Goal: Communication & Community: Answer question/provide support

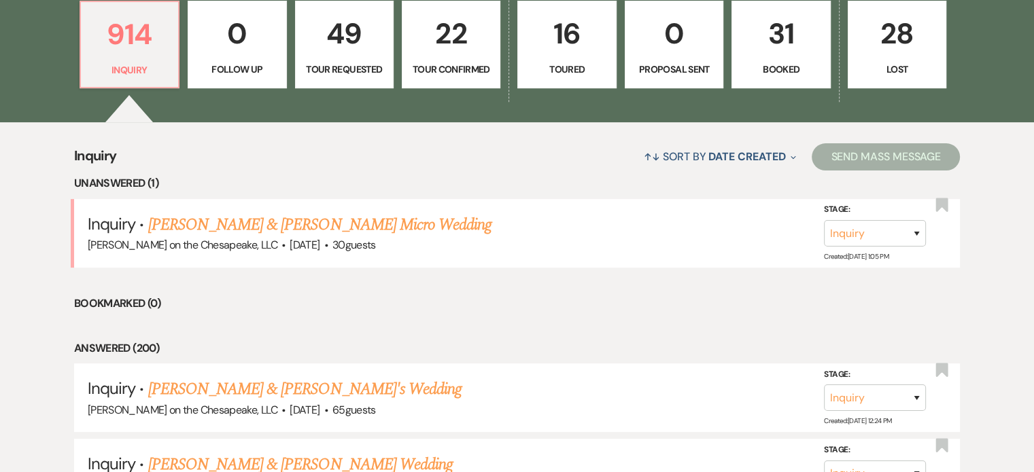
scroll to position [339, 0]
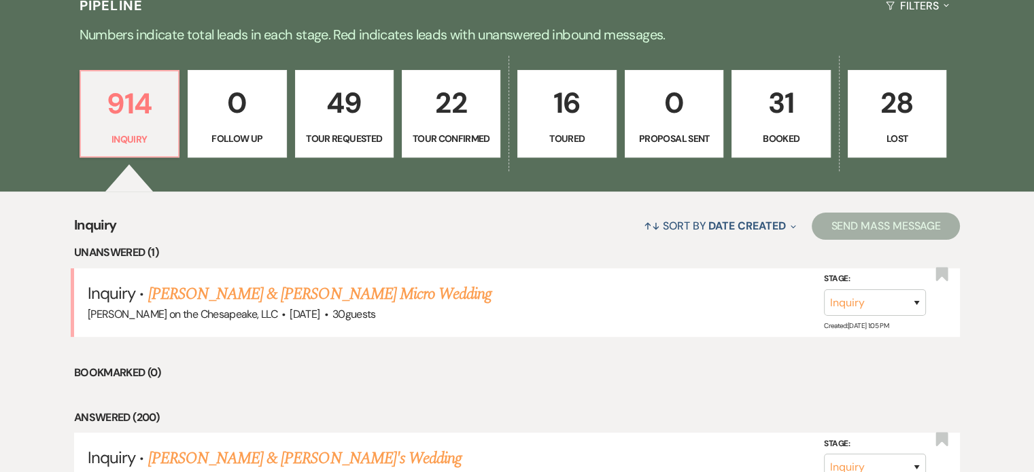
click at [371, 137] on p "Tour Requested" at bounding box center [344, 138] width 81 height 15
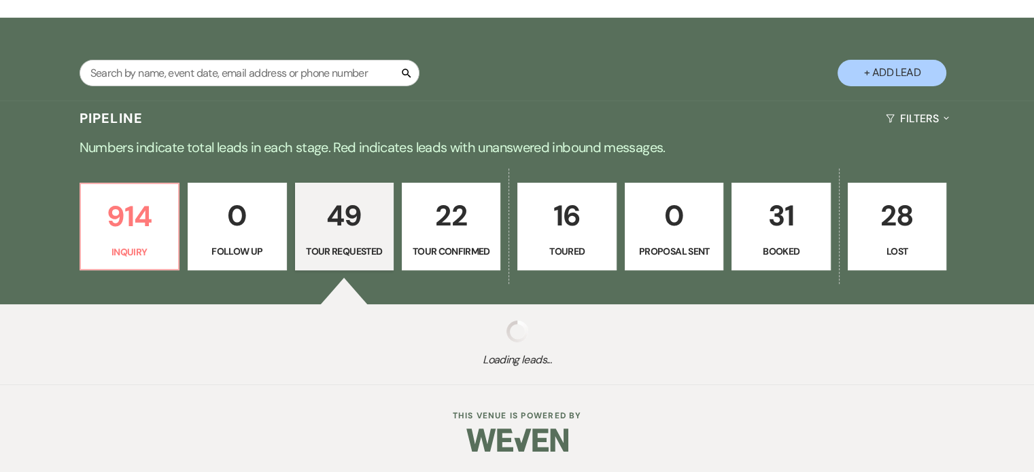
select select "2"
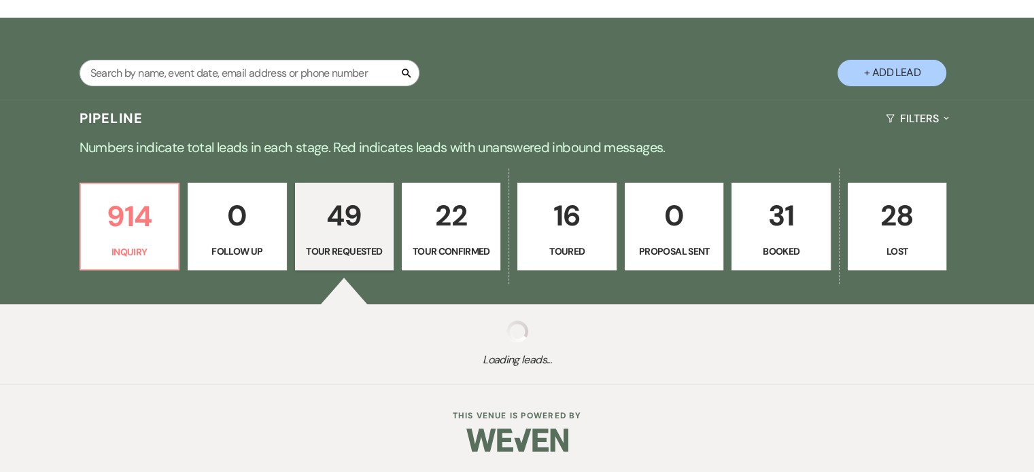
select select "2"
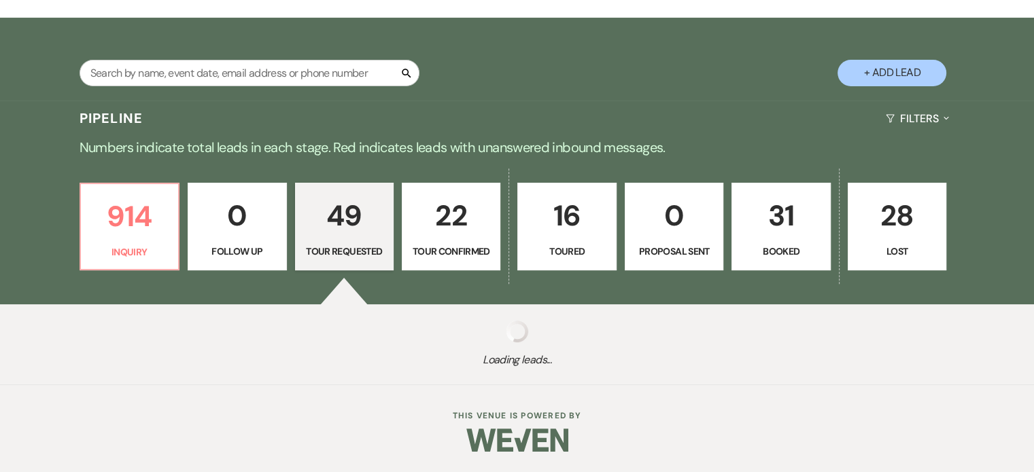
select select "2"
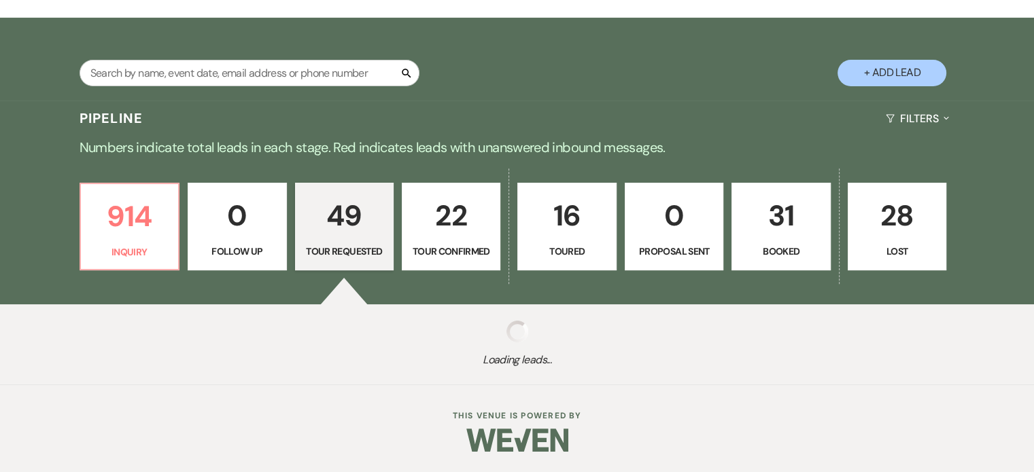
select select "2"
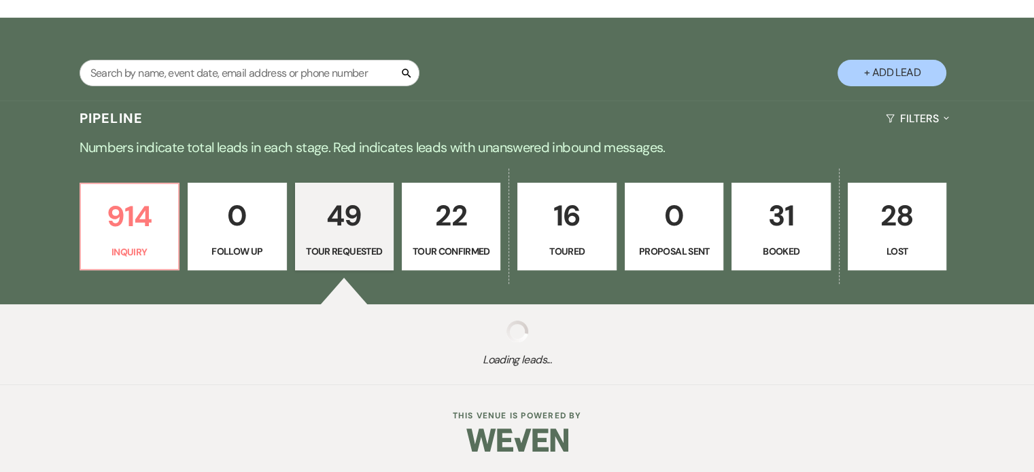
select select "2"
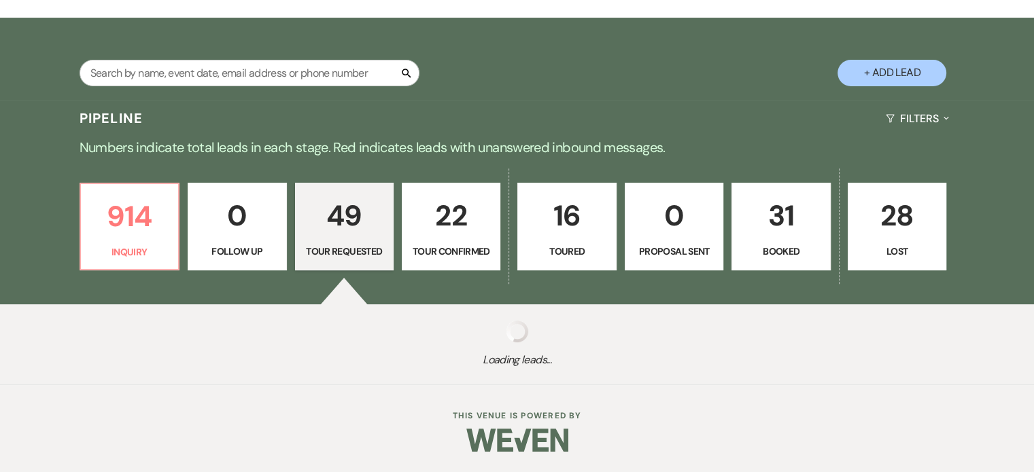
select select "2"
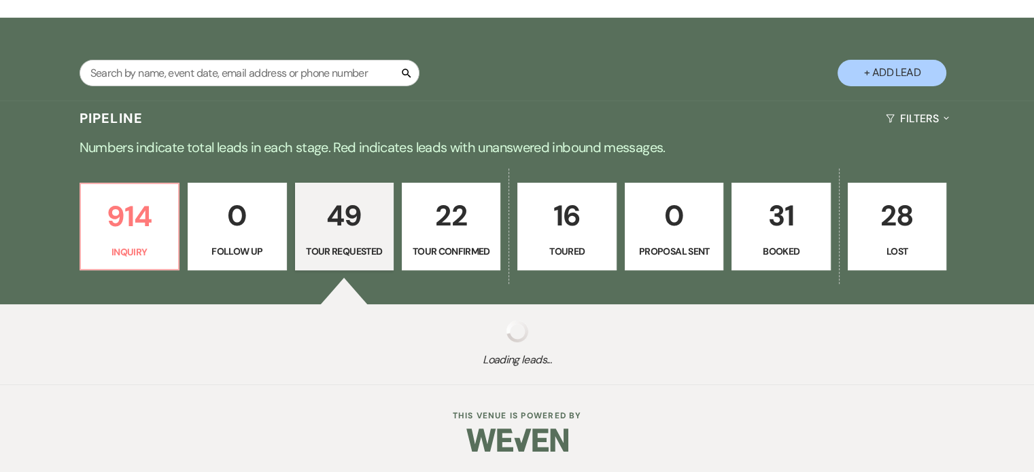
select select "2"
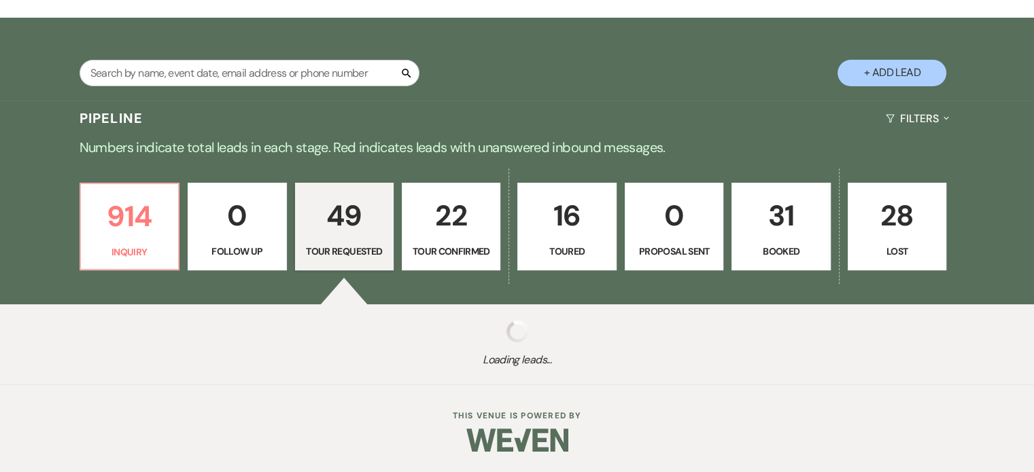
select select "2"
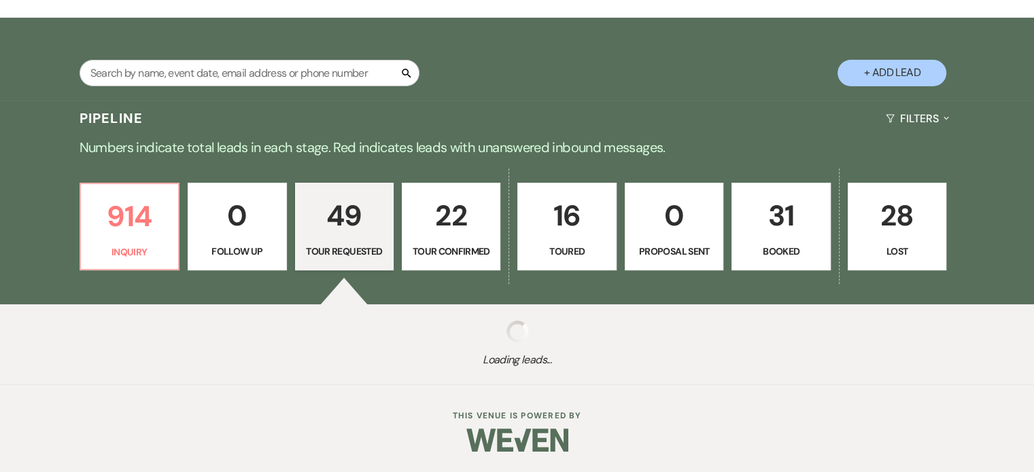
select select "2"
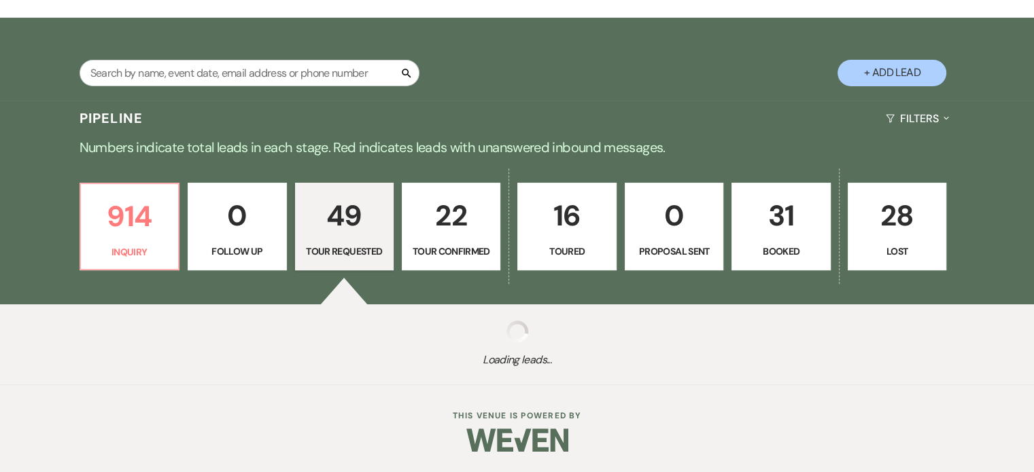
select select "2"
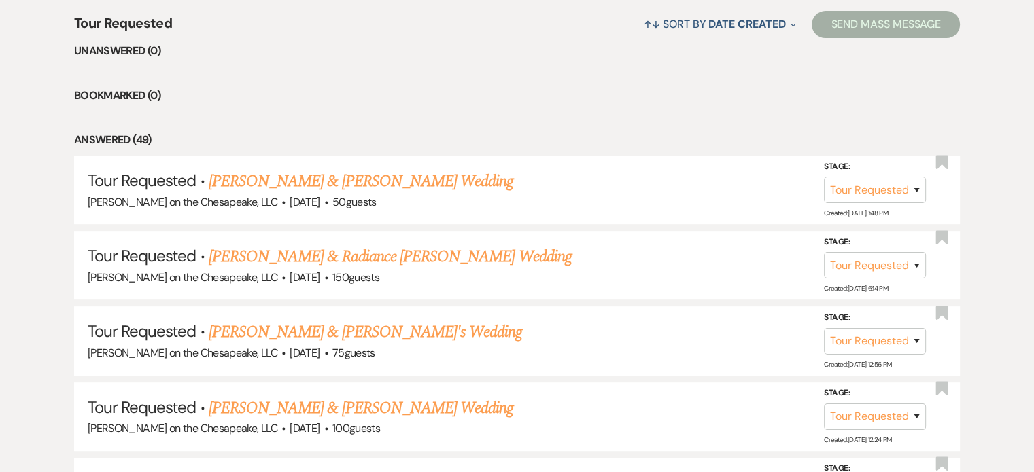
scroll to position [543, 0]
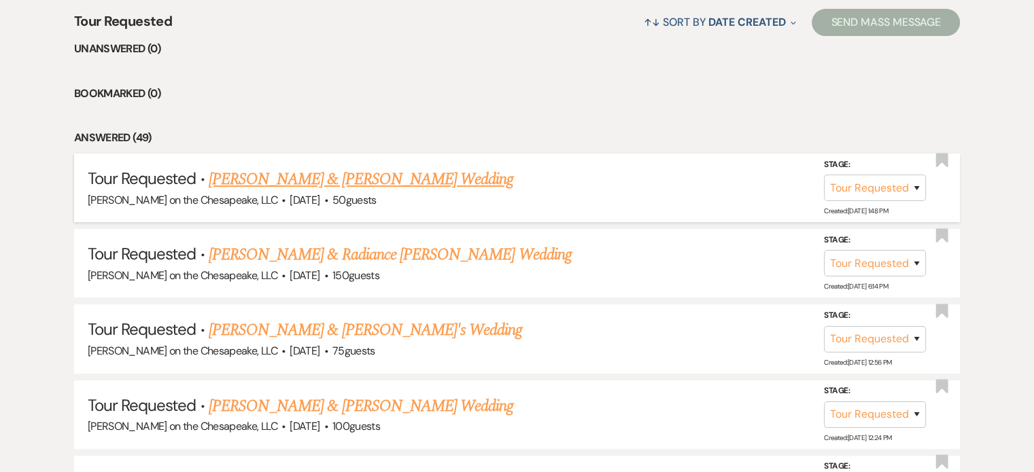
click at [402, 179] on link "Derrick & Shamina Scott's Wedding" at bounding box center [361, 179] width 305 height 24
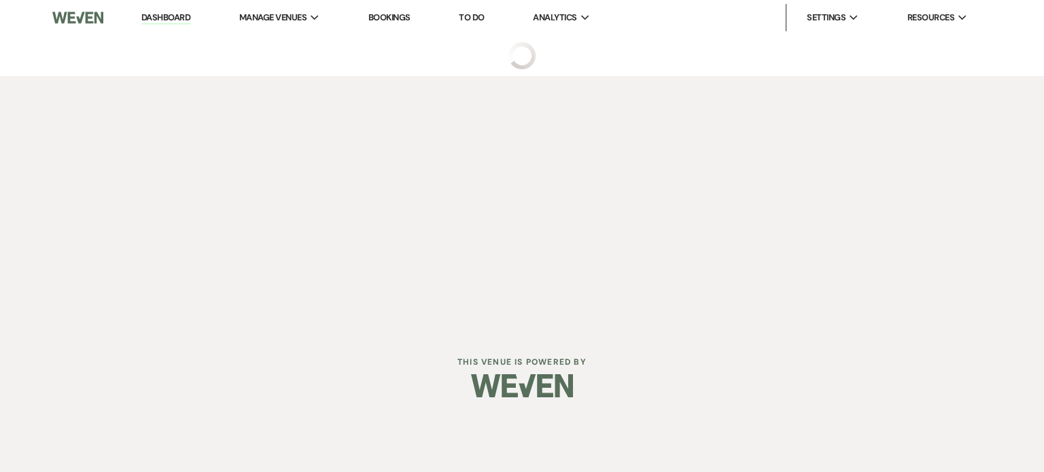
select select "2"
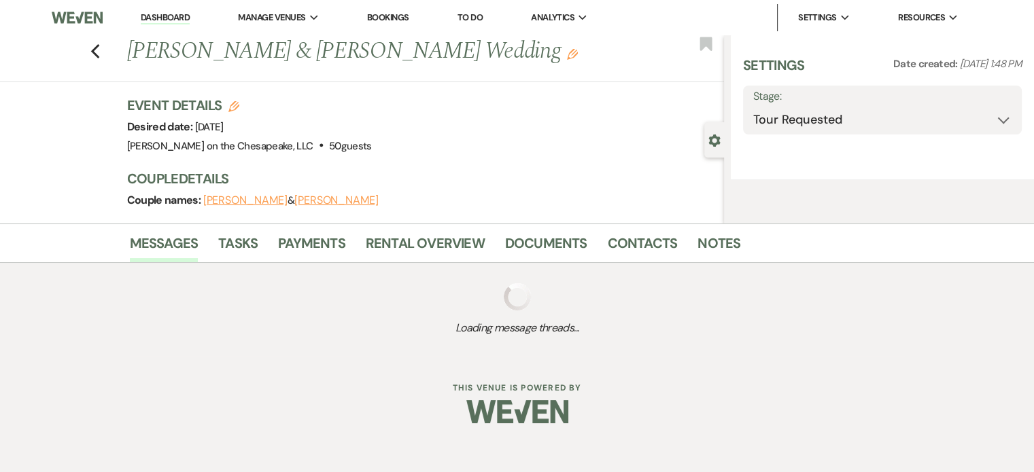
select select "5"
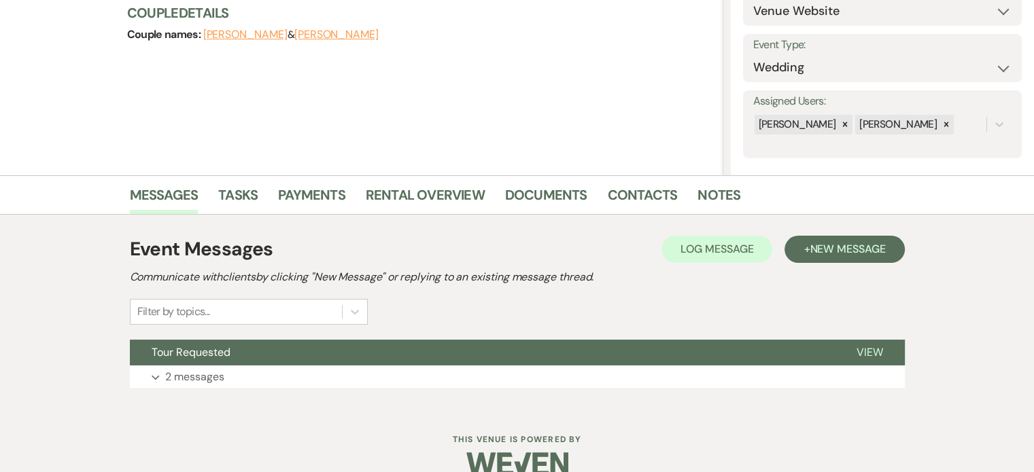
scroll to position [189, 0]
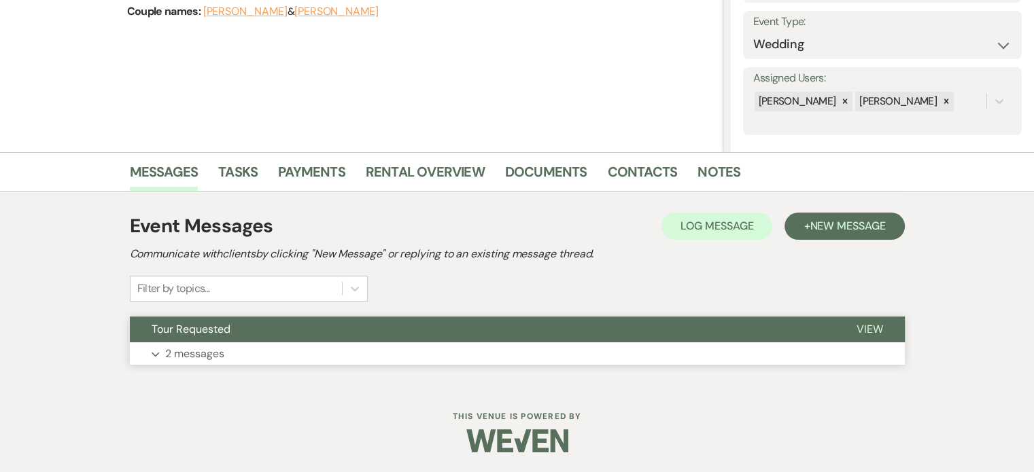
click at [862, 326] on span "View" at bounding box center [870, 329] width 27 height 14
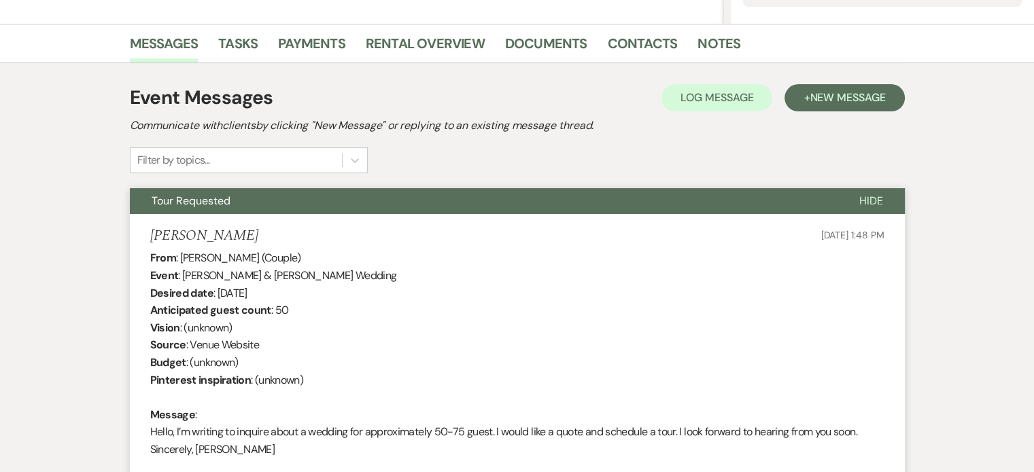
scroll to position [317, 0]
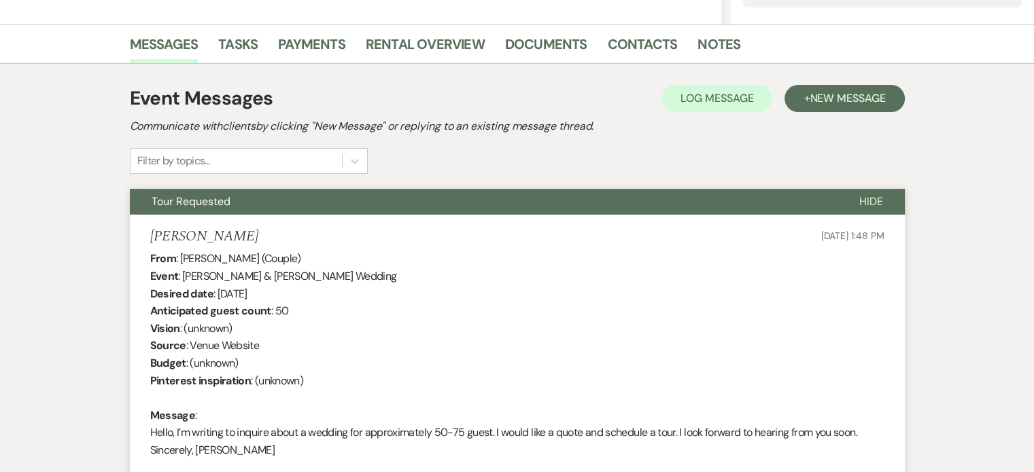
select select "2"
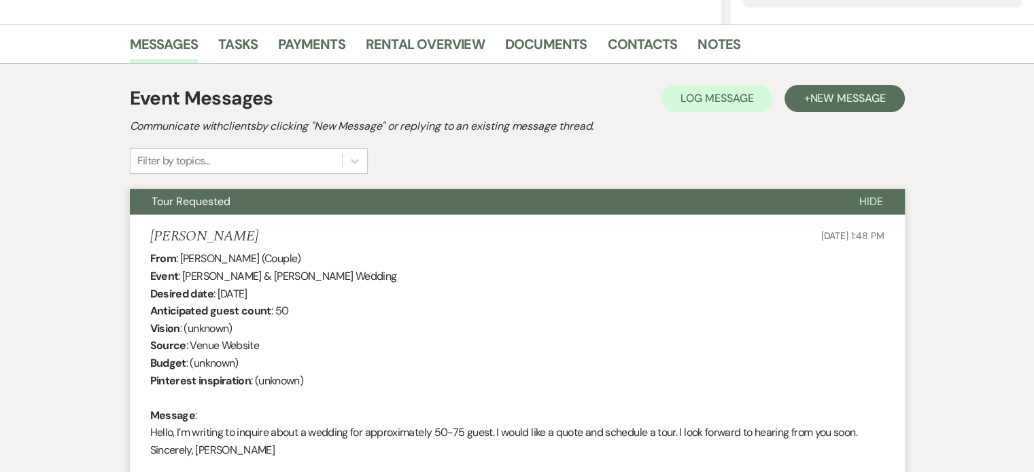
select select "2"
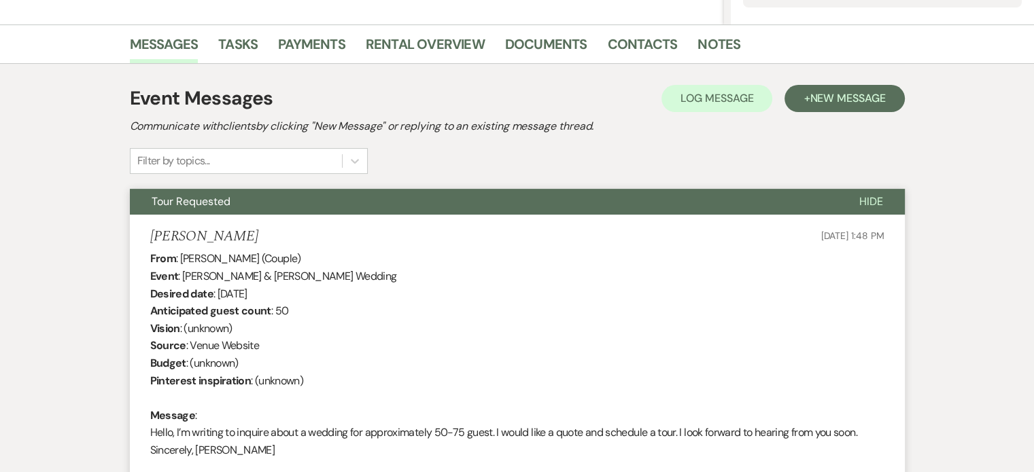
select select "2"
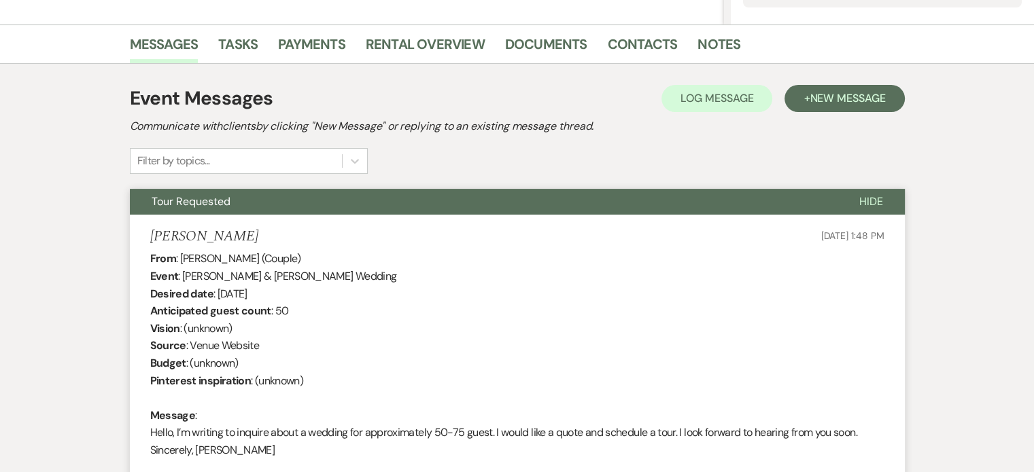
select select "2"
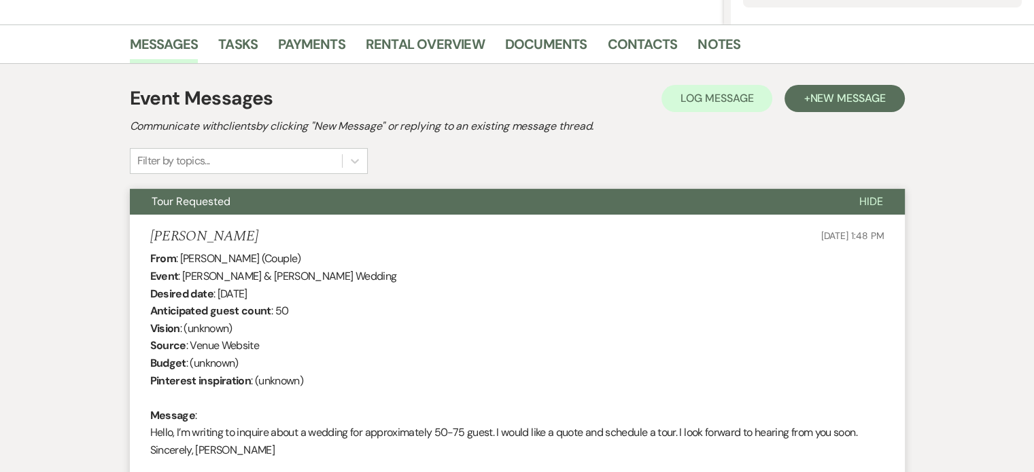
select select "2"
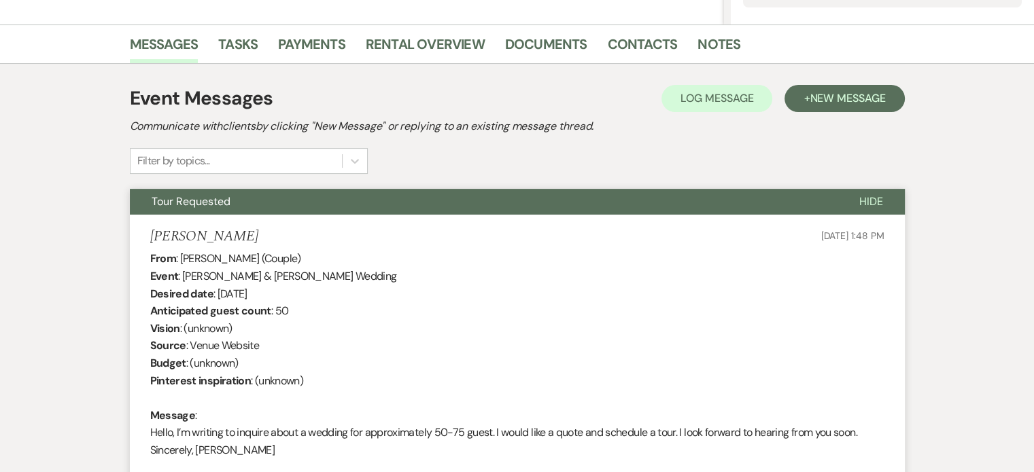
select select "2"
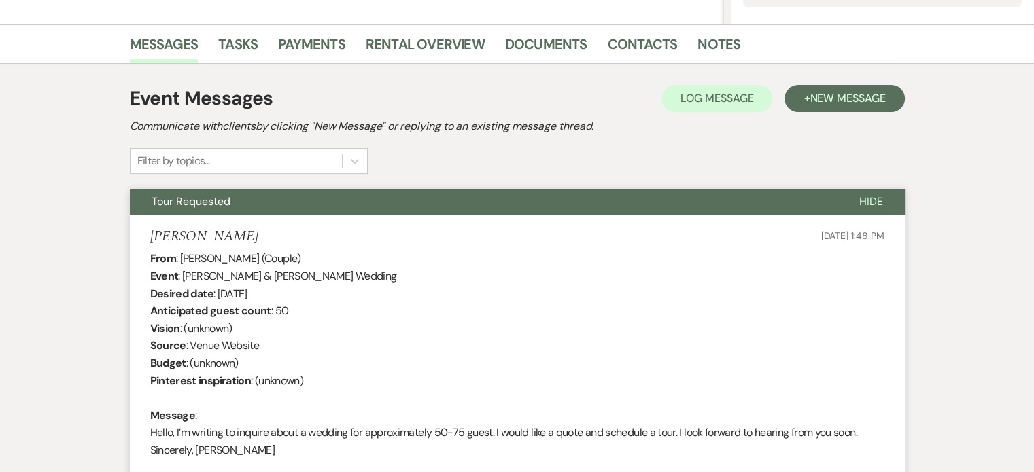
select select "2"
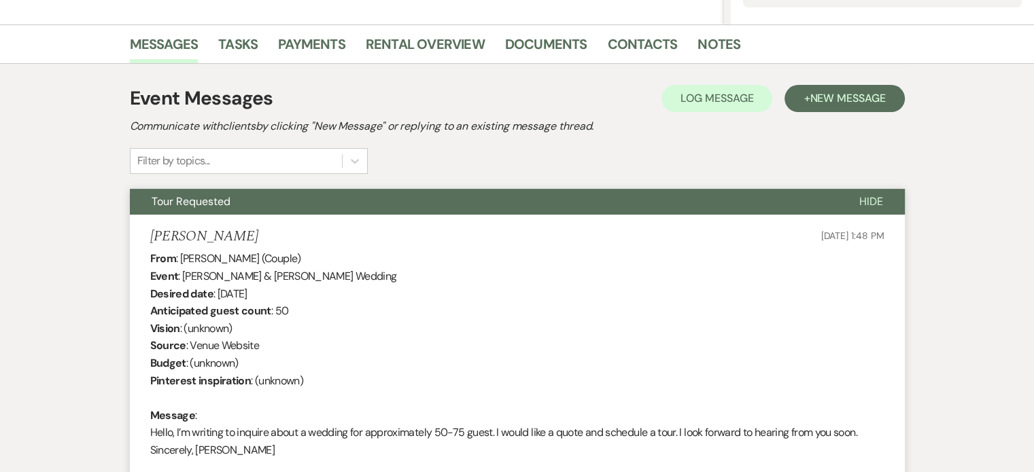
select select "2"
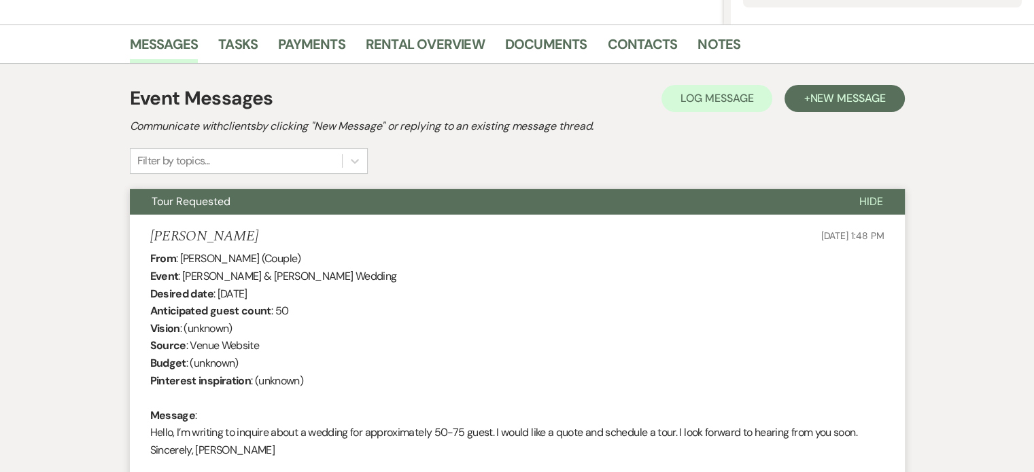
select select "2"
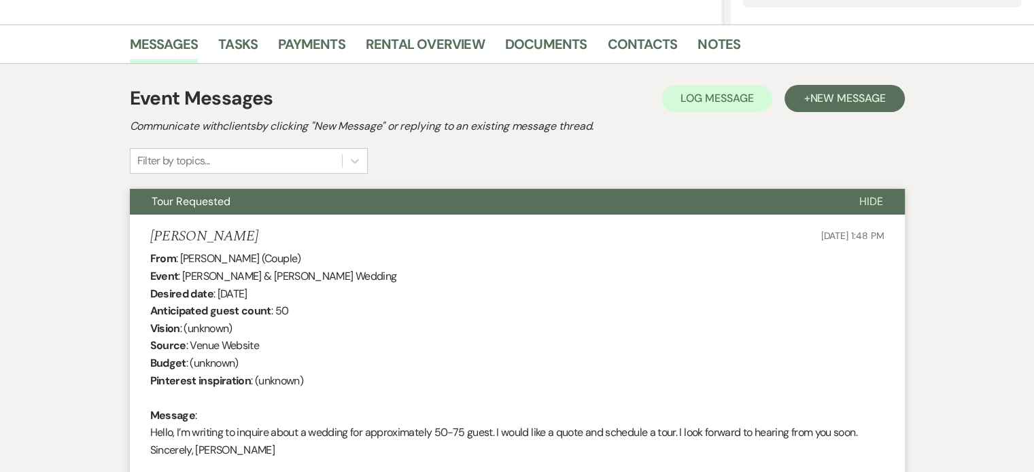
select select "2"
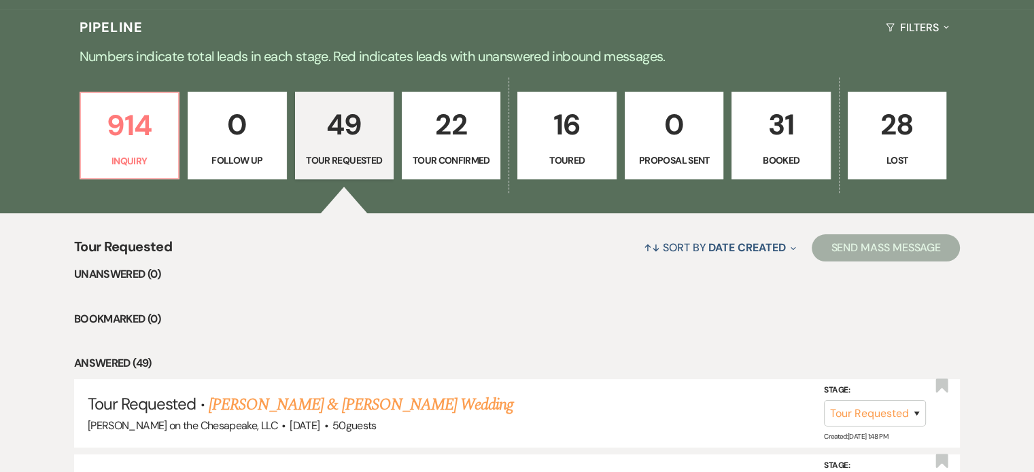
scroll to position [543, 0]
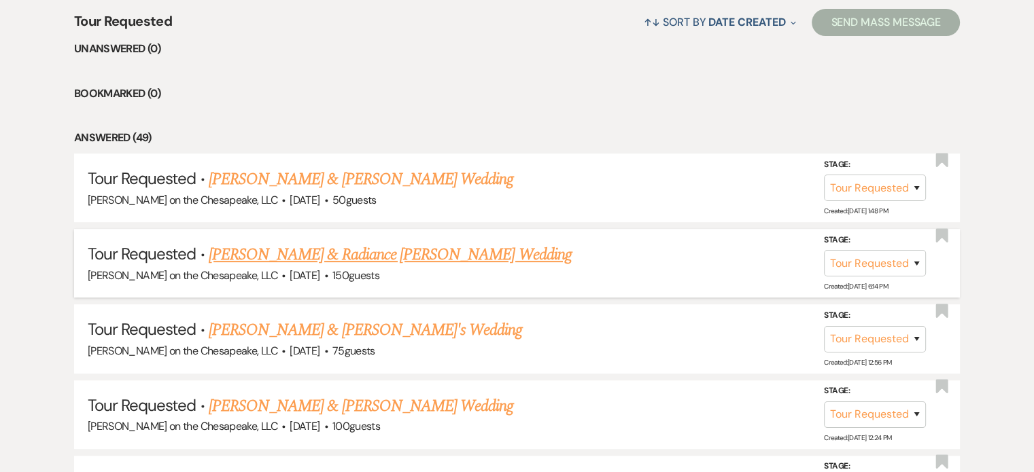
click at [422, 249] on link "Keith Crump & Radiance Lanier's Wedding" at bounding box center [390, 255] width 363 height 24
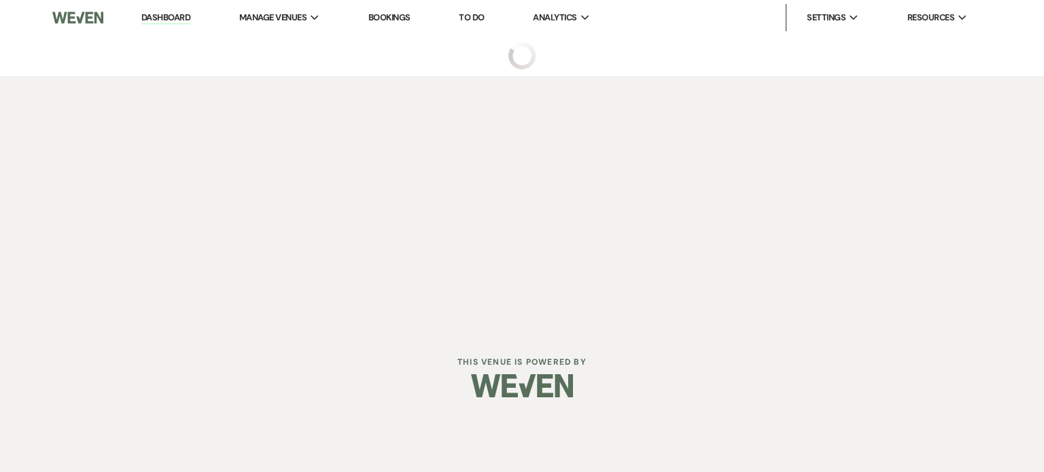
select select "2"
select select "5"
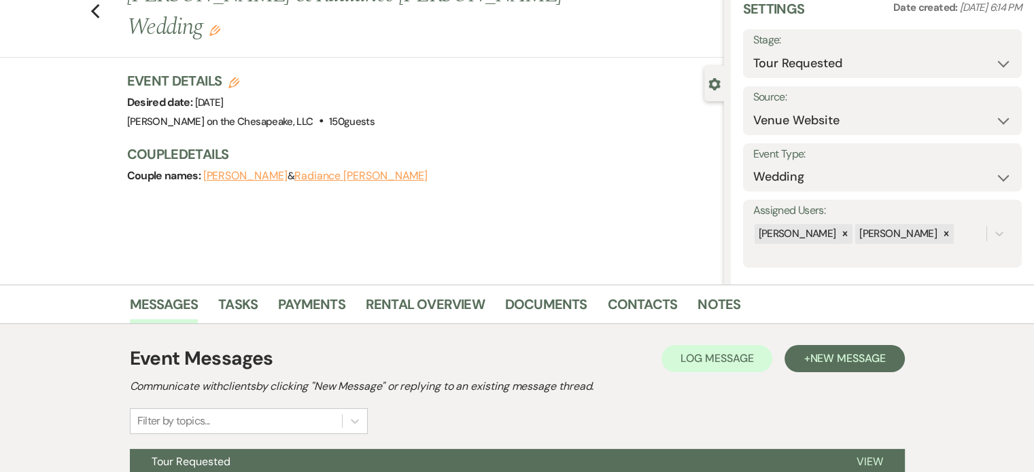
scroll to position [189, 0]
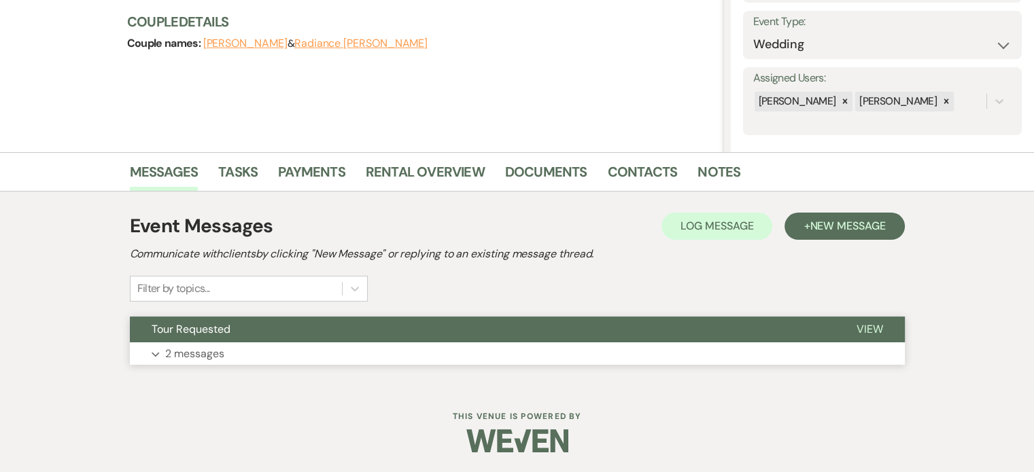
click at [861, 328] on span "View" at bounding box center [870, 329] width 27 height 14
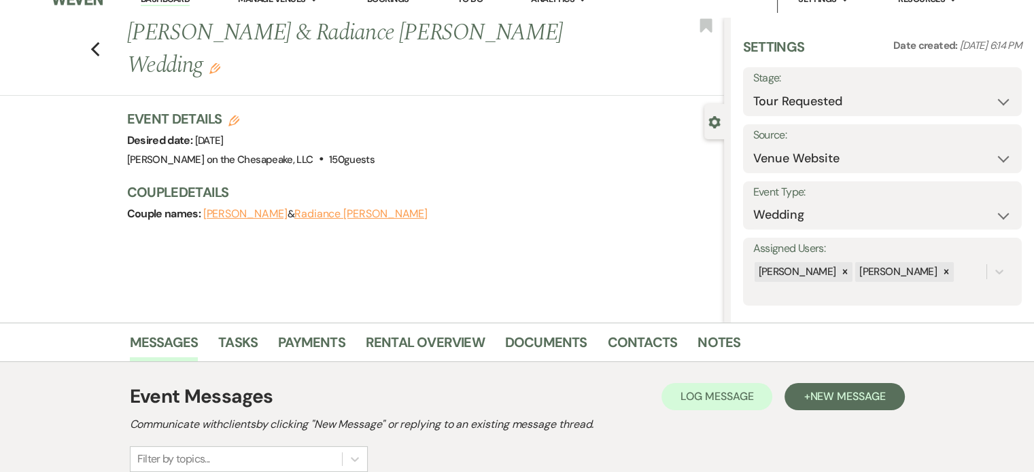
scroll to position [0, 0]
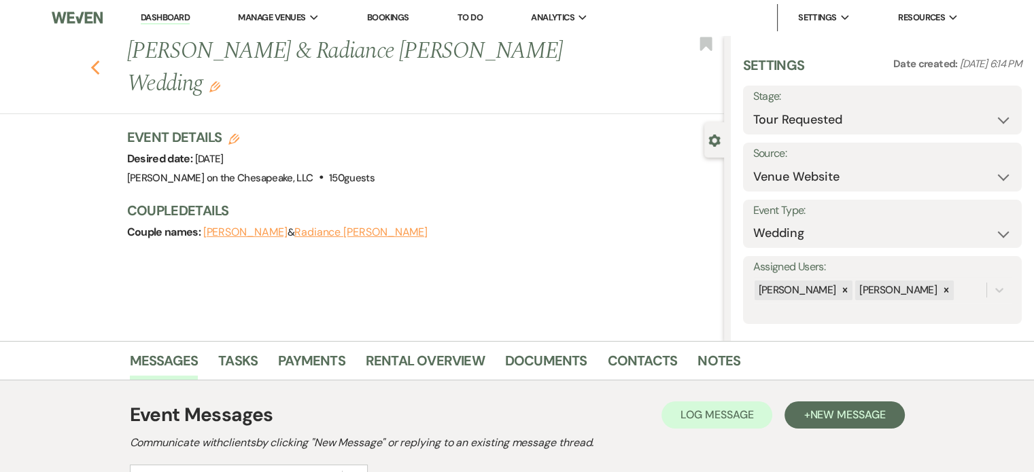
click at [99, 61] on use "button" at bounding box center [94, 68] width 9 height 15
select select "2"
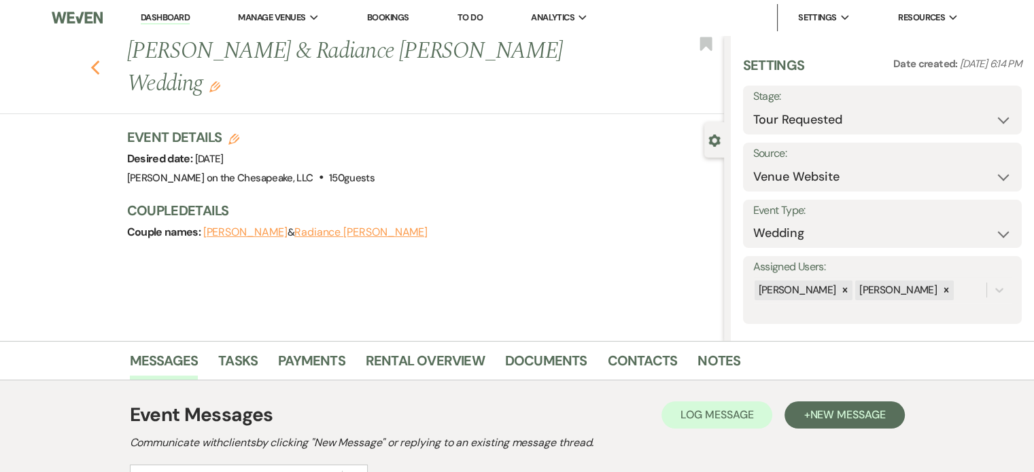
select select "2"
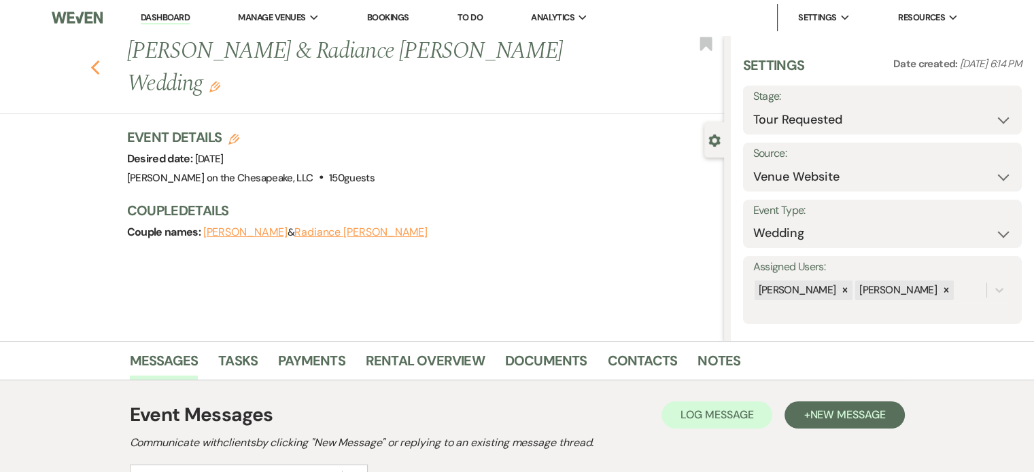
select select "2"
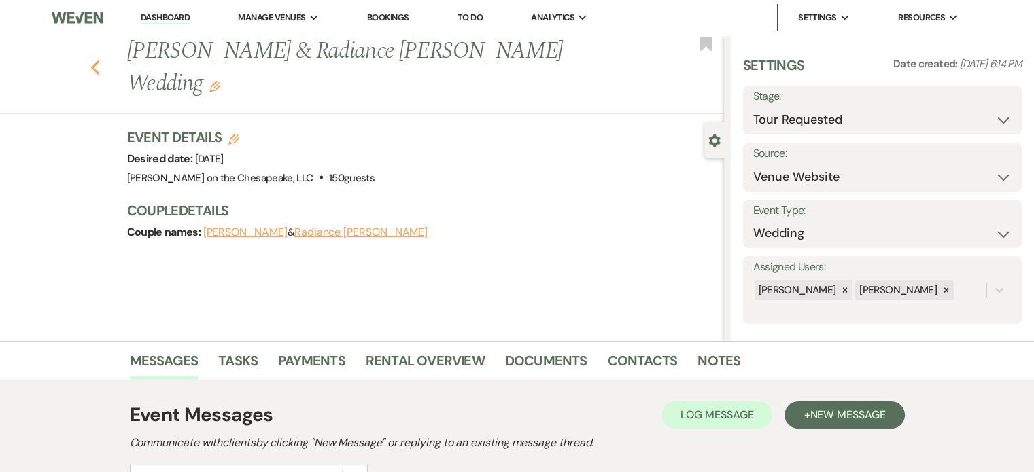
select select "2"
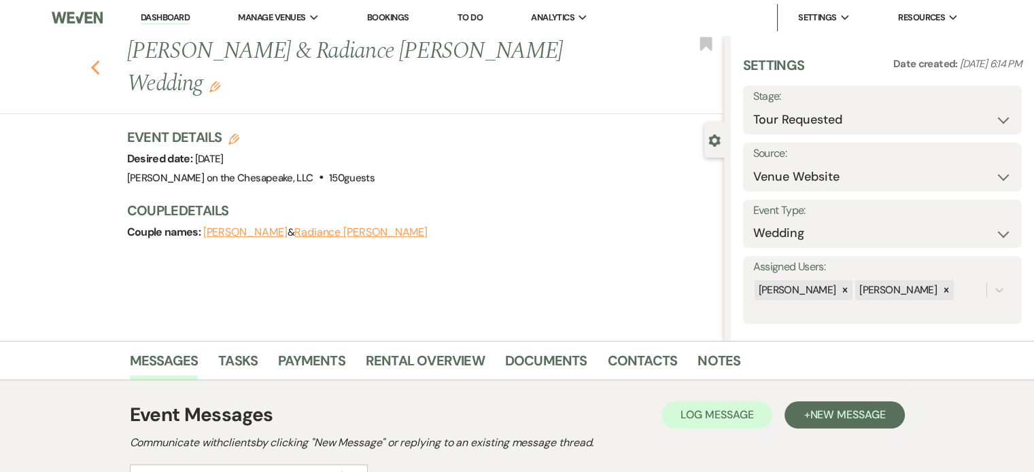
select select "2"
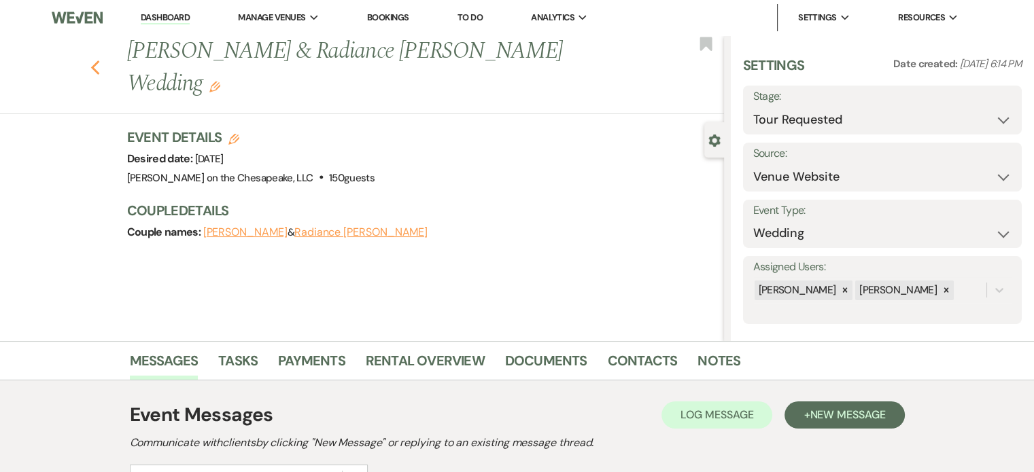
select select "2"
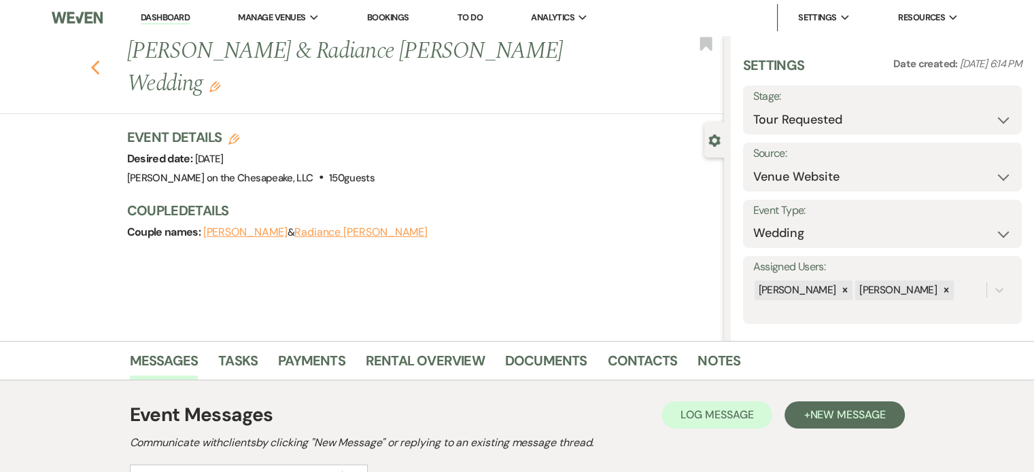
select select "2"
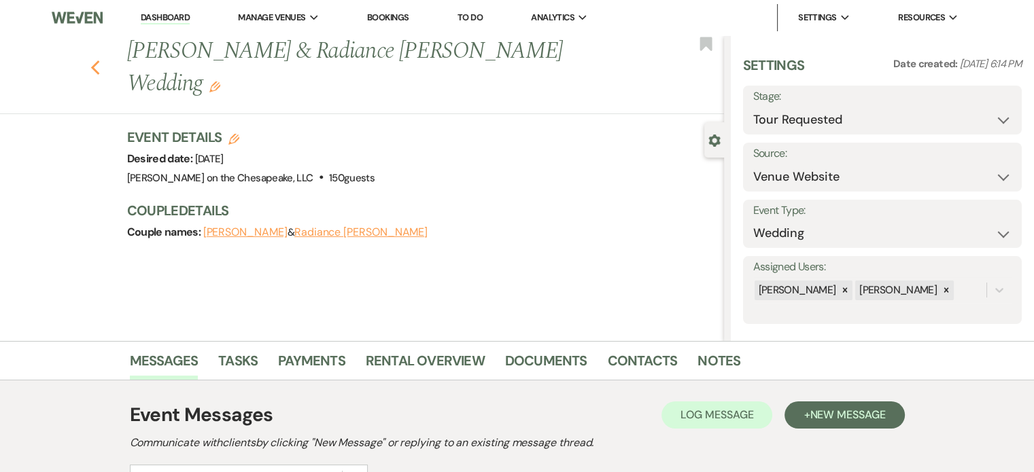
select select "2"
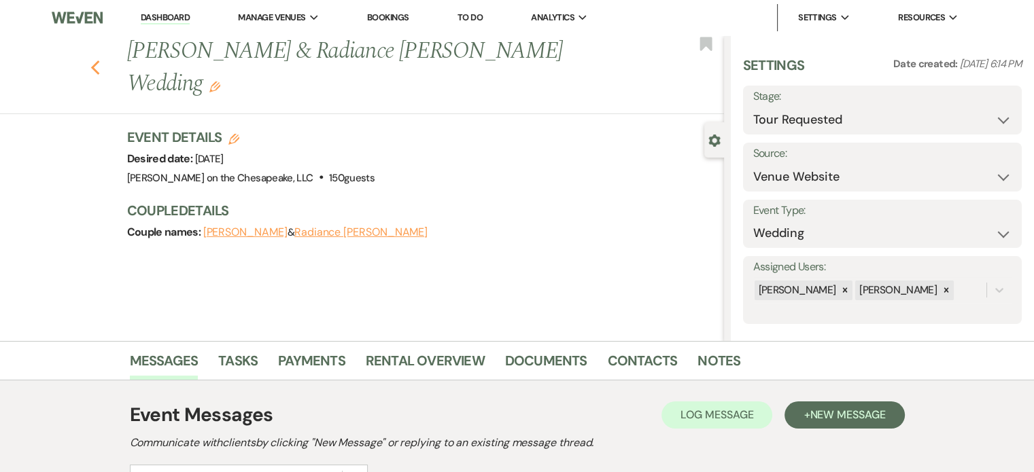
select select "2"
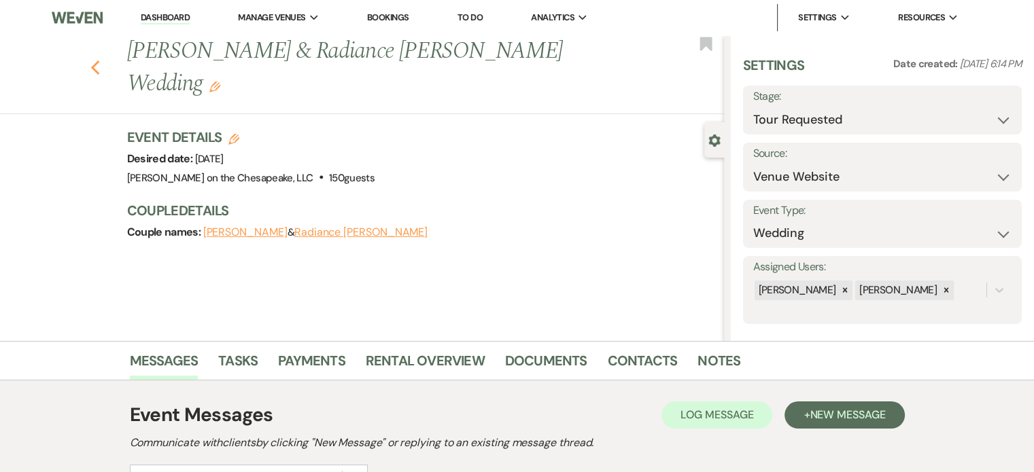
select select "2"
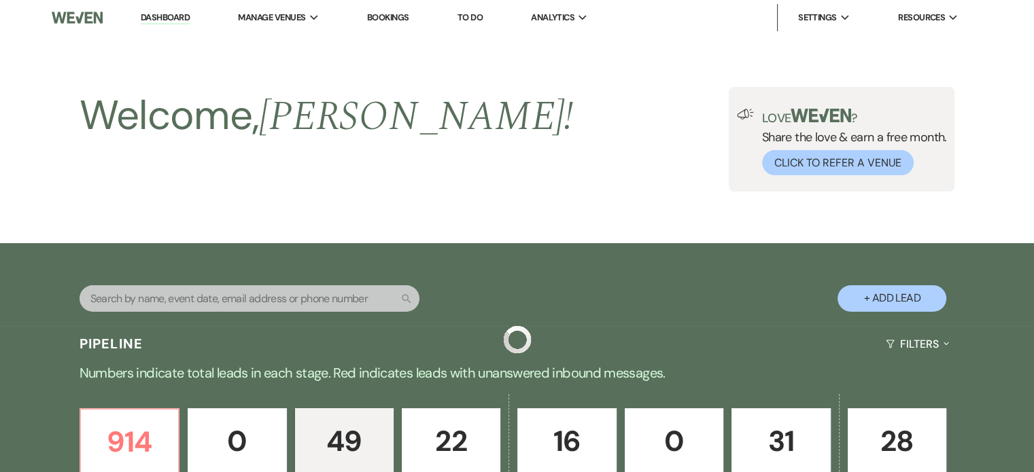
scroll to position [543, 0]
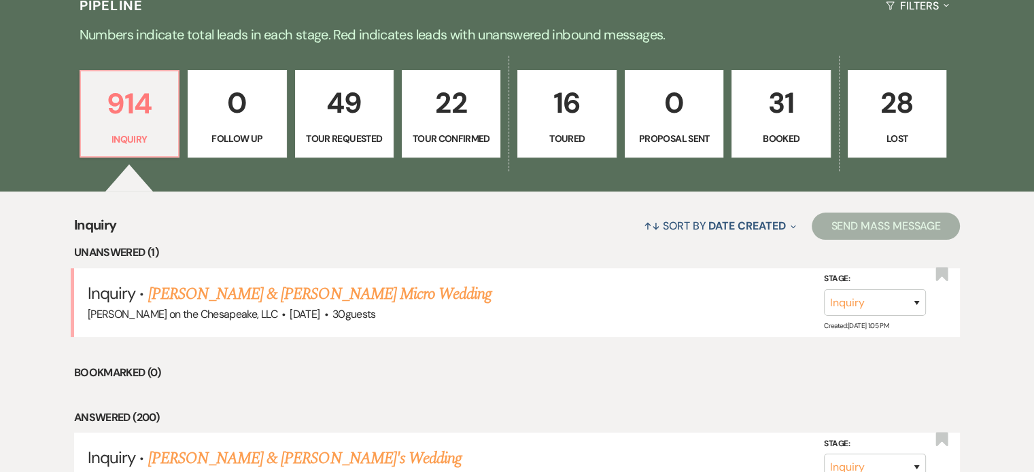
click at [321, 292] on link "[PERSON_NAME] & [PERSON_NAME] Micro Wedding" at bounding box center [320, 294] width 344 height 24
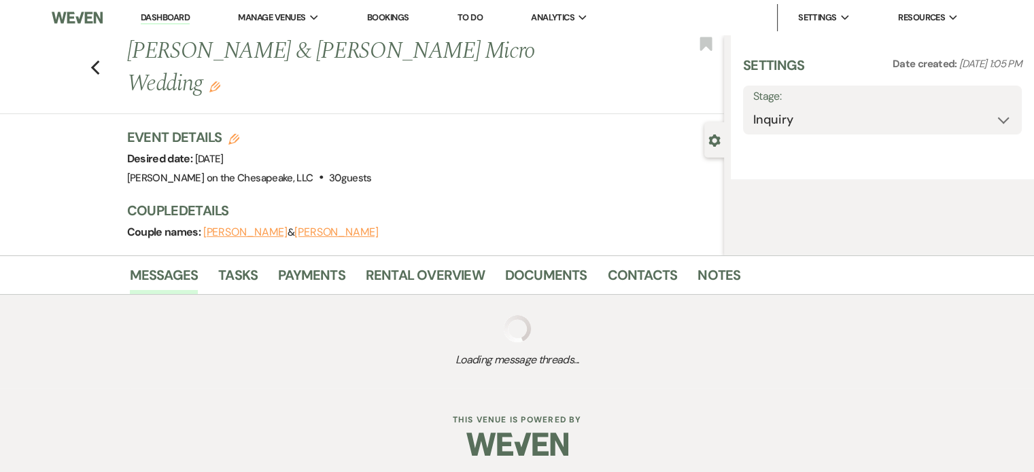
select select "5"
select select "16"
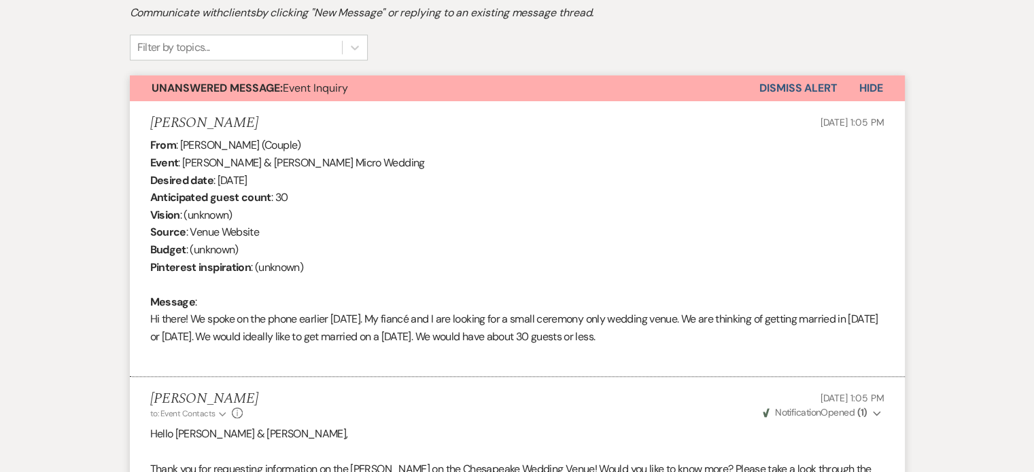
scroll to position [340, 0]
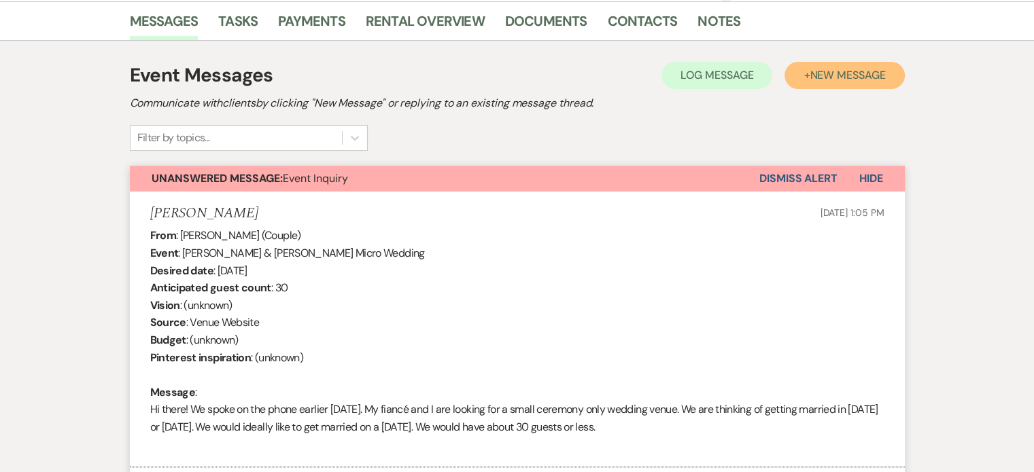
click at [824, 70] on span "New Message" at bounding box center [847, 75] width 75 height 14
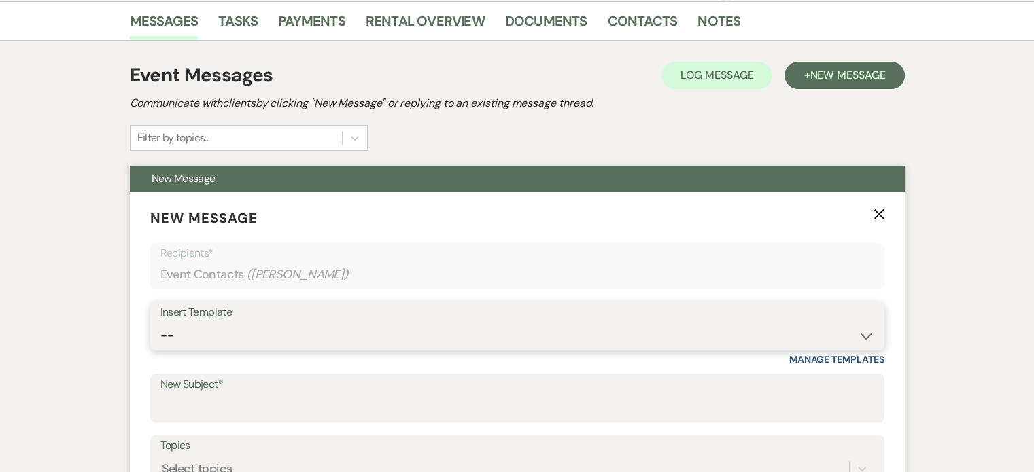
click at [863, 338] on select "-- Weven Planning Portal Introduction (Booked Events) Tour Request Response Fol…" at bounding box center [517, 336] width 714 height 27
select select "17"
click at [160, 323] on select "-- Weven Planning Portal Introduction (Booked Events) Tour Request Response Fol…" at bounding box center [517, 336] width 714 height 27
click at [882, 215] on icon "X" at bounding box center [879, 214] width 11 height 11
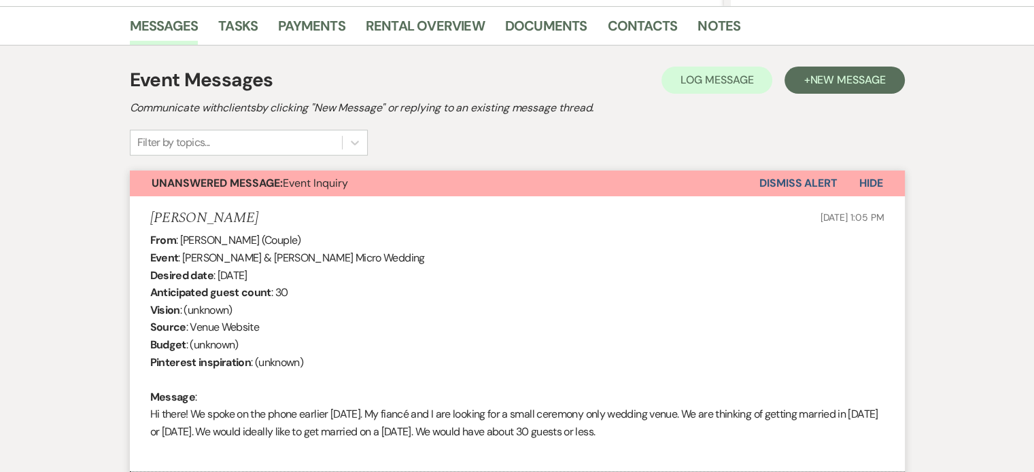
scroll to position [204, 0]
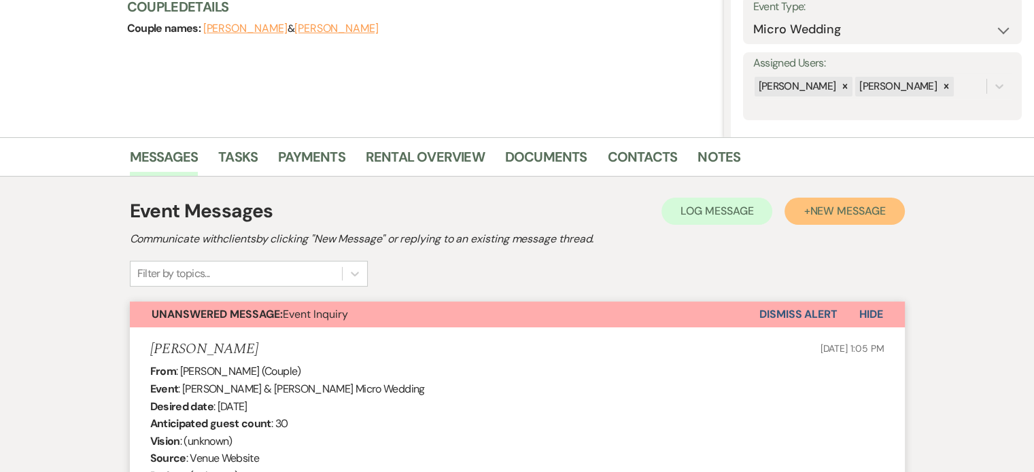
click at [827, 210] on span "New Message" at bounding box center [847, 211] width 75 height 14
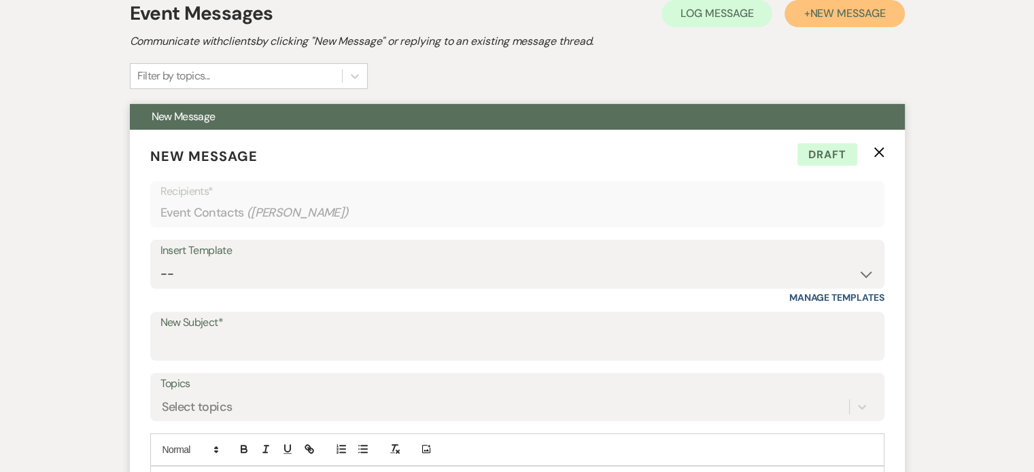
scroll to position [408, 0]
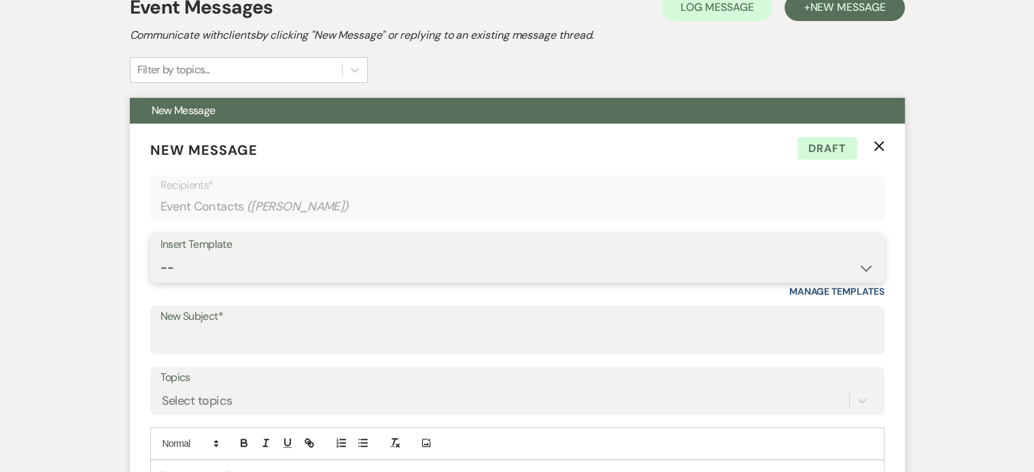
click at [862, 268] on select "-- Weven Planning Portal Introduction (Booked Events) Tour Request Response Fol…" at bounding box center [517, 268] width 714 height 27
select select "2428"
click at [160, 255] on select "-- Weven Planning Portal Introduction (Booked Events) Tour Request Response Fol…" at bounding box center [517, 268] width 714 height 27
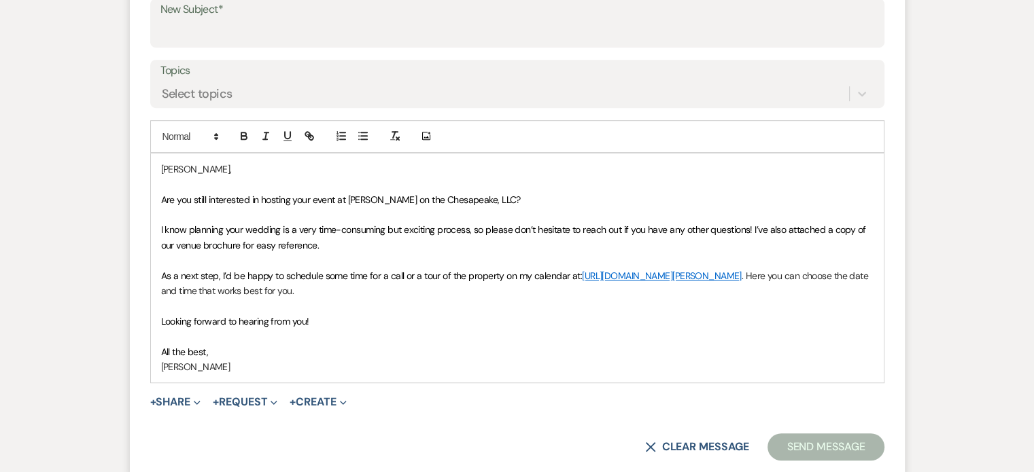
scroll to position [748, 0]
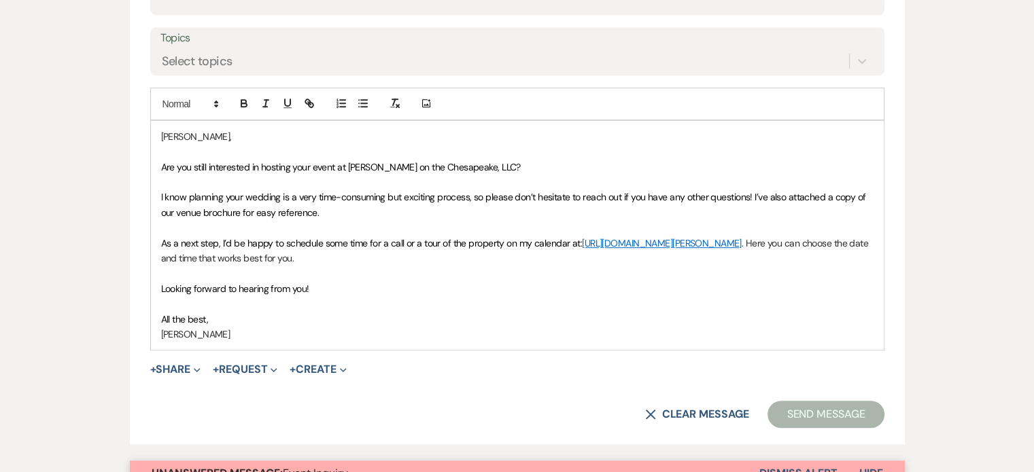
click at [158, 131] on div "[PERSON_NAME], Are you still interested in hosting your event at [PERSON_NAME] …" at bounding box center [517, 235] width 733 height 229
drag, startPoint x: 249, startPoint y: 163, endPoint x: 161, endPoint y: 168, distance: 87.8
click at [161, 168] on span "Are you still interested in hosting your event at [PERSON_NAME] on the Chesapea…" at bounding box center [341, 167] width 360 height 12
drag, startPoint x: 355, startPoint y: 165, endPoint x: 331, endPoint y: 170, distance: 24.4
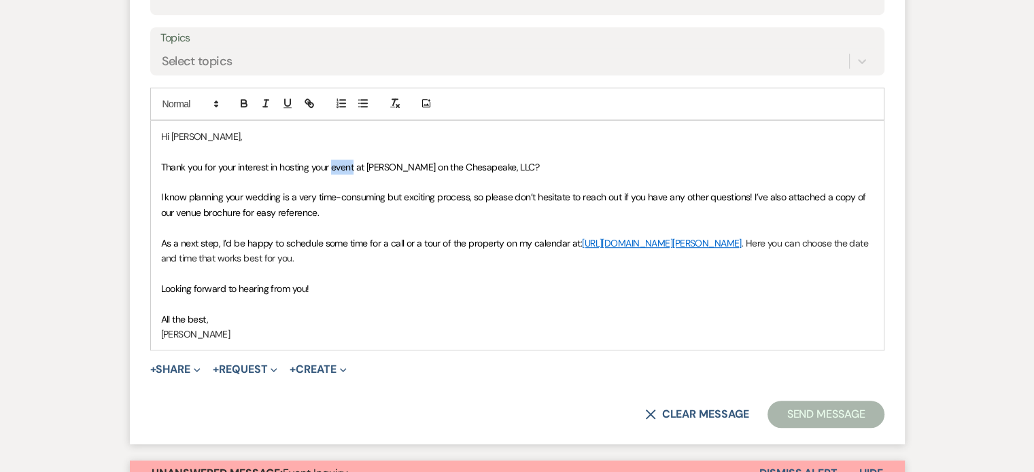
click at [331, 170] on span "Thank you for your interest in hosting your event at [PERSON_NAME] on the Chesa…" at bounding box center [350, 167] width 379 height 12
click at [161, 166] on span "Thank you for your interest in hosting your Wedding Ceremony at [PERSON_NAME] o…" at bounding box center [379, 167] width 437 height 12
drag, startPoint x: 413, startPoint y: 243, endPoint x: 383, endPoint y: 246, distance: 29.4
click at [383, 246] on span "As a next step, I’d be happy to schedule some time for a call or a tour of the …" at bounding box center [372, 243] width 422 height 12
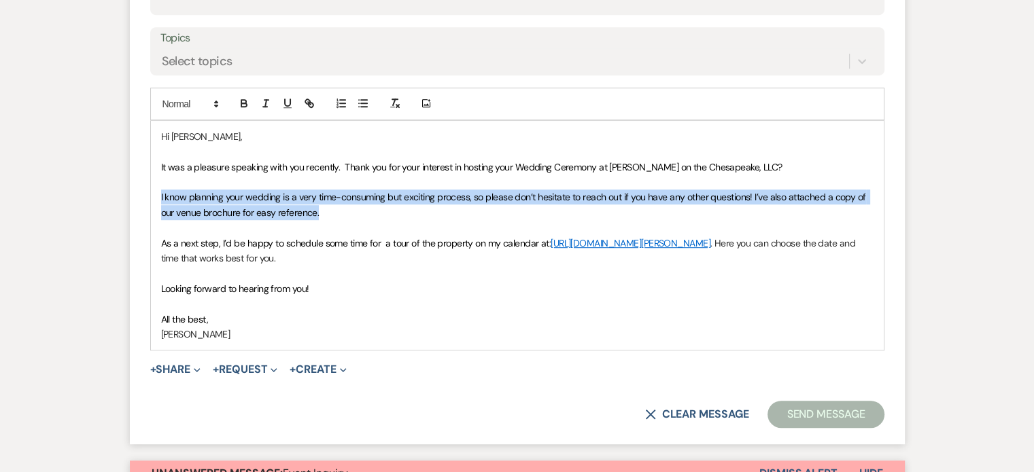
drag, startPoint x: 158, startPoint y: 193, endPoint x: 332, endPoint y: 213, distance: 175.8
click at [332, 213] on div "Hi [PERSON_NAME], It was a pleasure speaking with you recently. Thank you for y…" at bounding box center [517, 235] width 733 height 229
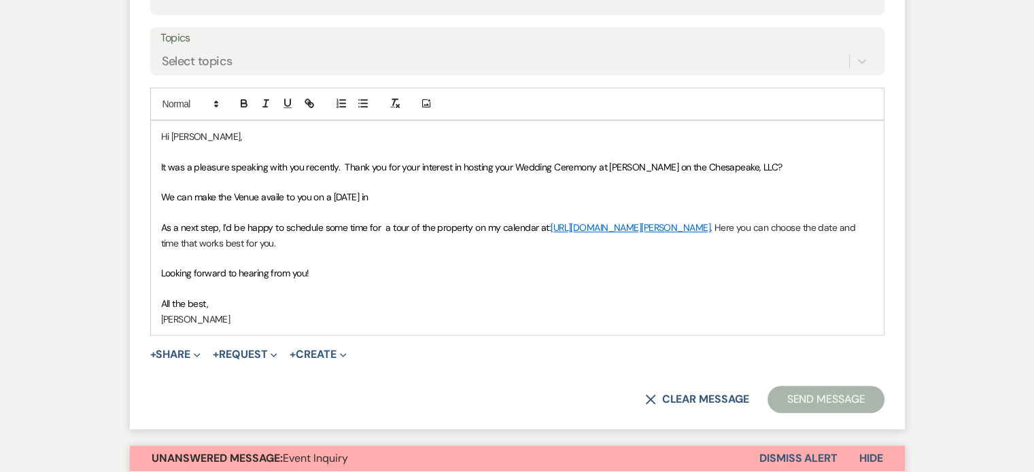
click at [332, 196] on span "We can make the Venue availe to you on a [DATE] in" at bounding box center [264, 197] width 207 height 12
click at [480, 196] on p "We can make the Venue availe to you on a mutually agreed upon [DATE] in" at bounding box center [517, 197] width 712 height 15
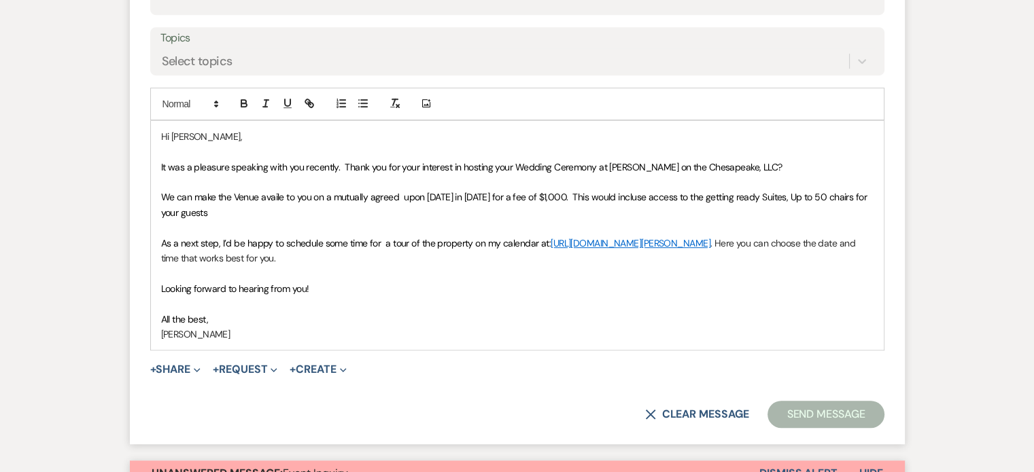
click at [828, 194] on span "We can make the Venue availe to you on a mutually agreed upon [DATE] in [DATE] …" at bounding box center [515, 204] width 708 height 27
drag, startPoint x: 264, startPoint y: 194, endPoint x: 487, endPoint y: 297, distance: 245.8
click at [487, 297] on p at bounding box center [517, 303] width 712 height 15
click at [281, 194] on span "We can make the Venue availe to you on a mutually agreed upon [DATE] in [DATE] …" at bounding box center [507, 204] width 693 height 27
click at [286, 209] on p "We can make the Venue available to you on a mutually agreed upon [DATE] in [DAT…" at bounding box center [517, 205] width 712 height 31
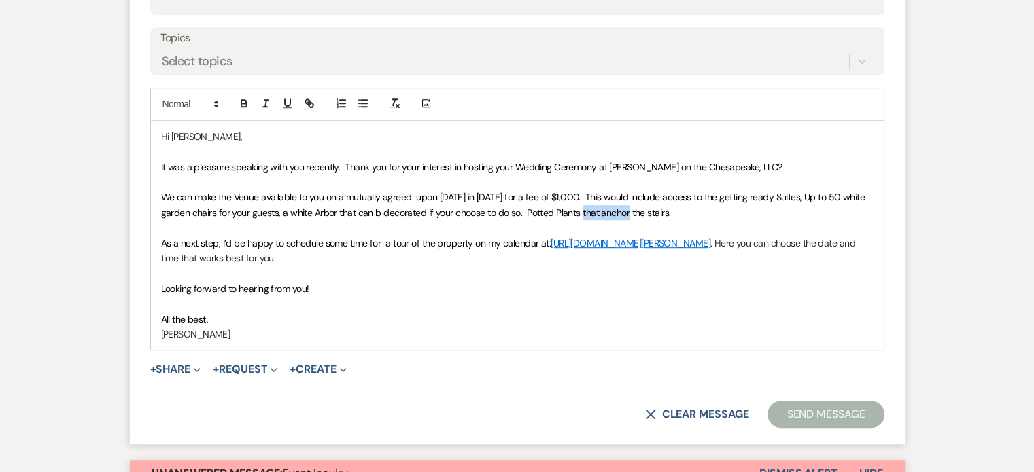
drag, startPoint x: 625, startPoint y: 211, endPoint x: 582, endPoint y: 210, distance: 43.5
click at [582, 210] on span "We can make the Venue available to you on a mutually agreed upon [DATE] in [DAT…" at bounding box center [514, 204] width 706 height 27
click at [720, 211] on p "We can make the Venue available to you on a mutually agreed upon [DATE] in [DAT…" at bounding box center [517, 205] width 712 height 31
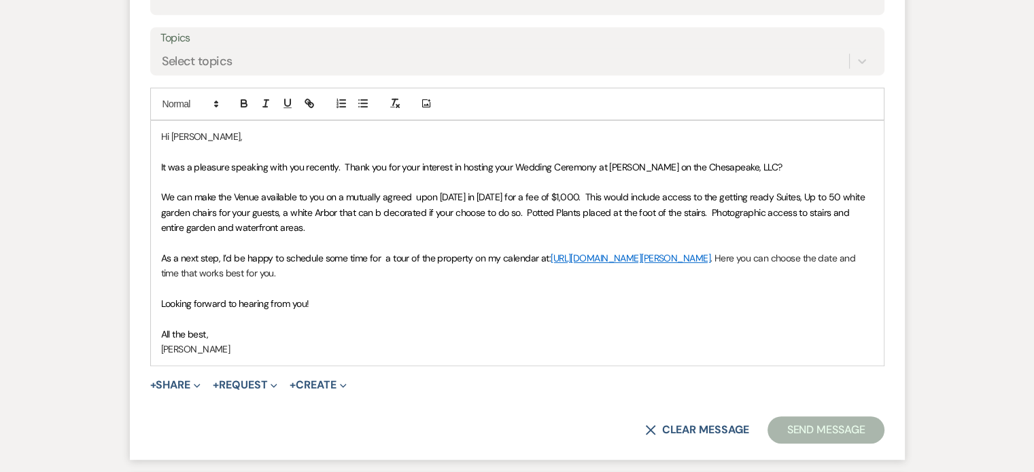
click at [379, 209] on span "We can make the Venue available to you on a mutually agreed upon [DATE] in [DAT…" at bounding box center [514, 212] width 706 height 43
click at [199, 383] on icon "Expand" at bounding box center [197, 386] width 7 height 7
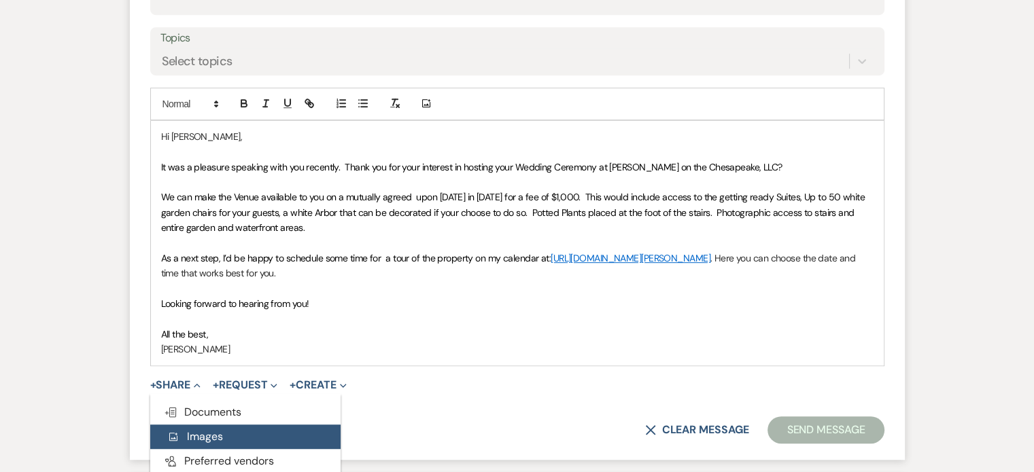
click at [199, 432] on span "Add Photo Images" at bounding box center [195, 437] width 56 height 14
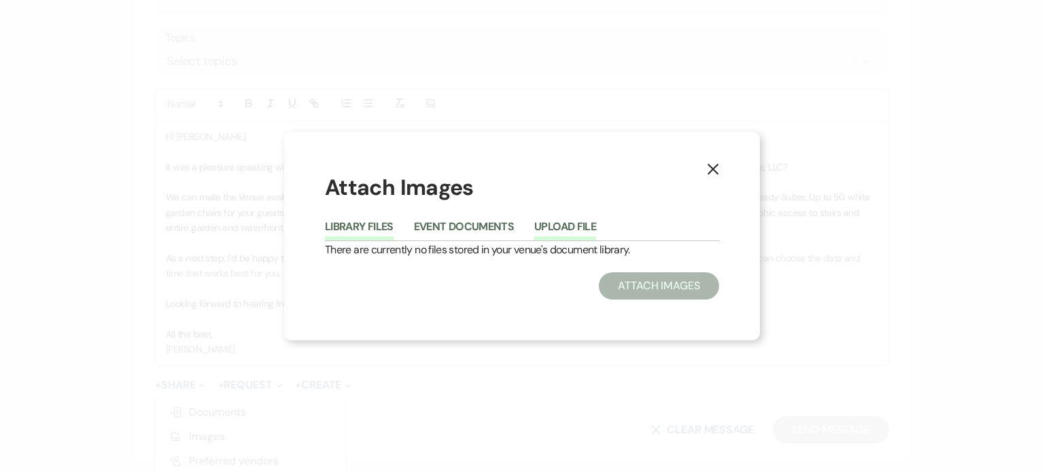
click at [561, 226] on button "Upload File" at bounding box center [565, 231] width 62 height 19
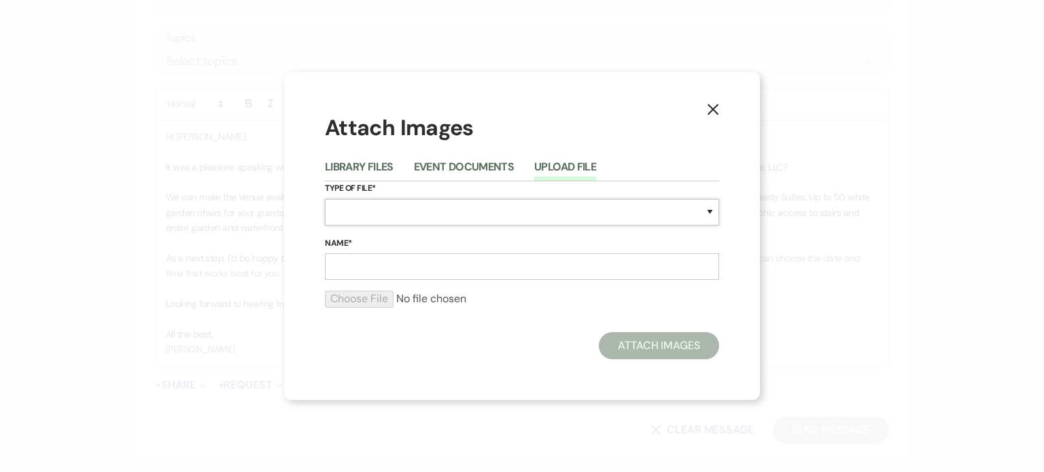
click at [710, 210] on select "Special Event Insurance Vendor Certificate of Insurance Contracts / Rental Agre…" at bounding box center [522, 212] width 394 height 27
click at [198, 249] on div "X Attach Images Library Files Event Documents Upload File Type of File* Special…" at bounding box center [522, 236] width 1044 height 472
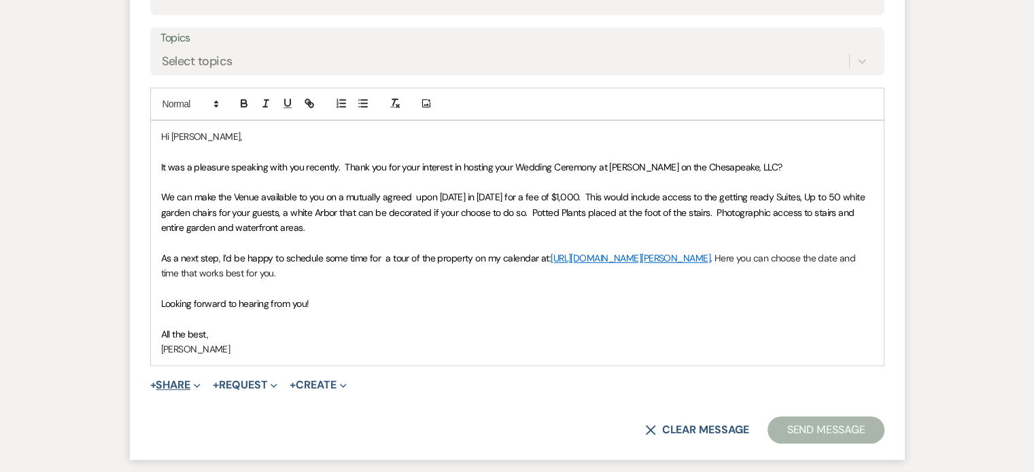
click at [199, 384] on use "button" at bounding box center [197, 386] width 6 height 4
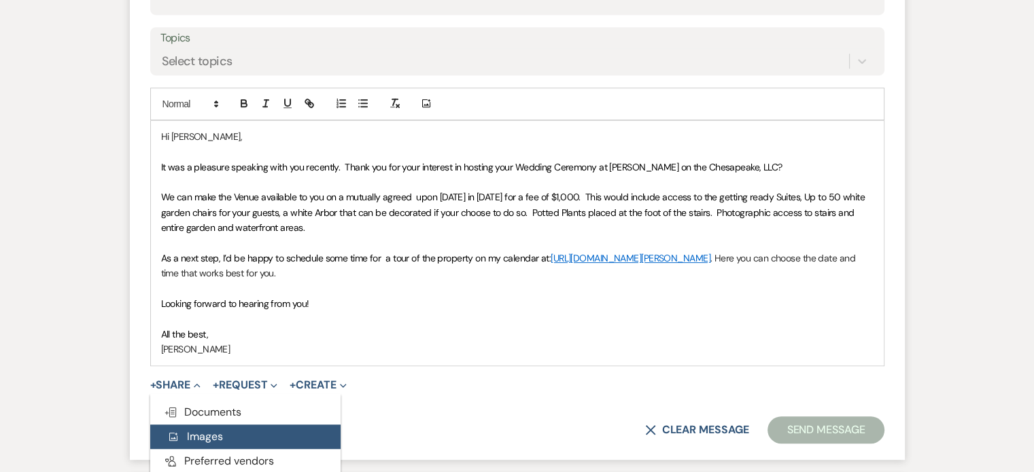
click at [215, 441] on span "Add Photo Images" at bounding box center [195, 437] width 56 height 14
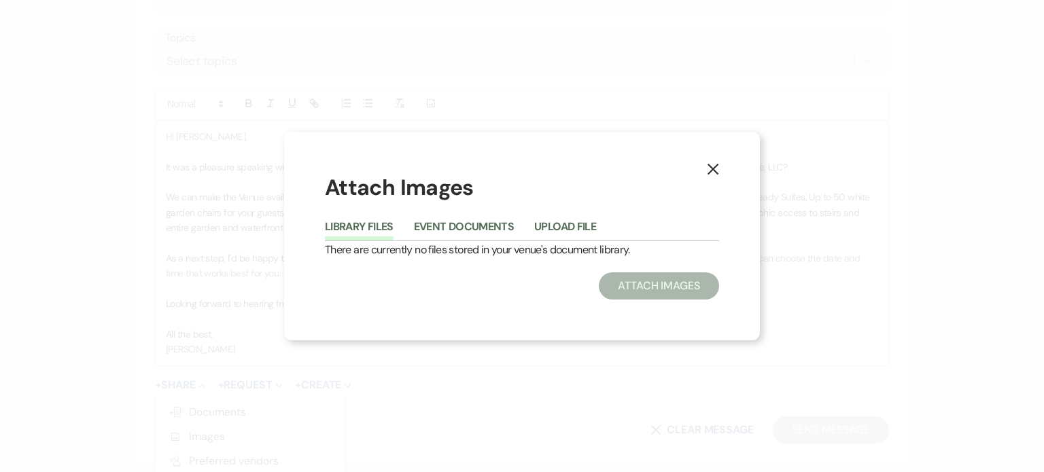
click at [361, 226] on button "Library Files" at bounding box center [359, 231] width 69 height 19
click at [556, 228] on button "Upload File" at bounding box center [565, 231] width 62 height 19
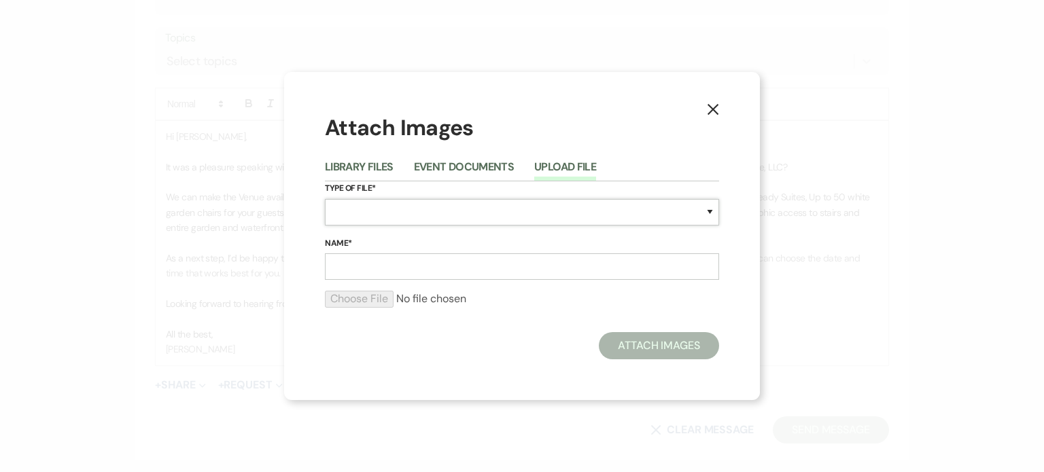
click at [708, 211] on select "Special Event Insurance Vendor Certificate of Insurance Contracts / Rental Agre…" at bounding box center [522, 212] width 394 height 27
select select "0"
click at [325, 199] on select "Special Event Insurance Vendor Certificate of Insurance Contracts / Rental Agre…" at bounding box center [522, 212] width 394 height 27
click at [359, 262] on input "Name*" at bounding box center [522, 267] width 394 height 27
click at [708, 213] on select "Special Event Insurance Vendor Certificate of Insurance Contracts / Rental Agre…" at bounding box center [522, 212] width 394 height 27
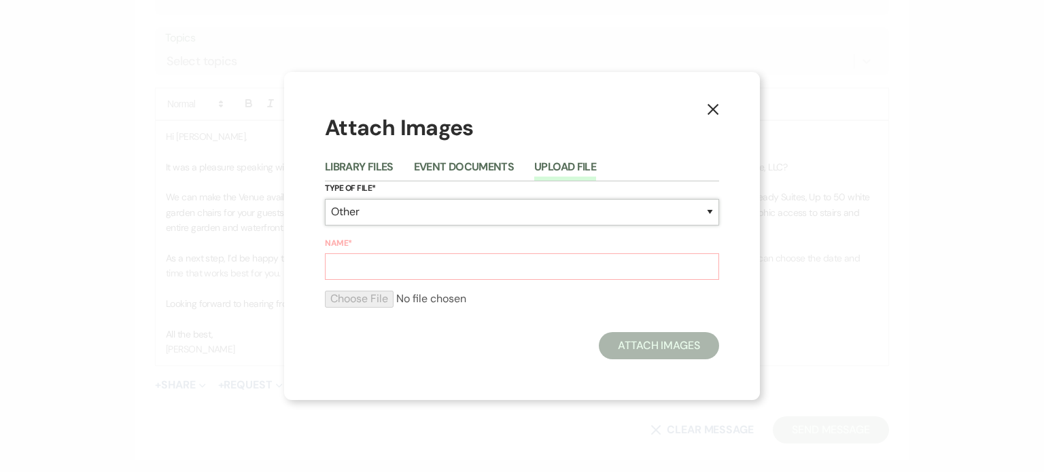
click at [523, 199] on select "Special Event Insurance Vendor Certificate of Insurance Contracts / Rental Agre…" at bounding box center [522, 212] width 394 height 27
click at [343, 272] on input "Name*" at bounding box center [522, 267] width 394 height 27
click at [373, 168] on button "Library Files" at bounding box center [359, 171] width 69 height 19
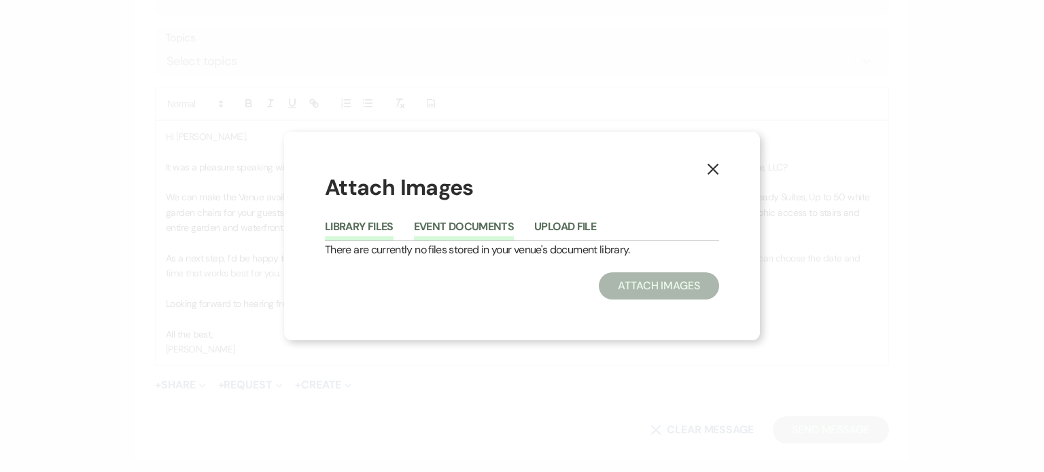
click at [441, 228] on button "Event Documents" at bounding box center [464, 231] width 100 height 19
click at [574, 228] on button "Upload File" at bounding box center [565, 231] width 62 height 19
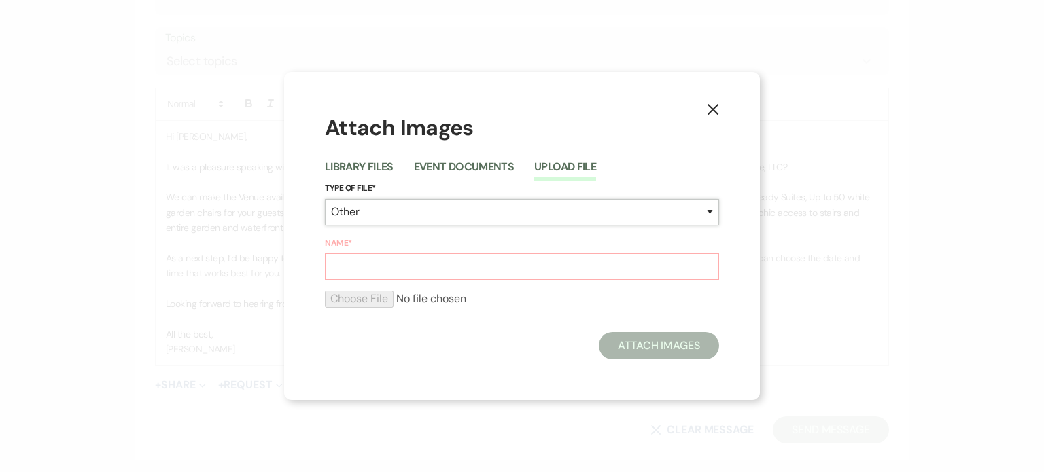
click at [710, 211] on select "Special Event Insurance Vendor Certificate of Insurance Contracts / Rental Agre…" at bounding box center [522, 212] width 394 height 27
click at [353, 215] on select "Special Event Insurance Vendor Certificate of Insurance Contracts / Rental Agre…" at bounding box center [522, 212] width 394 height 27
click at [344, 266] on input "Name*" at bounding box center [522, 267] width 394 height 27
click at [714, 108] on use "button" at bounding box center [713, 109] width 11 height 11
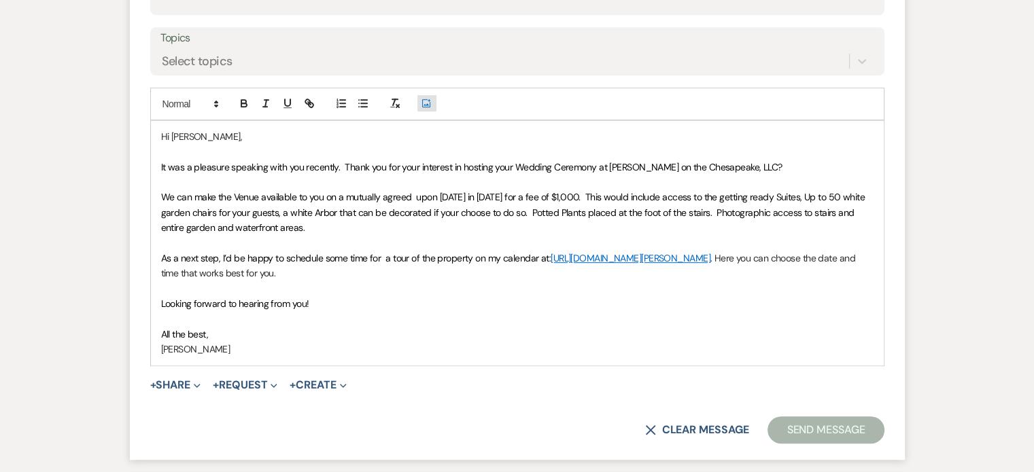
click at [422, 100] on icon "Add Photo" at bounding box center [426, 103] width 11 height 12
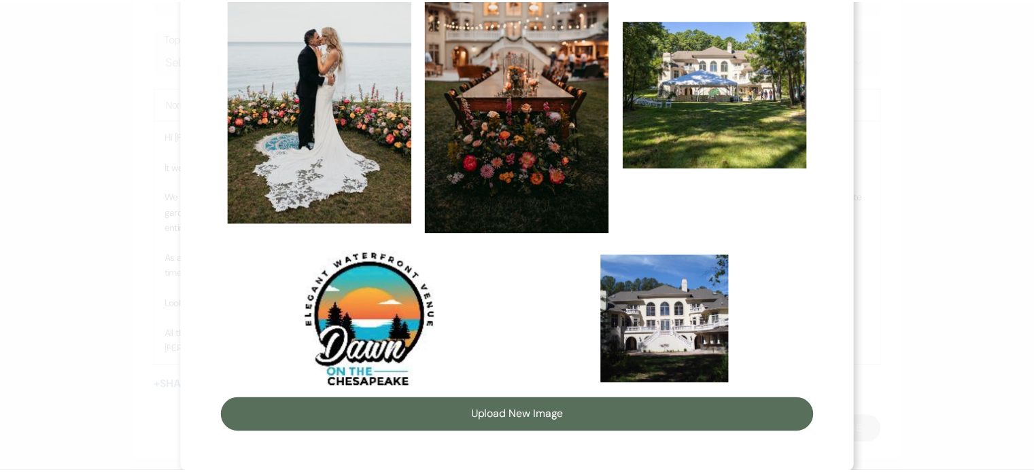
scroll to position [732, 0]
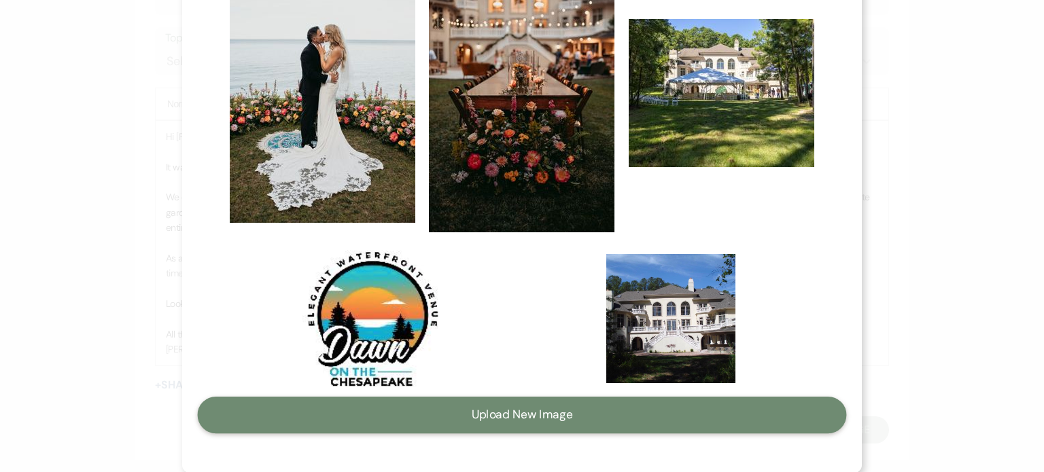
click at [506, 412] on button "Upload New Image" at bounding box center [522, 415] width 649 height 37
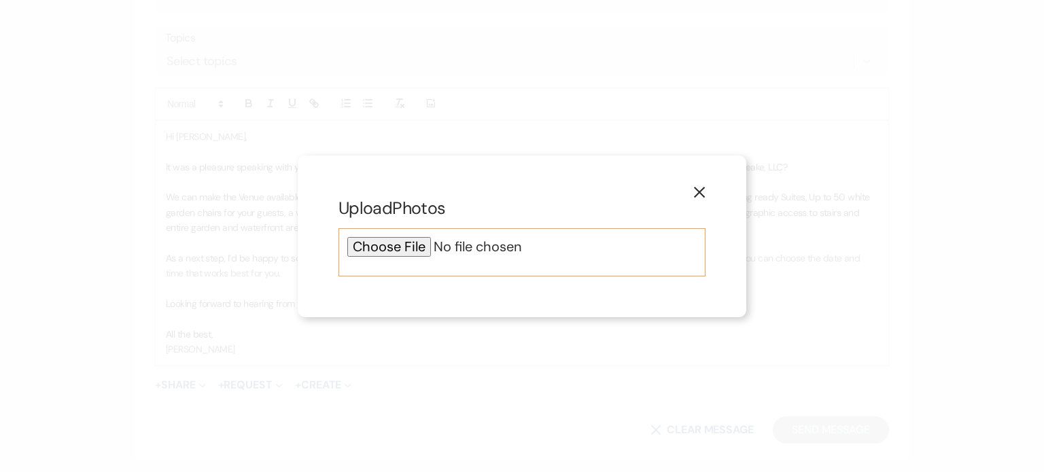
click at [388, 245] on input "file" at bounding box center [521, 247] width 349 height 20
type input "C:\fakepath\IMG_0103.jpg"
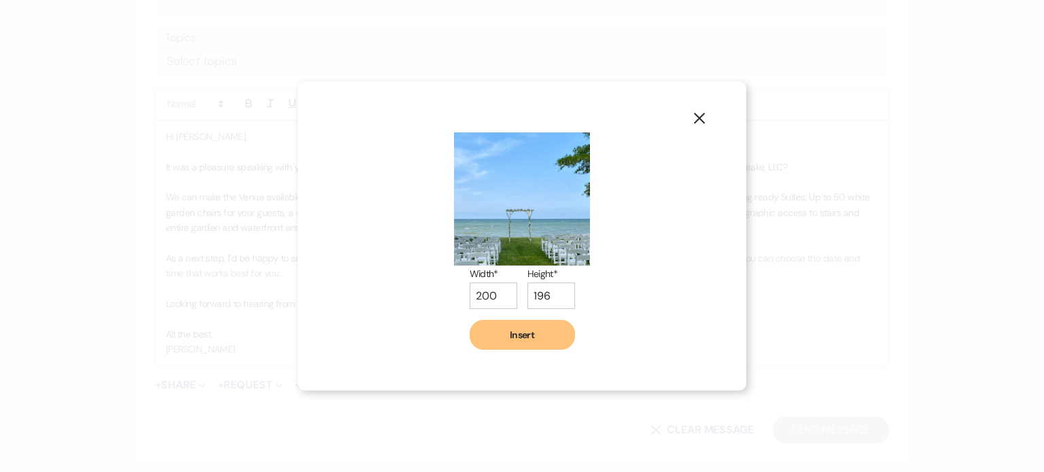
click at [543, 334] on button "Insert" at bounding box center [522, 335] width 105 height 30
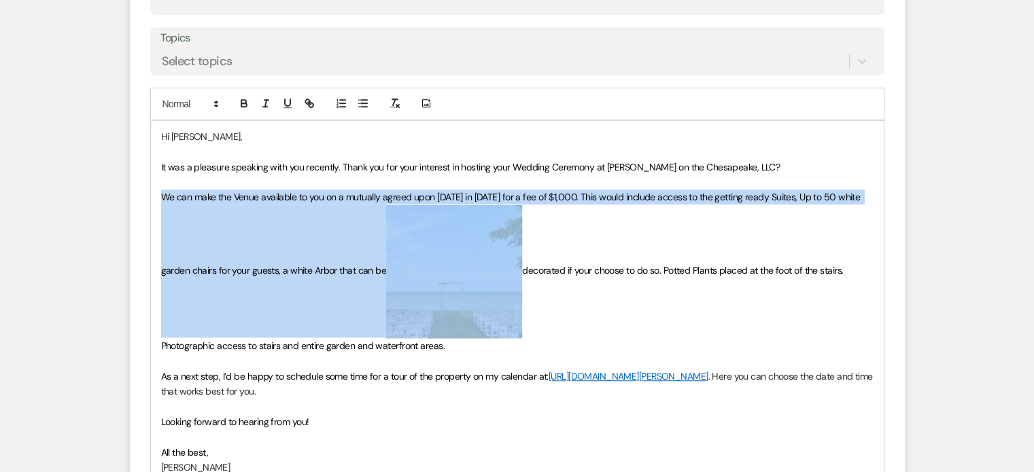
drag, startPoint x: 460, startPoint y: 244, endPoint x: 647, endPoint y: 340, distance: 210.7
click at [653, 346] on p "We can make the Venue available to you on a mutually agreed upon [DATE] in [DAT…" at bounding box center [517, 272] width 712 height 164
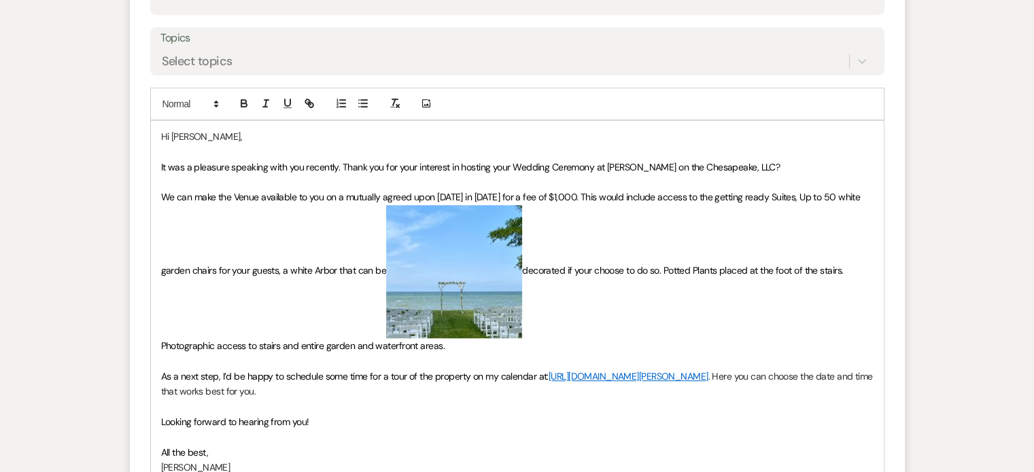
click at [648, 330] on p "We can make the Venue available to you on a mutually agreed upon [DATE] in [DAT…" at bounding box center [517, 272] width 712 height 164
click at [212, 136] on p "Hi [PERSON_NAME]," at bounding box center [517, 136] width 712 height 15
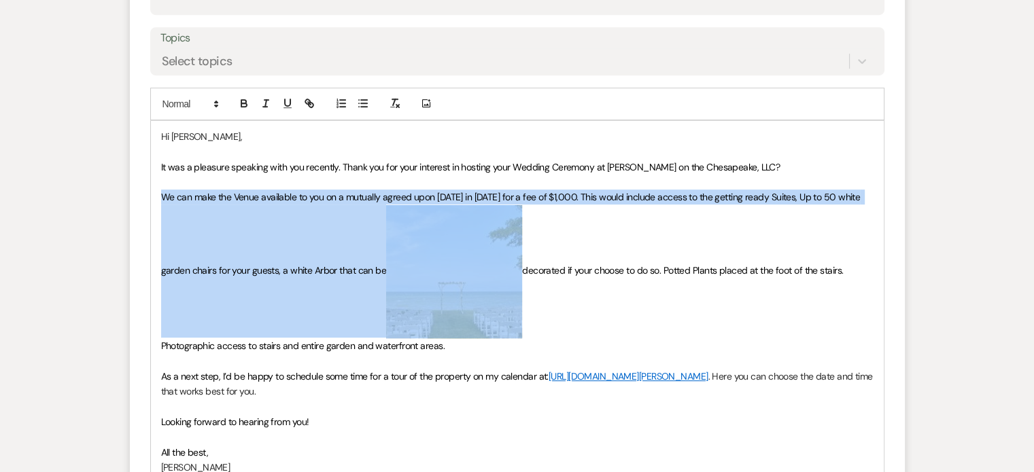
drag, startPoint x: 471, startPoint y: 286, endPoint x: 519, endPoint y: 421, distance: 143.0
click at [521, 424] on div "Hi [PERSON_NAME], It was a pleasure speaking with you recently. Thank you for y…" at bounding box center [517, 302] width 733 height 362
drag, startPoint x: 447, startPoint y: 224, endPoint x: 604, endPoint y: 331, distance: 190.3
click at [613, 254] on p "We can make the Venue available to you on a mutually agreed upon [DATE] in [DAT…" at bounding box center [517, 272] width 712 height 164
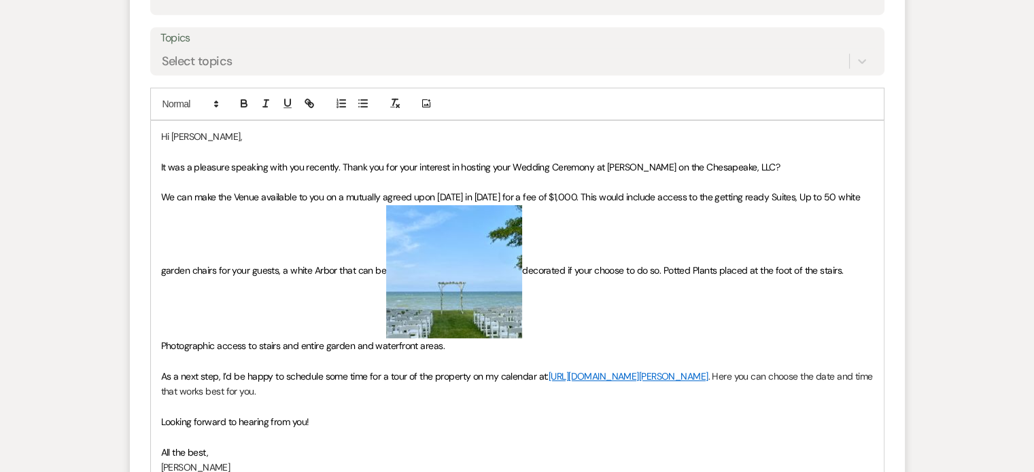
click at [655, 317] on p "We can make the Venue available to you on a mutually agreed upon [DATE] in [DAT…" at bounding box center [517, 272] width 712 height 164
drag, startPoint x: 449, startPoint y: 255, endPoint x: 797, endPoint y: 156, distance: 362.0
click at [797, 155] on p at bounding box center [517, 151] width 712 height 15
click at [427, 230] on img "﻿ ﻿" at bounding box center [454, 271] width 136 height 133
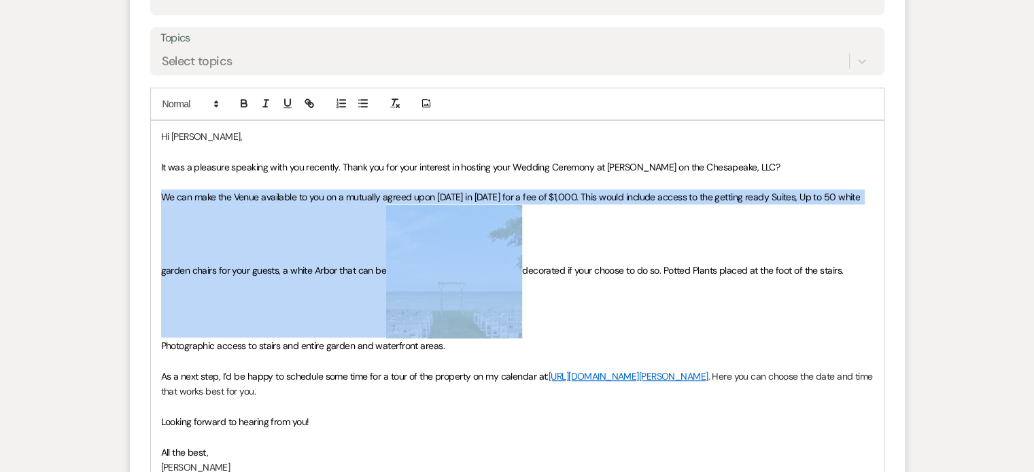
drag, startPoint x: 427, startPoint y: 231, endPoint x: 436, endPoint y: 290, distance: 59.1
click at [436, 290] on img "﻿ ﻿" at bounding box center [454, 271] width 136 height 133
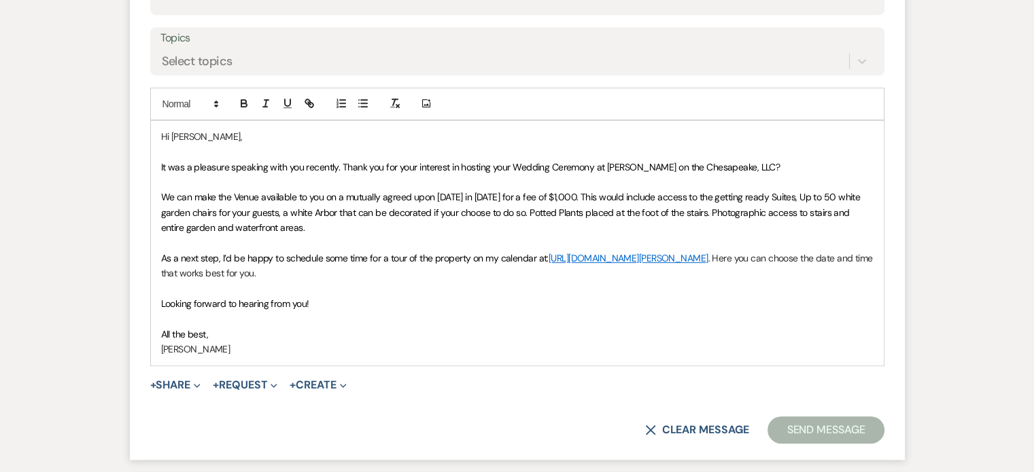
click at [165, 287] on p at bounding box center [517, 288] width 712 height 15
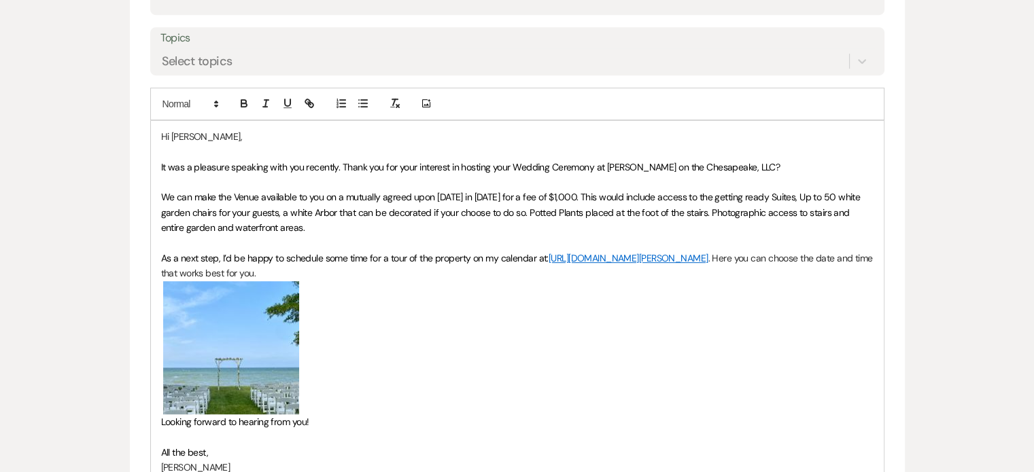
click at [430, 208] on span "We can make the Venue available to you on a mutually agreed upon [DATE] in [DAT…" at bounding box center [512, 212] width 702 height 43
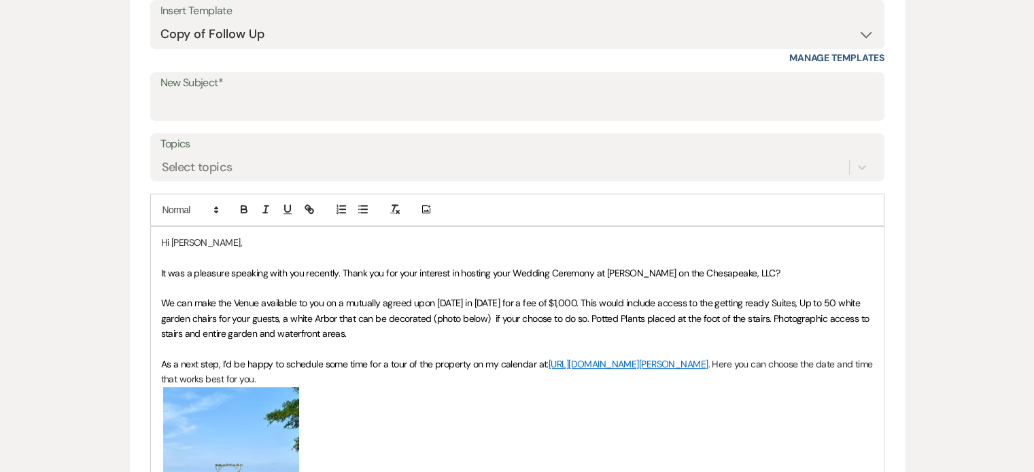
scroll to position [612, 0]
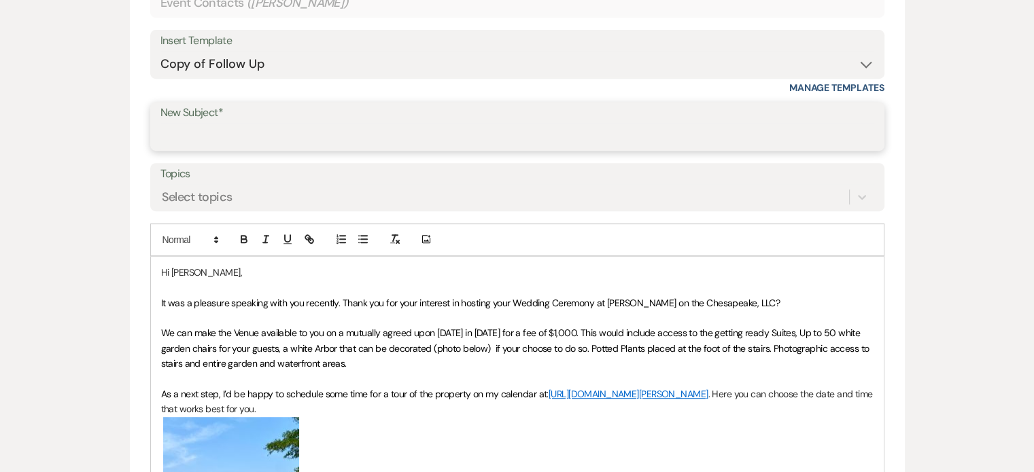
click at [183, 129] on input "New Subject*" at bounding box center [517, 136] width 714 height 27
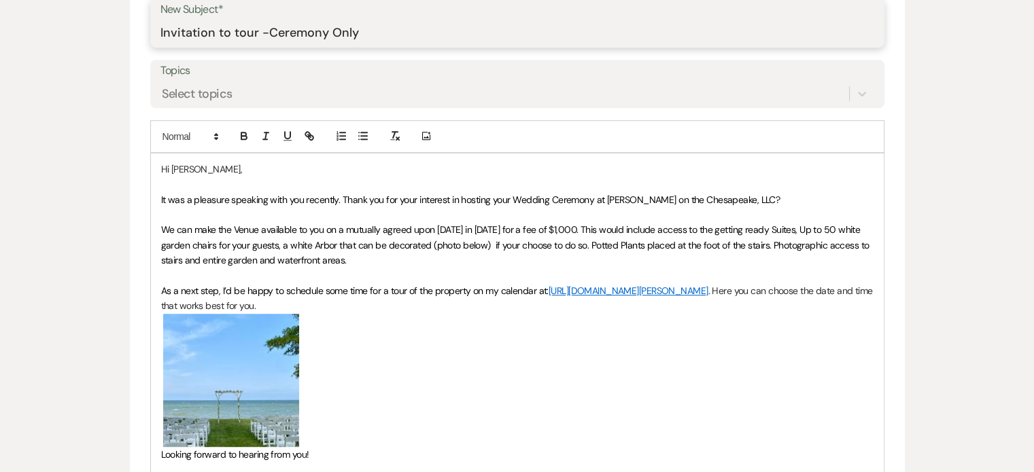
scroll to position [816, 0]
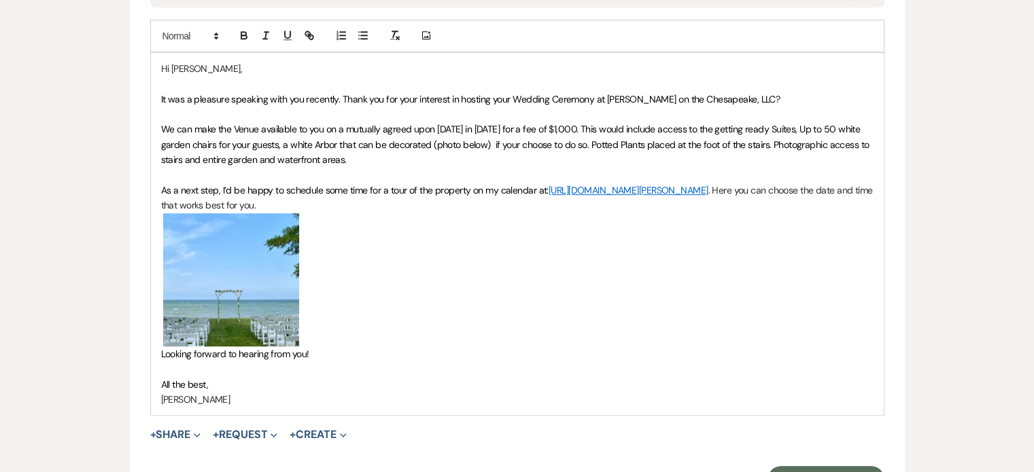
type input "Invitation to tour -Ceremony Only"
drag, startPoint x: 734, startPoint y: 94, endPoint x: 708, endPoint y: 100, distance: 25.7
click at [708, 100] on p "It was a pleasure speaking with you recently. Thank you for your interest in ho…" at bounding box center [517, 99] width 712 height 15
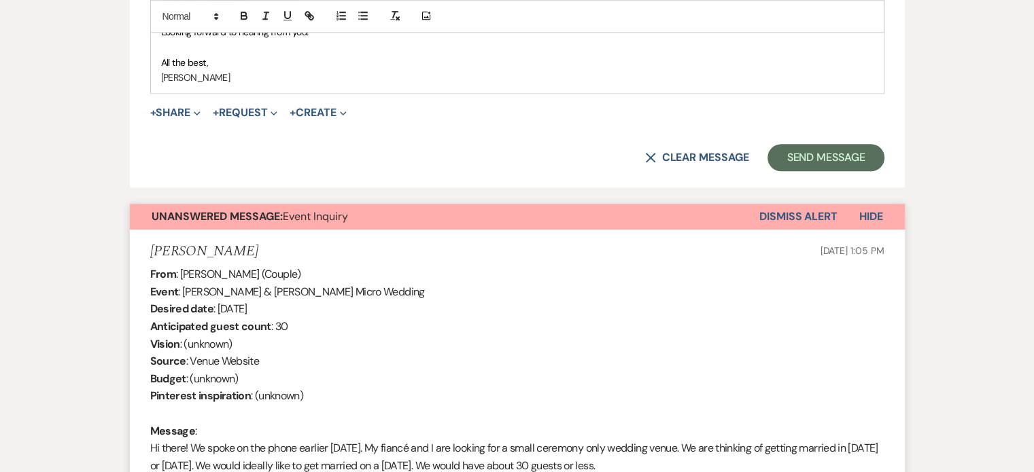
scroll to position [1020, 0]
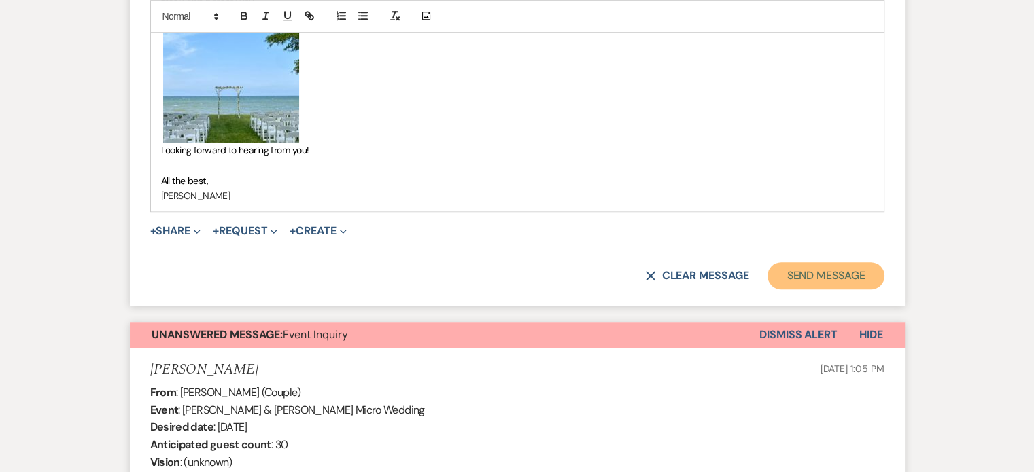
click at [831, 272] on button "Send Message" at bounding box center [826, 275] width 116 height 27
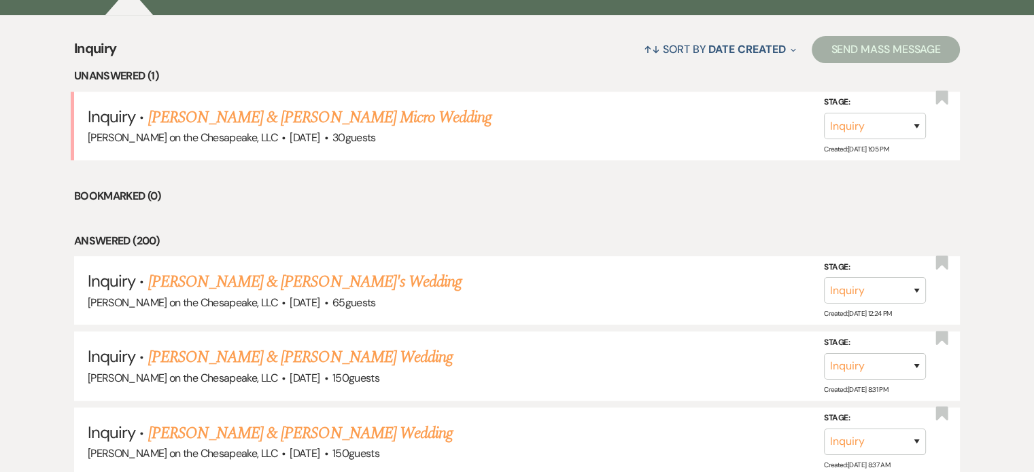
scroll to position [339, 0]
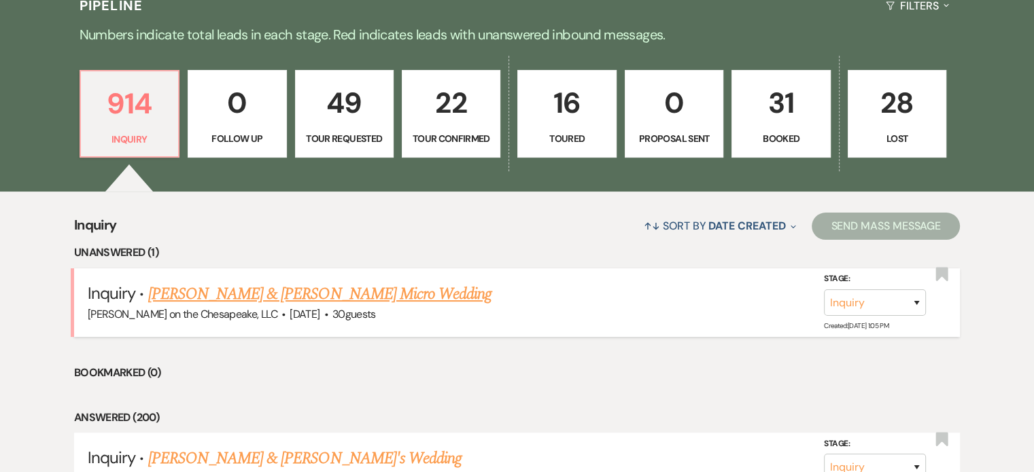
click at [371, 294] on link "[PERSON_NAME] & [PERSON_NAME] Micro Wedding" at bounding box center [320, 294] width 344 height 24
select select "5"
select select "16"
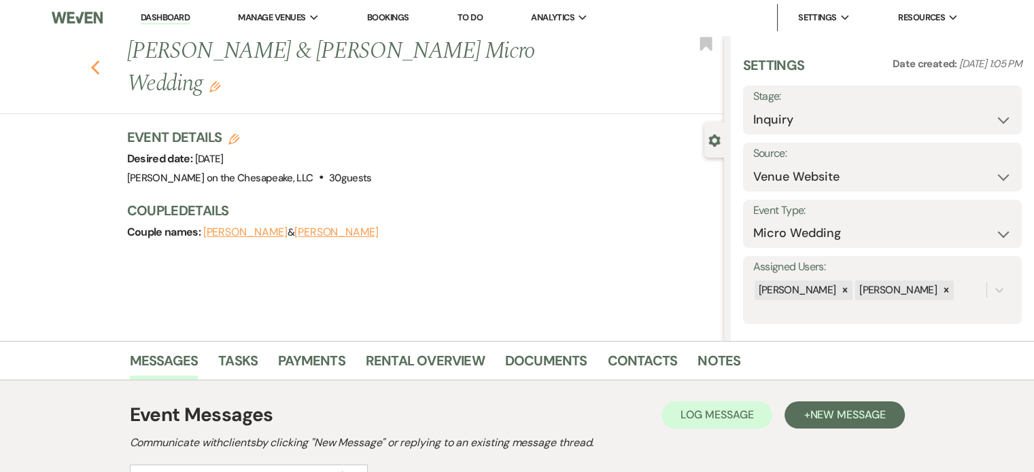
click at [101, 60] on icon "Previous" at bounding box center [95, 68] width 10 height 16
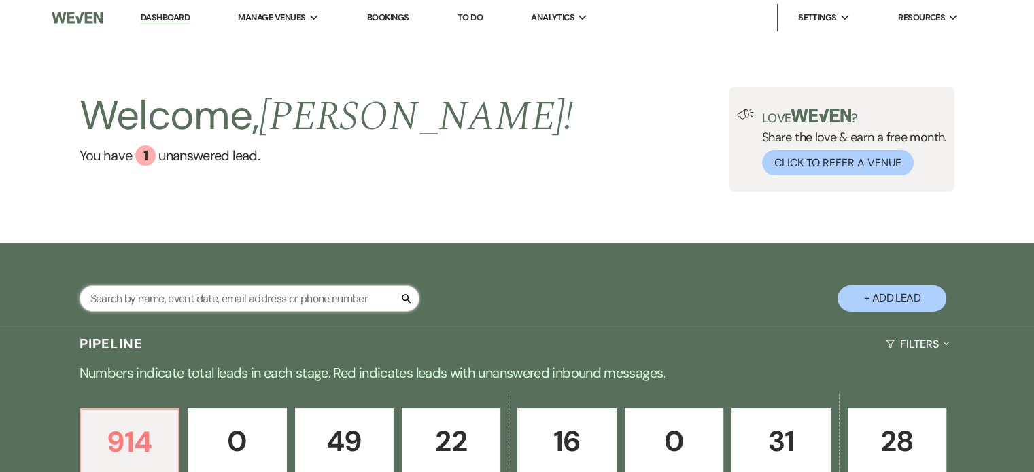
click at [156, 299] on input "text" at bounding box center [250, 299] width 340 height 27
type input "[PERSON_NAME]"
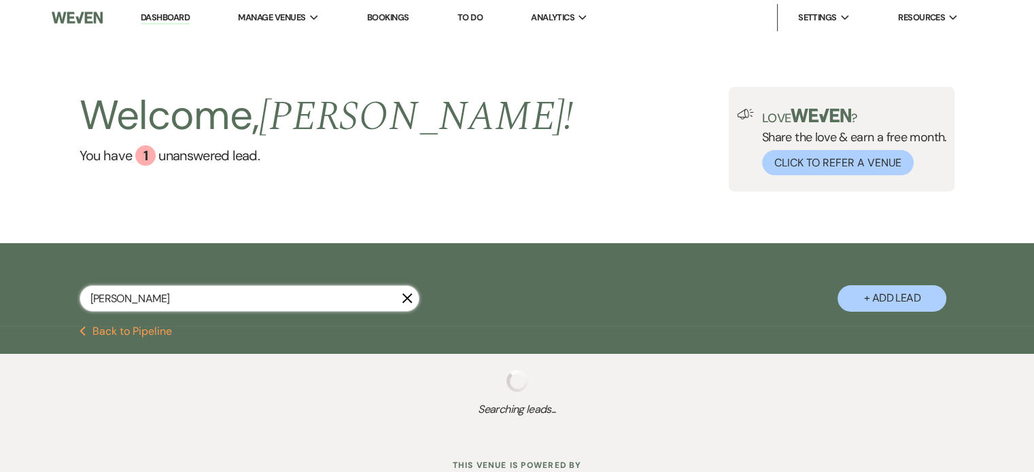
select select "8"
select select "4"
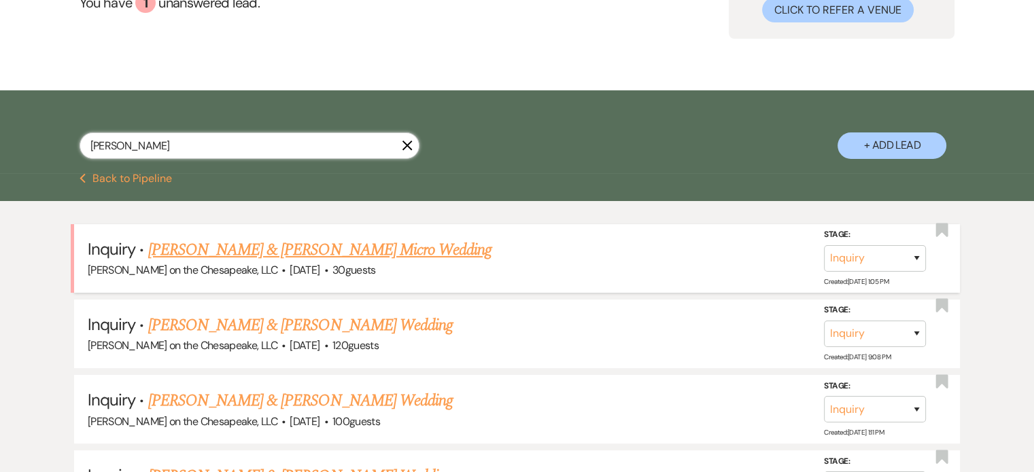
scroll to position [204, 0]
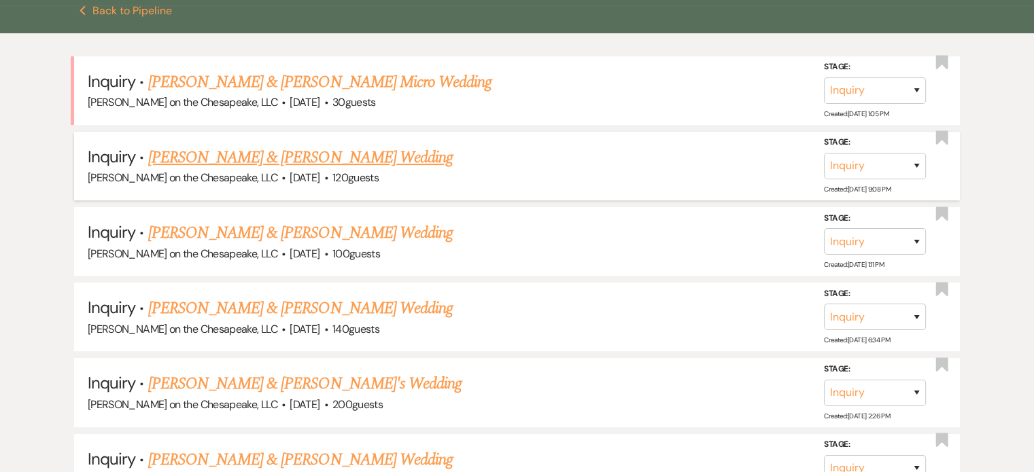
scroll to position [185, 0]
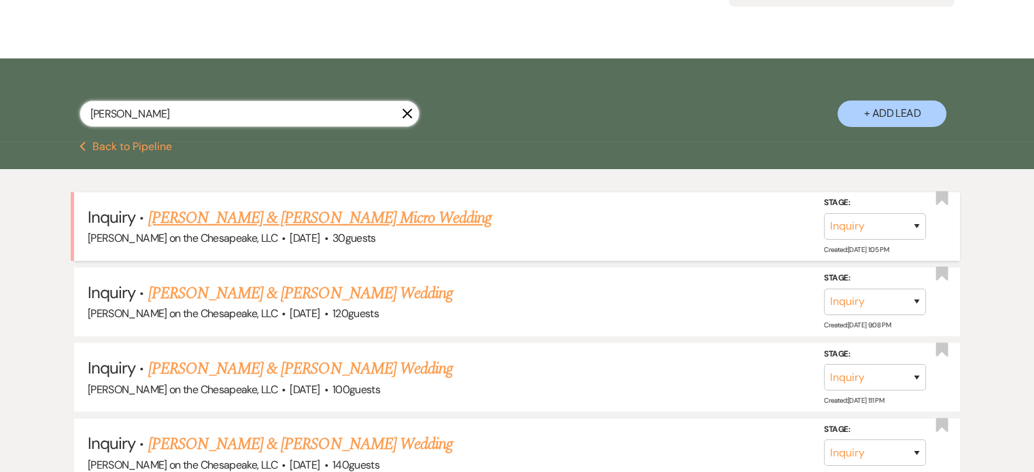
type input "[PERSON_NAME]"
click at [353, 222] on link "[PERSON_NAME] & [PERSON_NAME] Micro Wedding" at bounding box center [320, 218] width 344 height 24
select select "5"
select select "16"
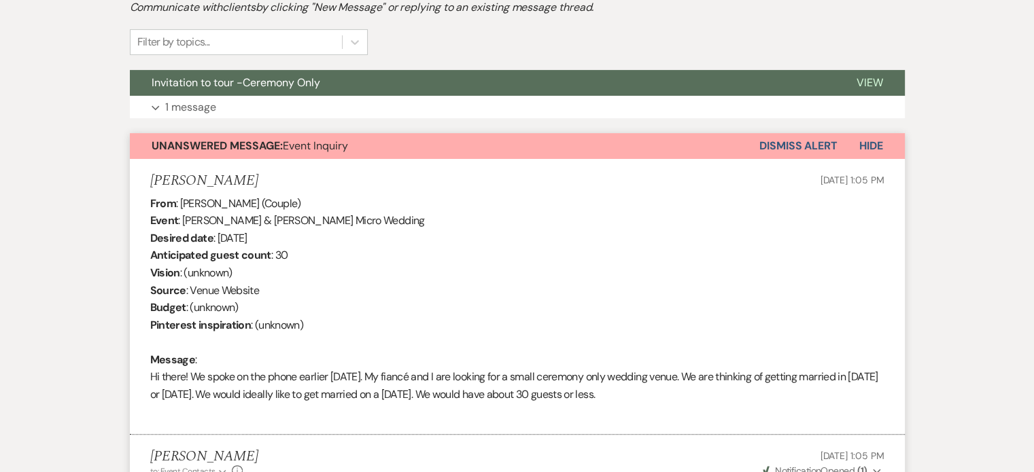
scroll to position [399, 0]
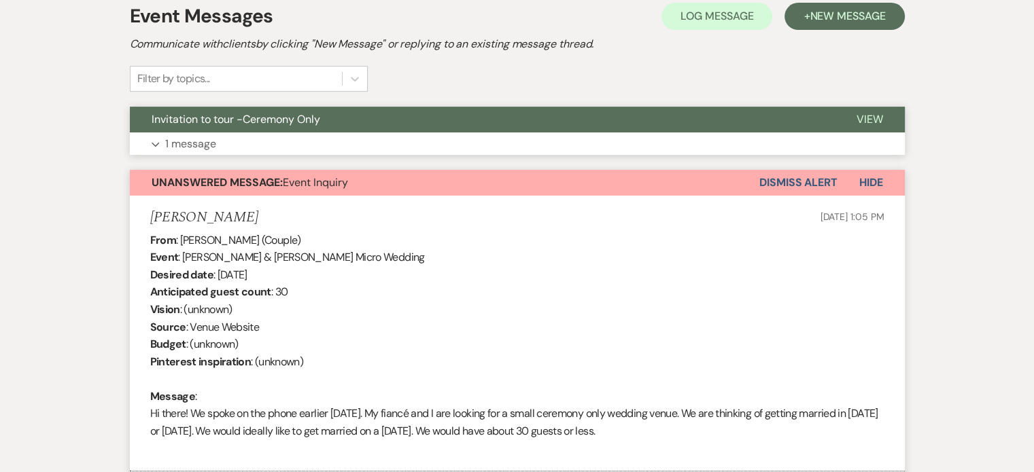
click at [872, 114] on span "View" at bounding box center [870, 119] width 27 height 14
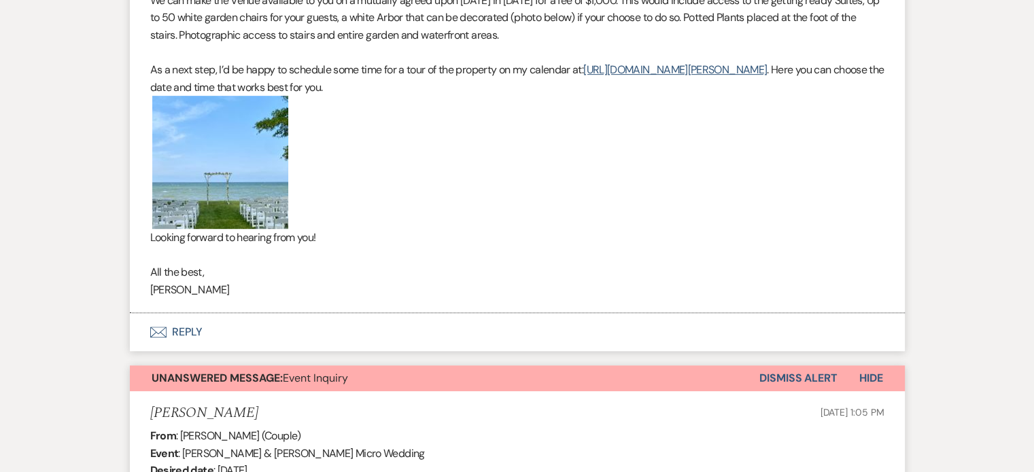
scroll to position [739, 0]
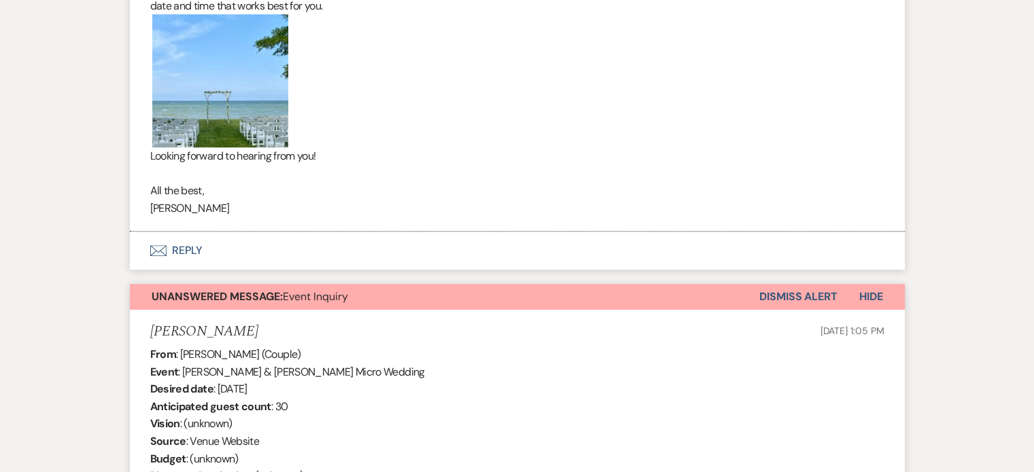
click at [797, 292] on button "Dismiss Alert" at bounding box center [798, 297] width 78 height 26
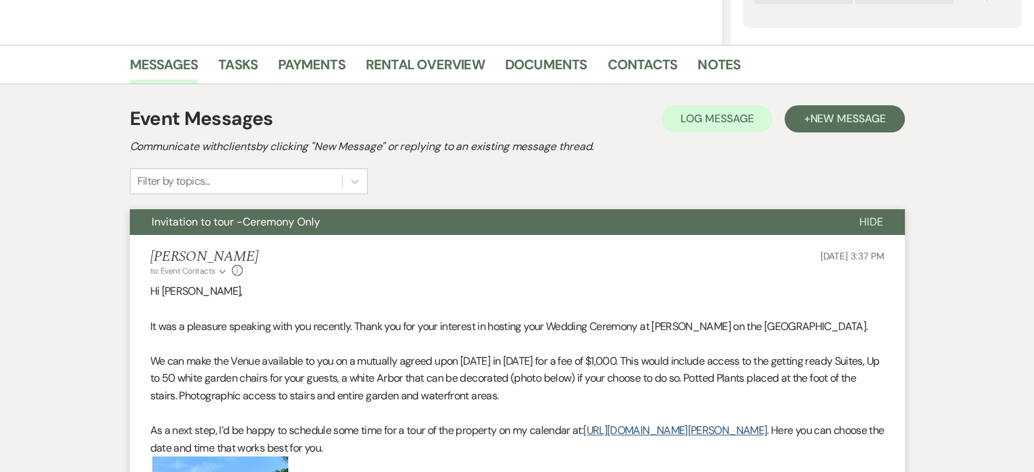
scroll to position [263, 0]
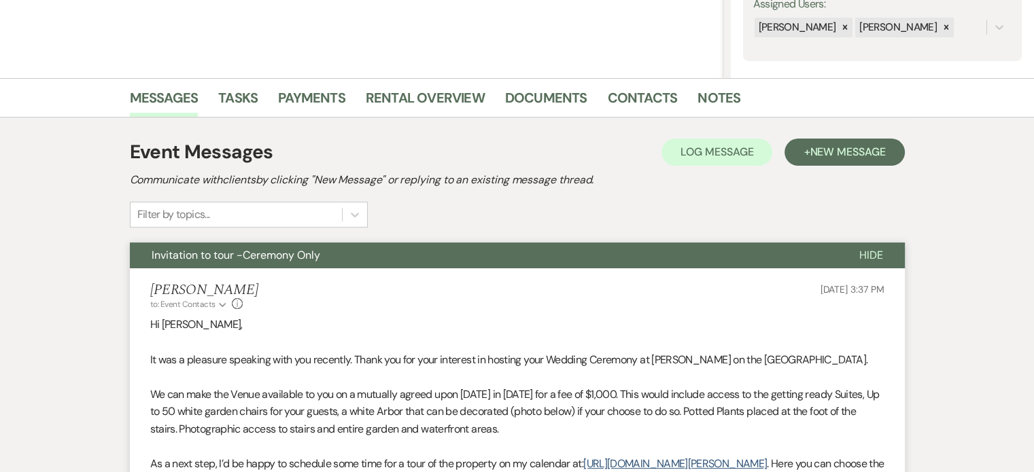
select select "8"
select select "4"
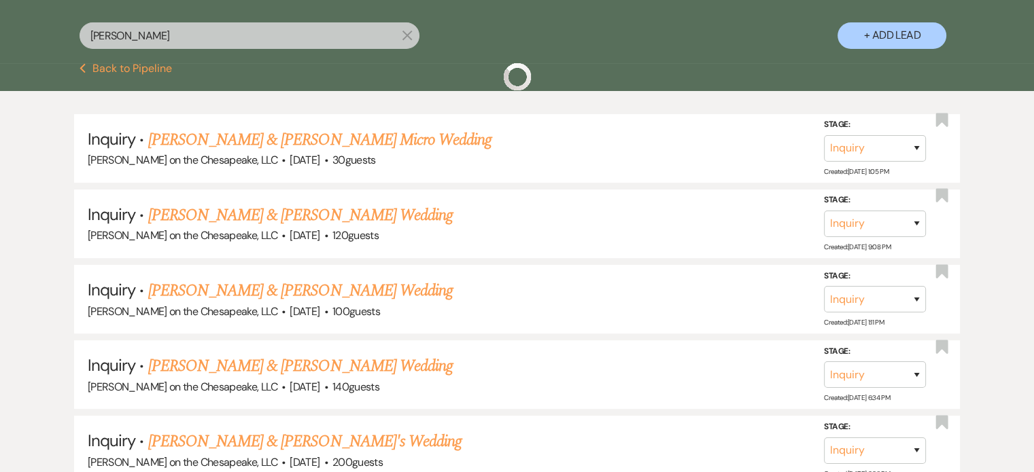
scroll to position [185, 0]
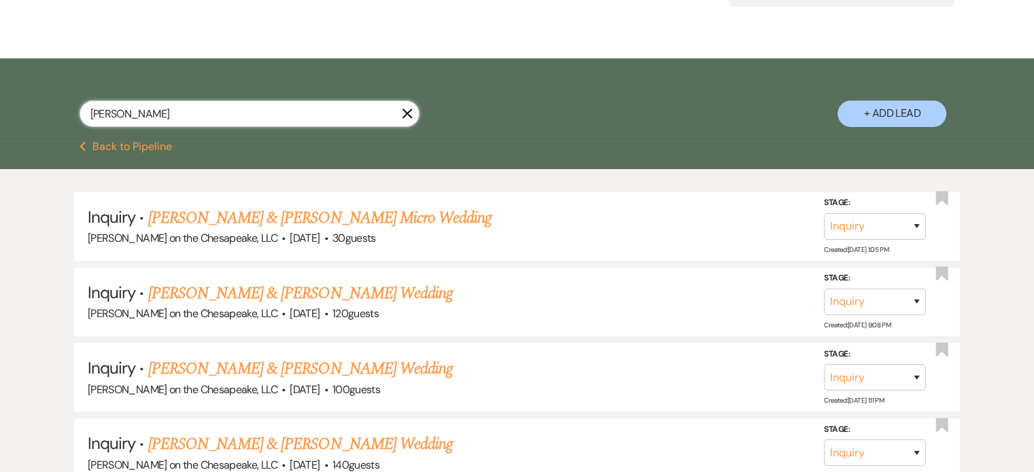
drag, startPoint x: 115, startPoint y: 113, endPoint x: 76, endPoint y: 114, distance: 38.8
click at [76, 114] on div "[PERSON_NAME] + Add Lead" at bounding box center [517, 101] width 979 height 73
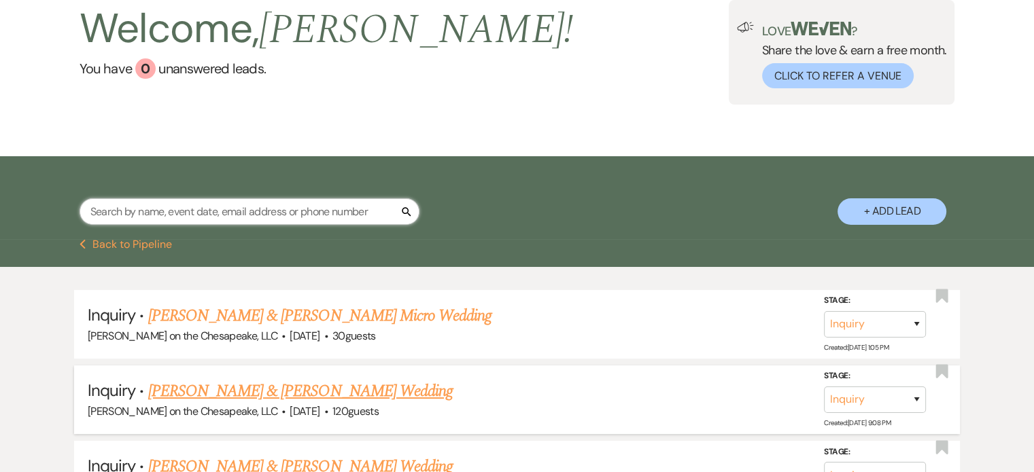
scroll to position [68, 0]
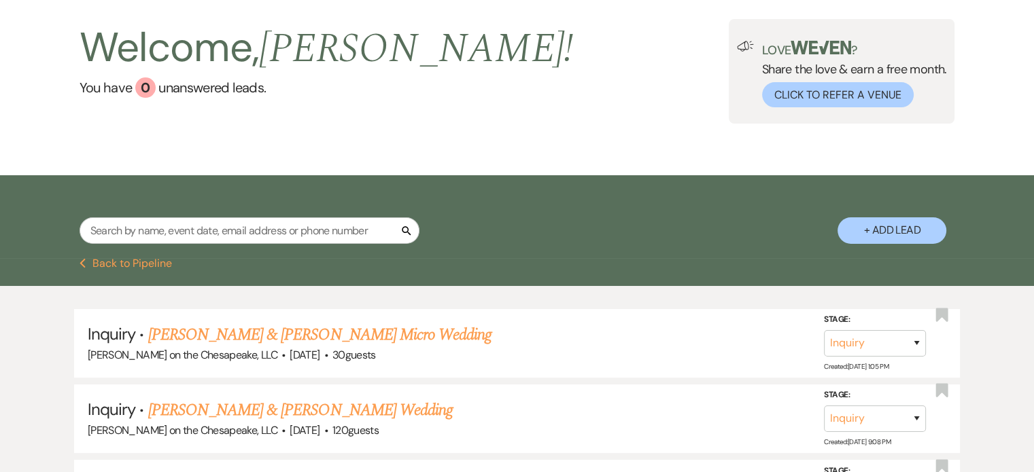
click at [150, 263] on button "Previous Back to Pipeline" at bounding box center [126, 263] width 93 height 11
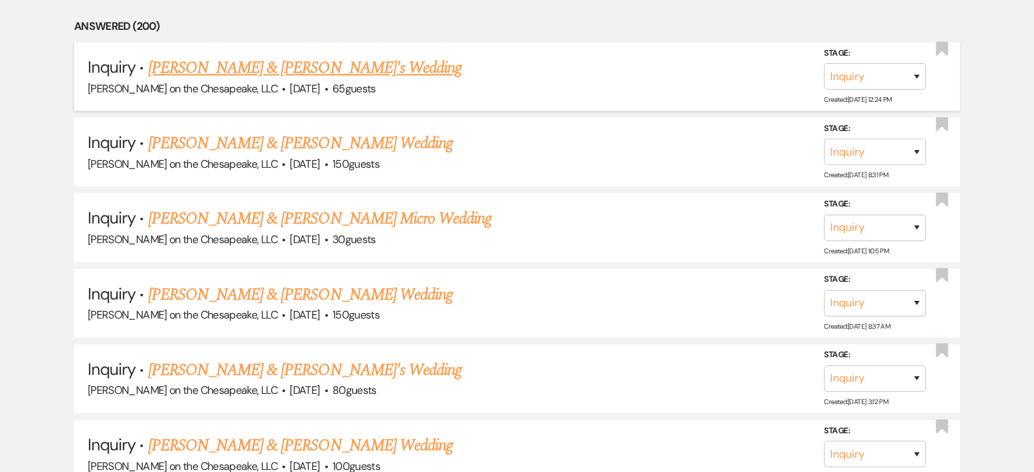
scroll to position [680, 0]
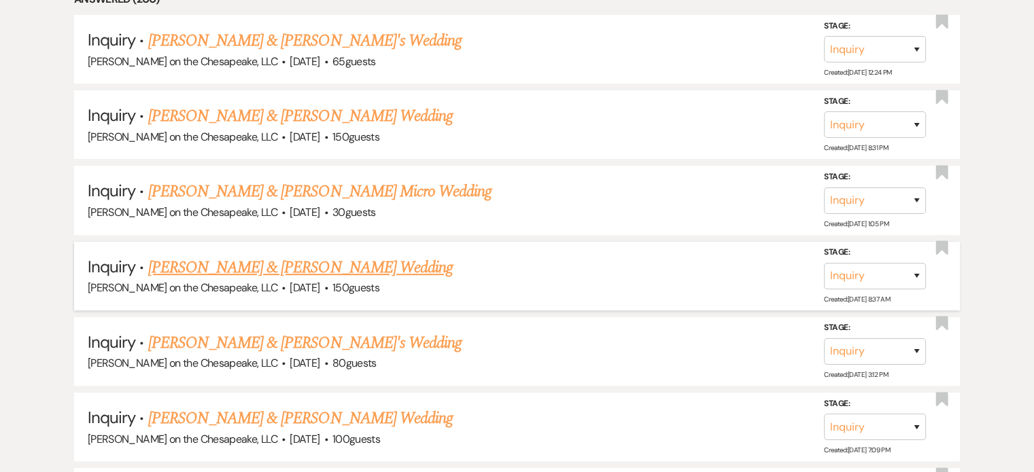
click at [216, 271] on link "[PERSON_NAME] & [PERSON_NAME] Wedding" at bounding box center [300, 268] width 305 height 24
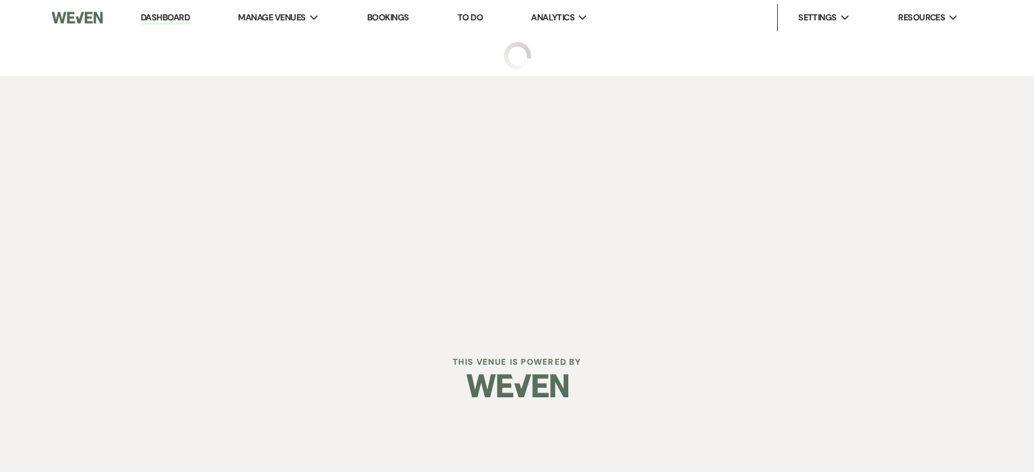
select select "5"
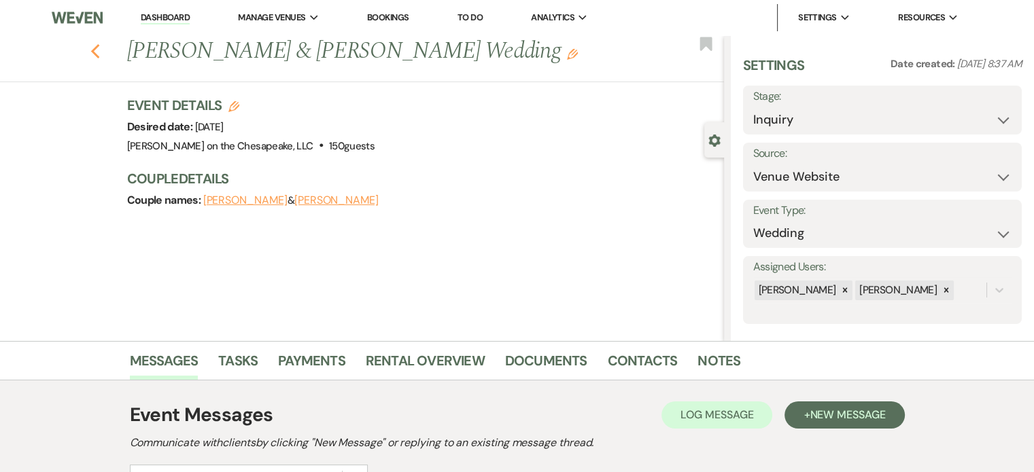
click at [95, 51] on icon "Previous" at bounding box center [95, 52] width 10 height 16
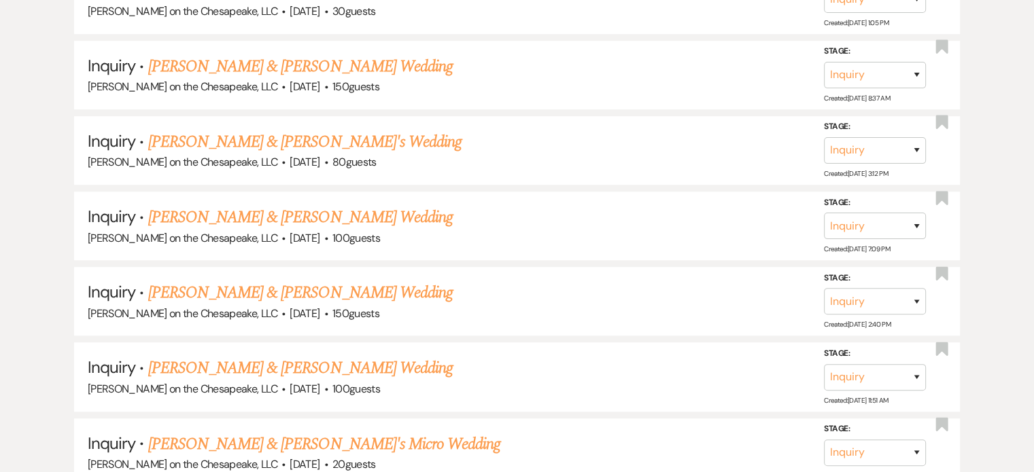
scroll to position [884, 0]
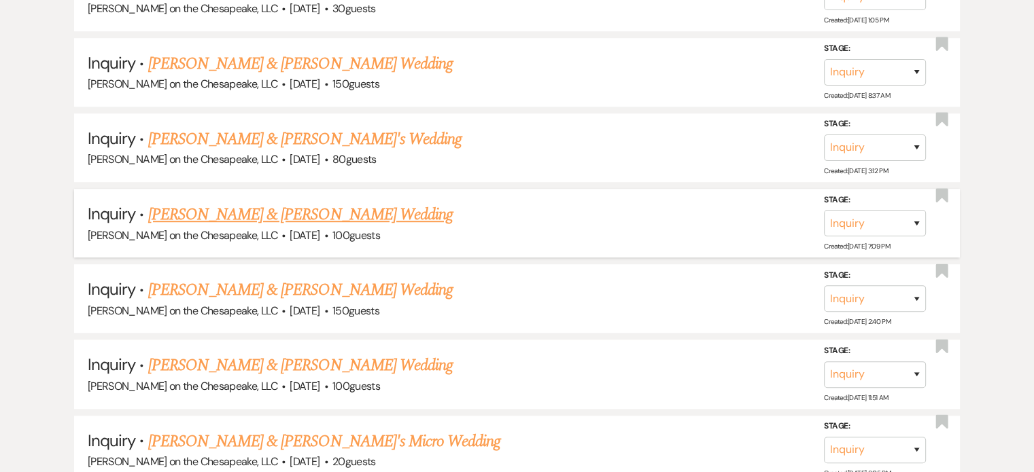
click at [269, 209] on link "[PERSON_NAME] & [PERSON_NAME] Wedding" at bounding box center [300, 215] width 305 height 24
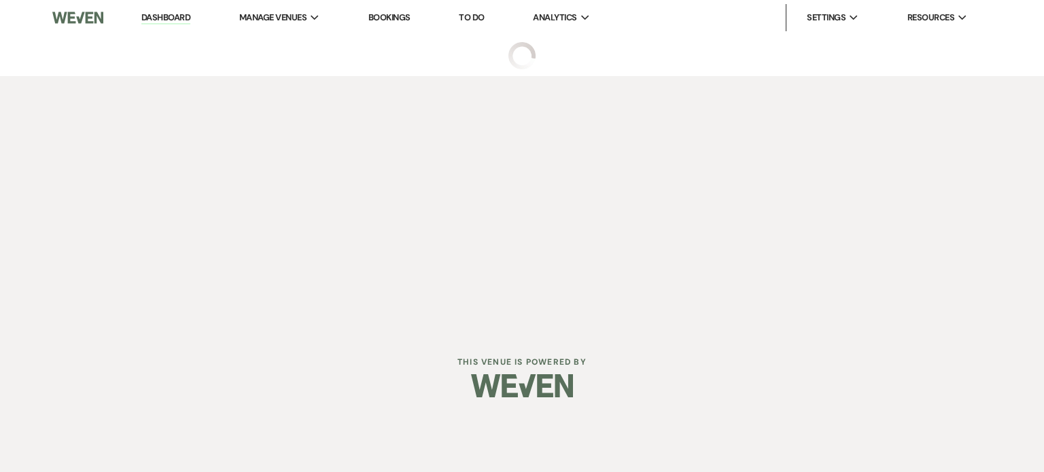
select select "5"
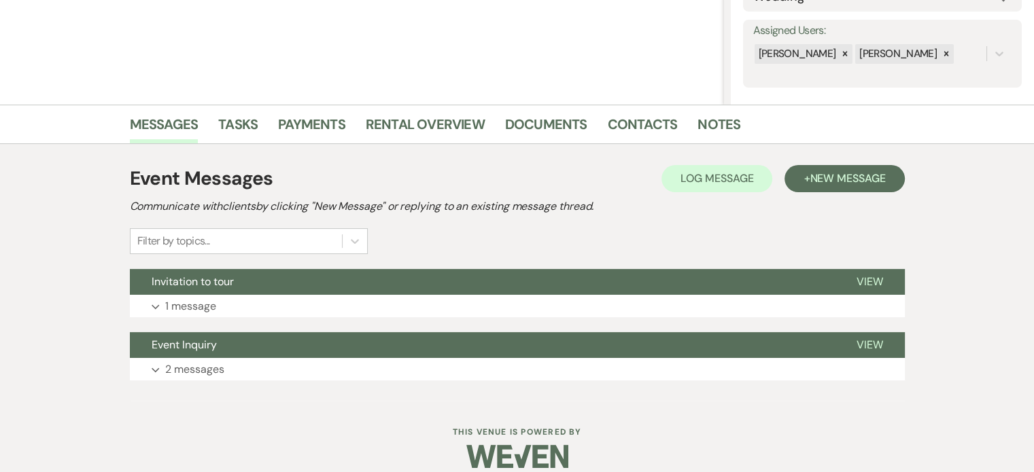
scroll to position [252, 0]
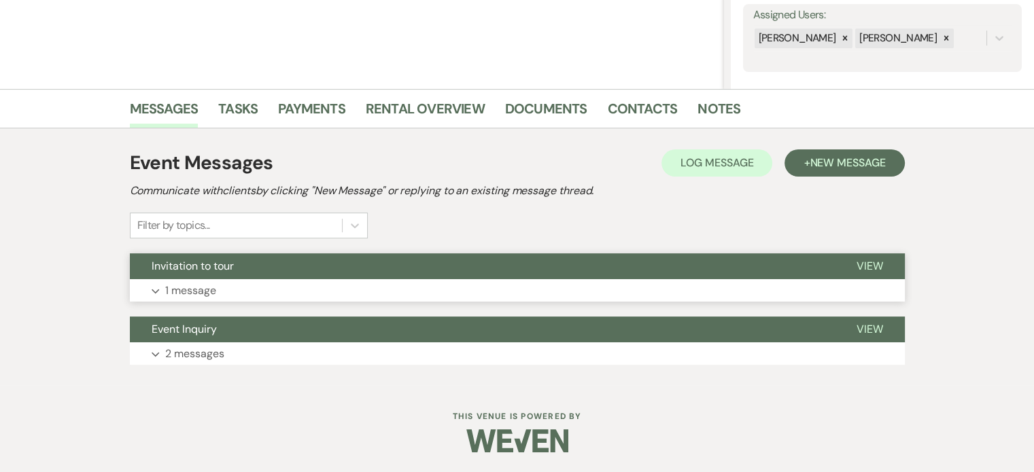
click at [873, 265] on span "View" at bounding box center [870, 266] width 27 height 14
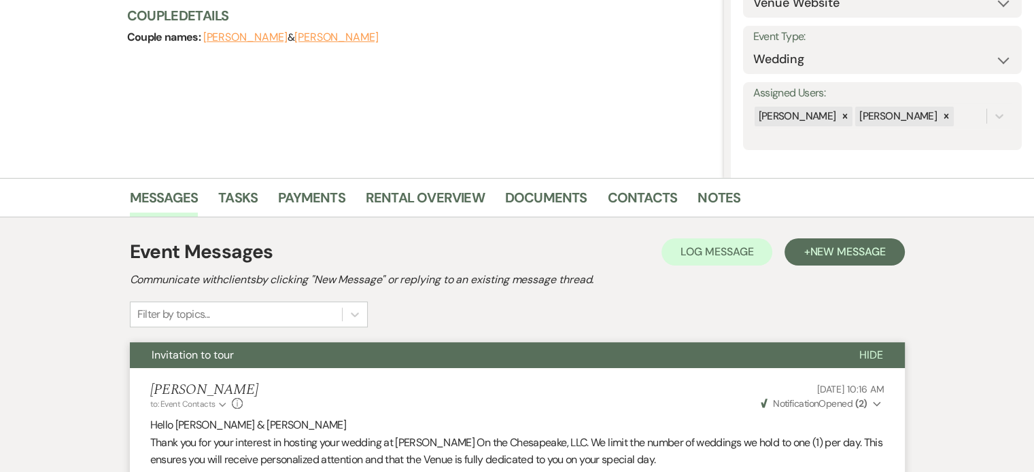
scroll to position [0, 0]
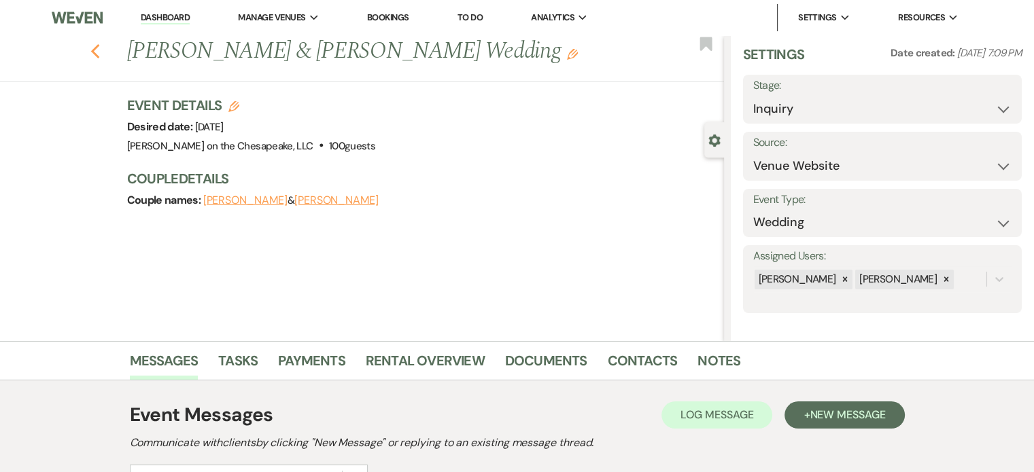
click at [99, 50] on use "button" at bounding box center [94, 51] width 9 height 15
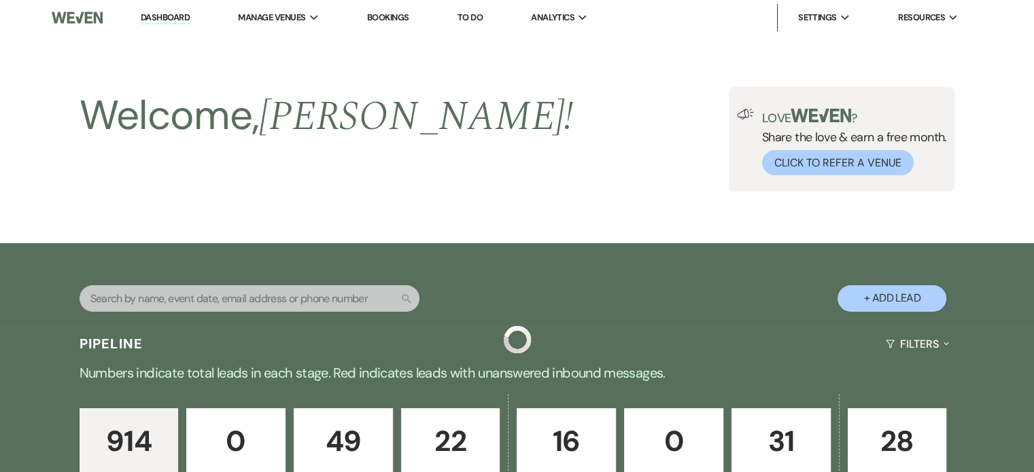
scroll to position [884, 0]
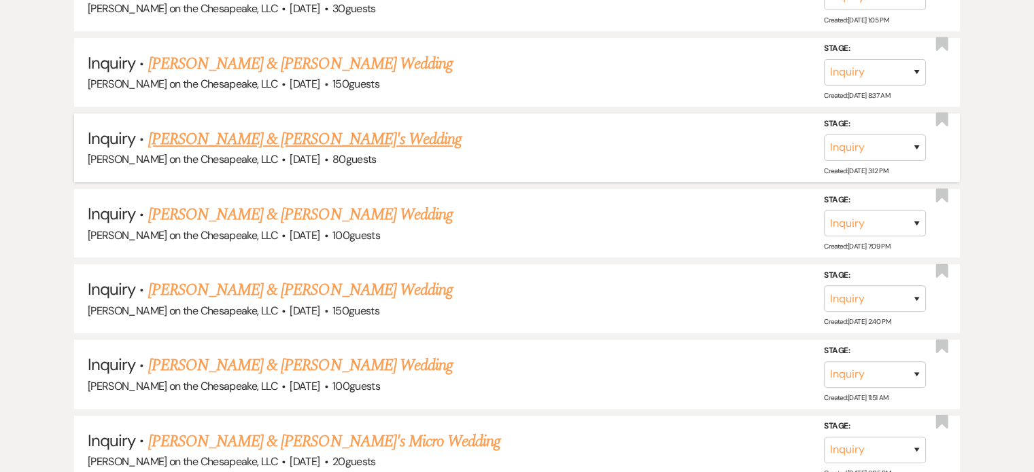
click at [199, 134] on link "[PERSON_NAME] & [PERSON_NAME]'s Wedding" at bounding box center [305, 139] width 314 height 24
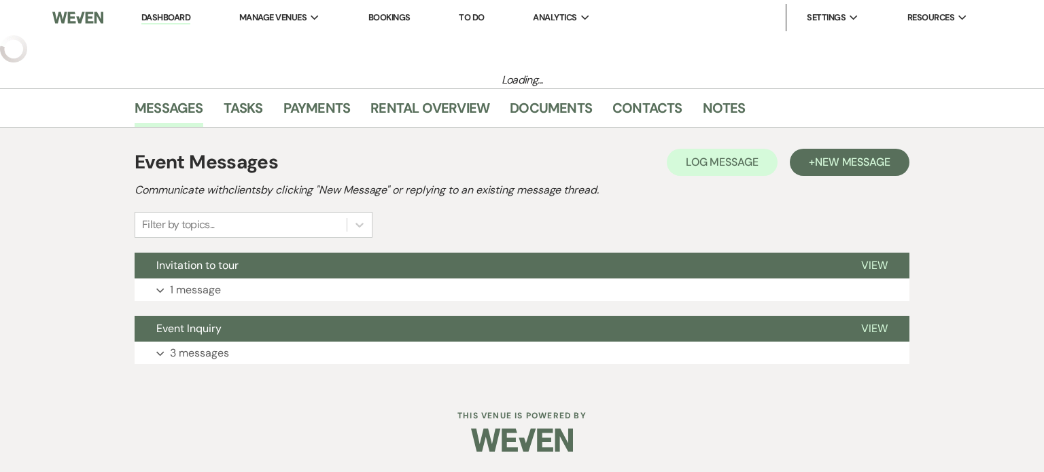
select select "5"
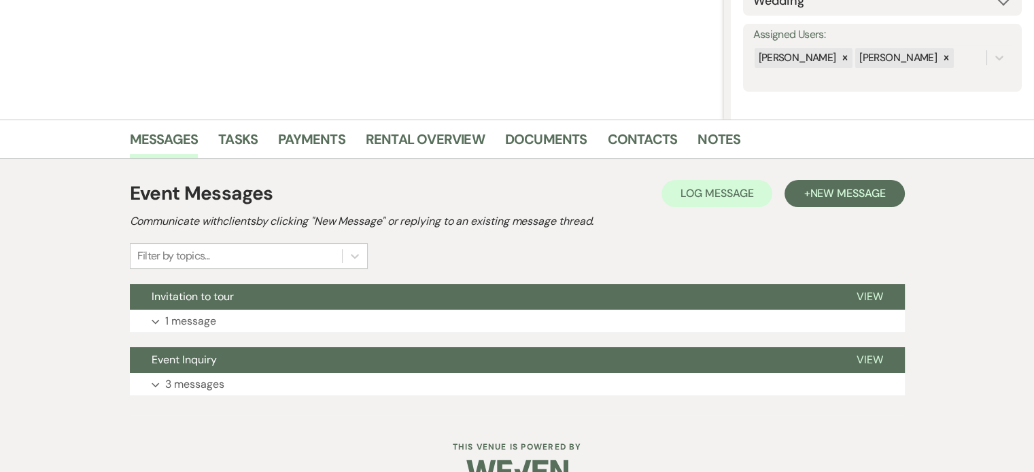
scroll to position [252, 0]
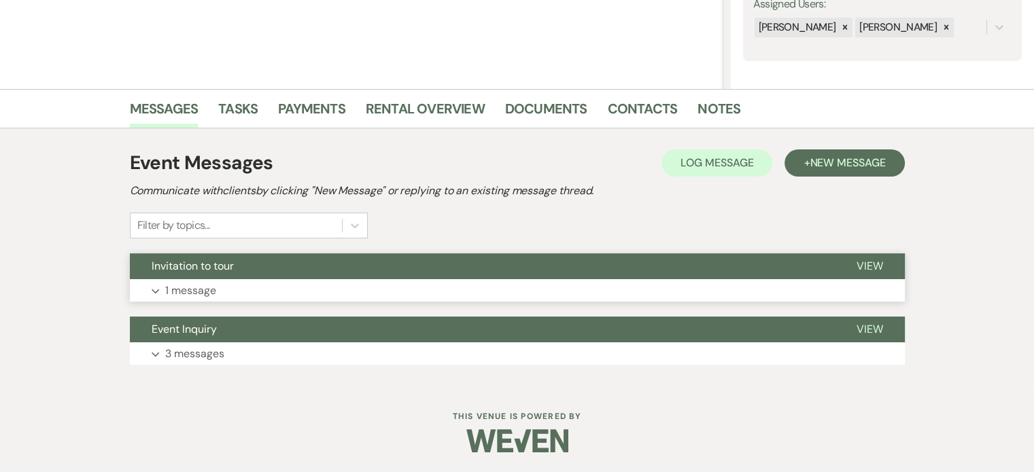
click at [867, 263] on span "View" at bounding box center [870, 266] width 27 height 14
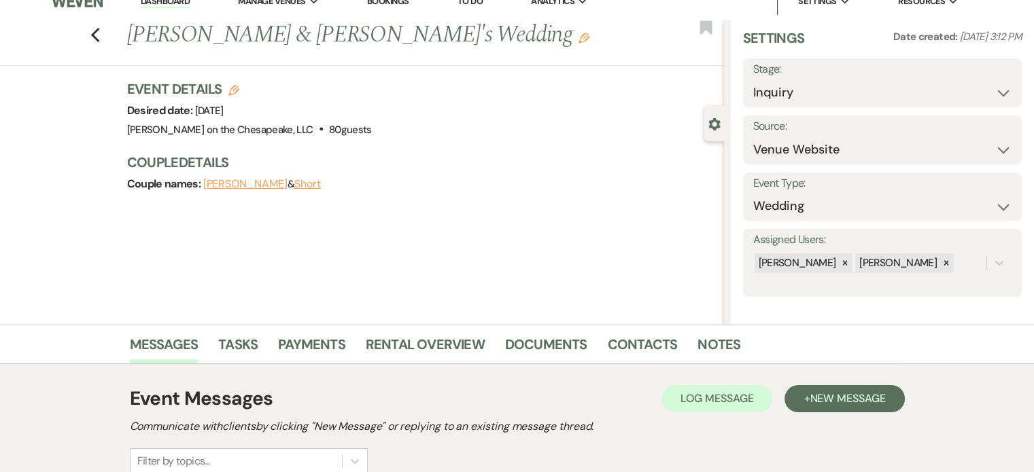
scroll to position [0, 0]
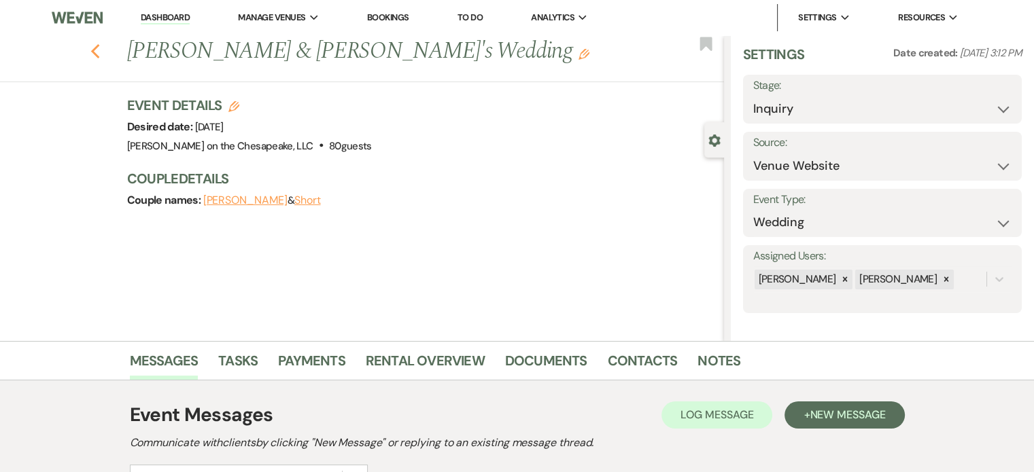
click at [97, 48] on icon "Previous" at bounding box center [95, 52] width 10 height 16
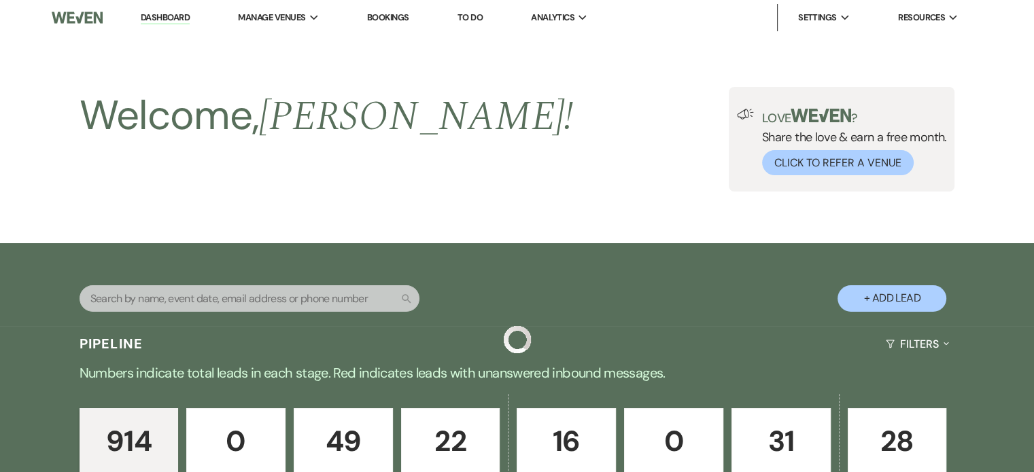
scroll to position [884, 0]
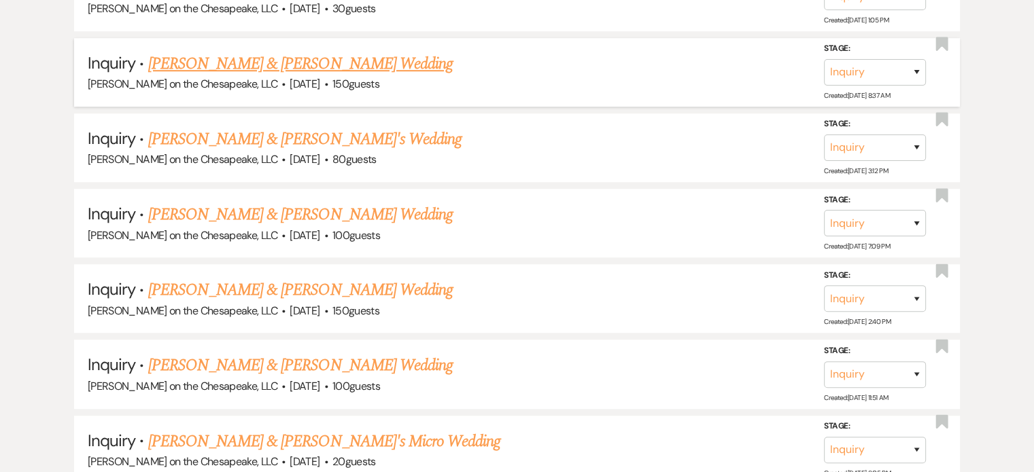
click at [247, 64] on link "[PERSON_NAME] & [PERSON_NAME] Wedding" at bounding box center [300, 64] width 305 height 24
select select "5"
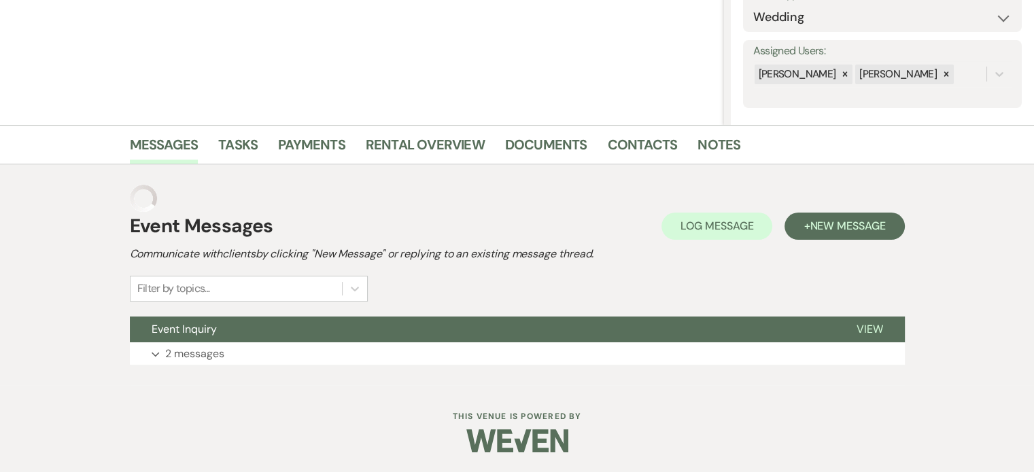
scroll to position [189, 0]
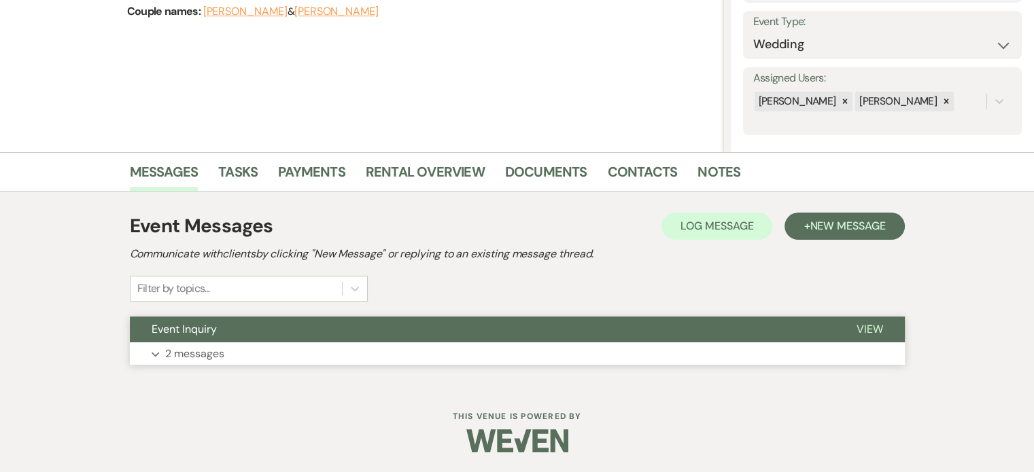
click at [876, 326] on span "View" at bounding box center [870, 329] width 27 height 14
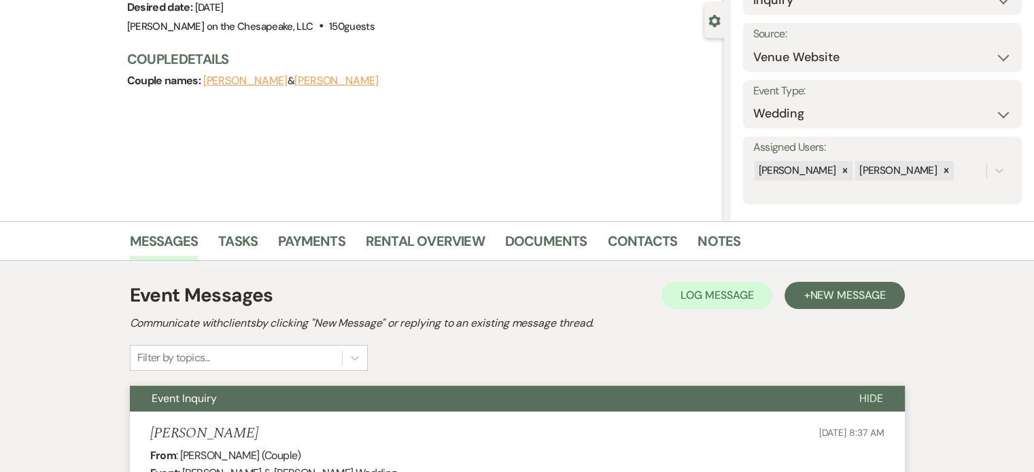
scroll to position [0, 0]
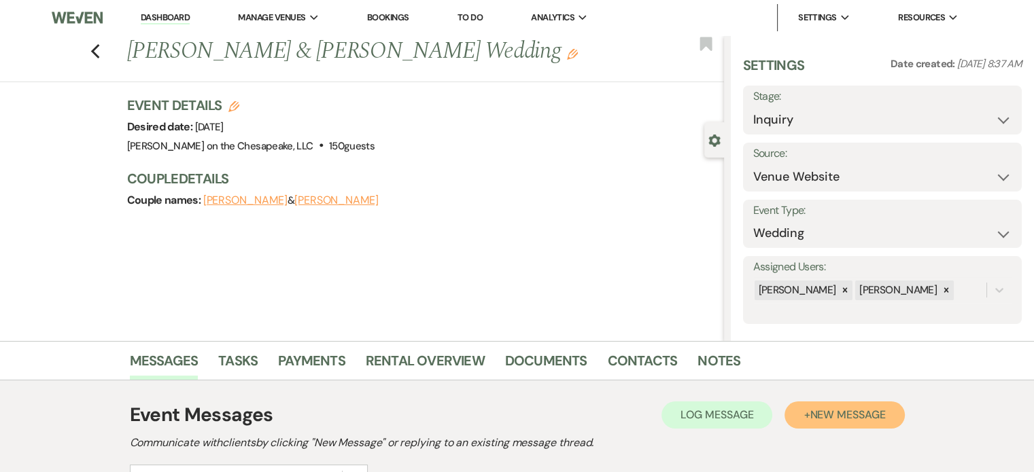
click at [827, 413] on span "New Message" at bounding box center [847, 415] width 75 height 14
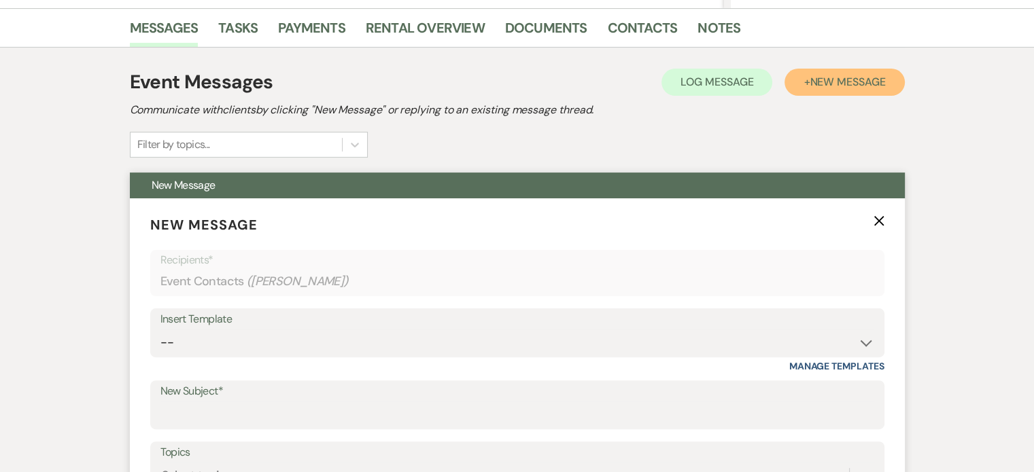
scroll to position [408, 0]
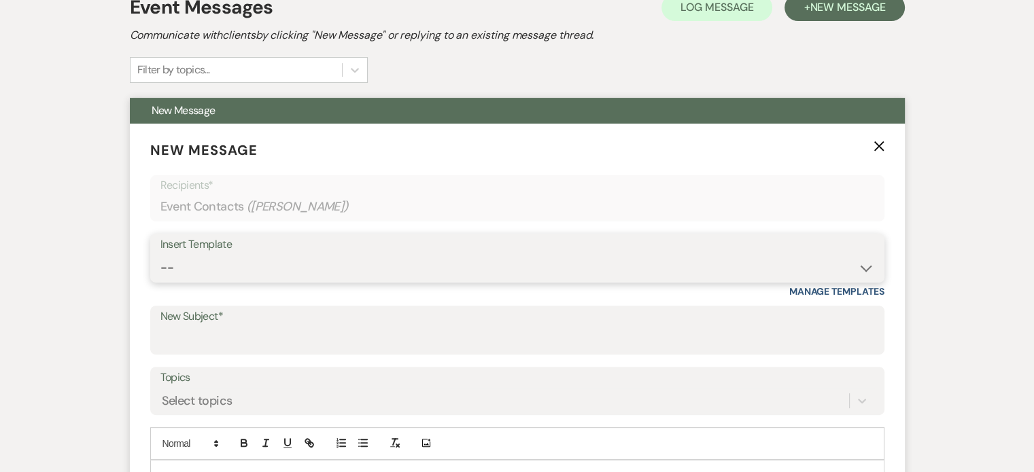
click at [866, 266] on select "-- Weven Planning Portal Introduction (Booked Events) Tour Request Response Fol…" at bounding box center [517, 268] width 714 height 27
select select "2764"
click at [160, 255] on select "-- Weven Planning Portal Introduction (Booked Events) Tour Request Response Fol…" at bounding box center [517, 268] width 714 height 27
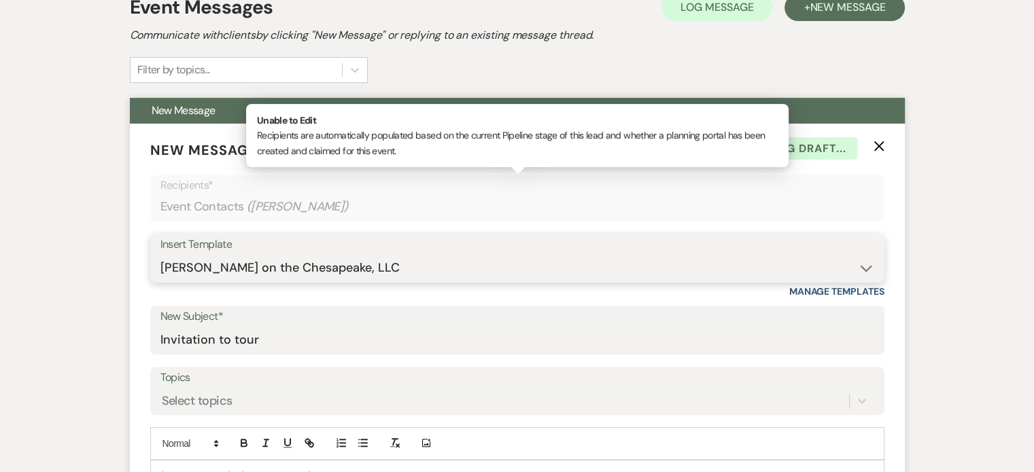
type input "Invitation to tour"
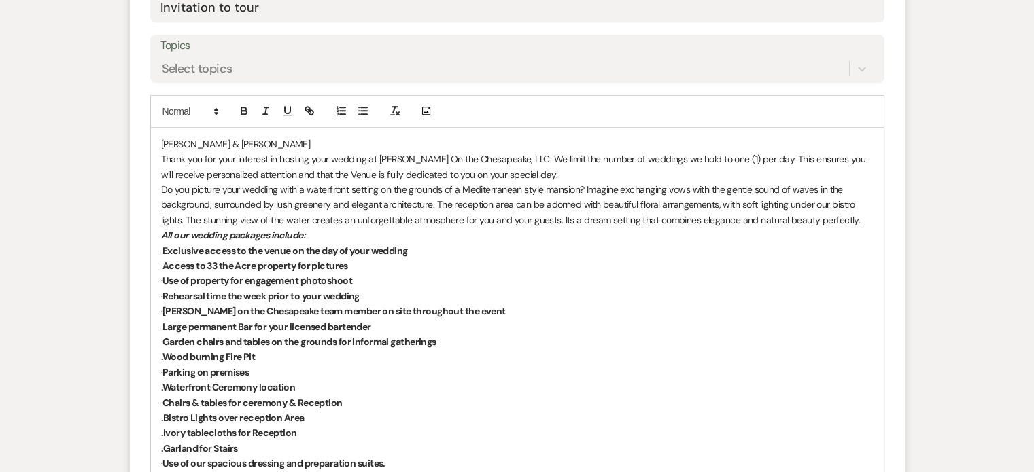
scroll to position [748, 0]
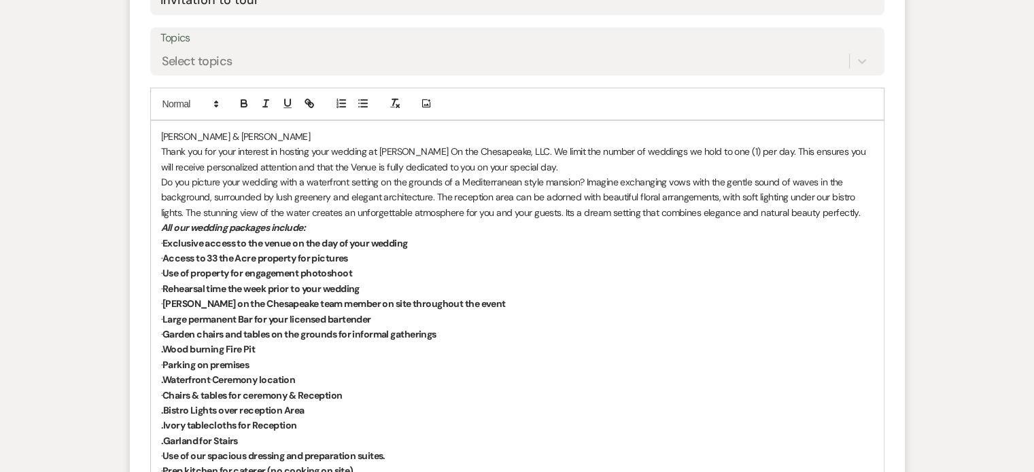
click at [160, 134] on div "[PERSON_NAME] & [PERSON_NAME] Thank you for your interest in hosting your weddi…" at bounding box center [517, 365] width 733 height 488
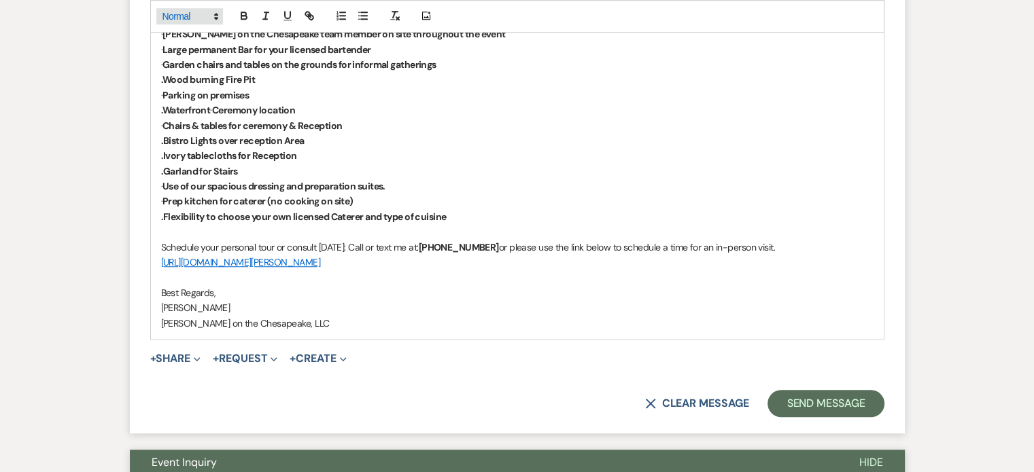
scroll to position [1020, 0]
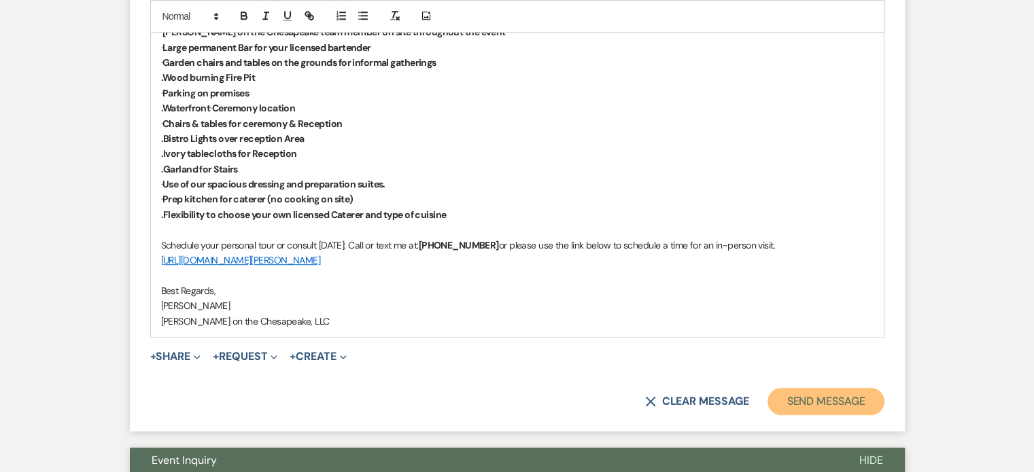
click at [799, 401] on button "Send Message" at bounding box center [826, 401] width 116 height 27
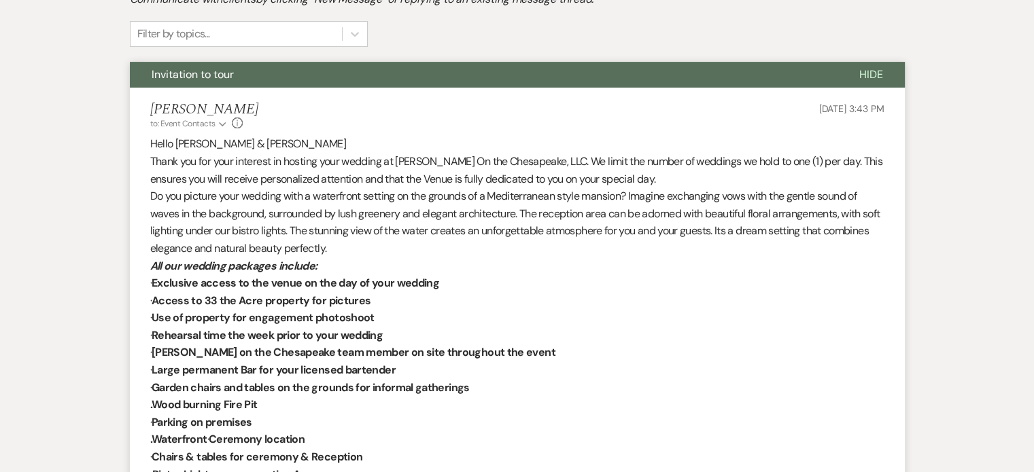
scroll to position [311, 0]
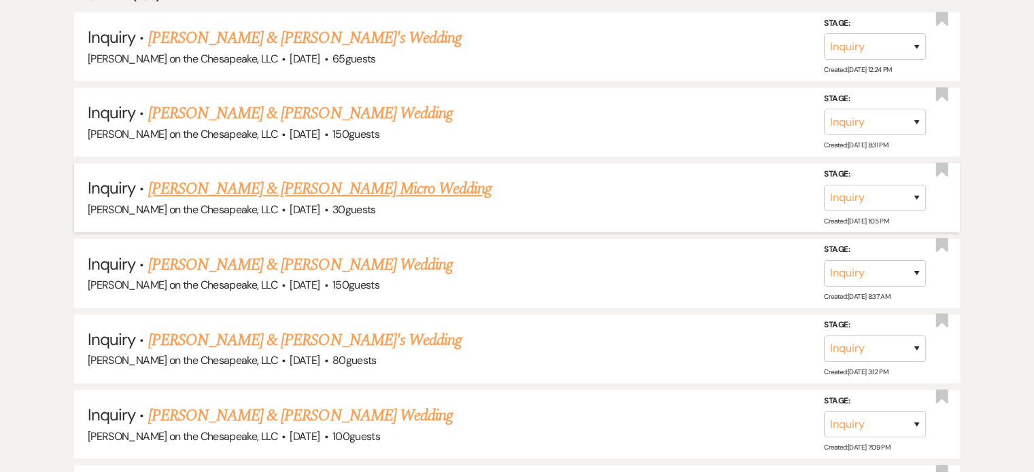
scroll to position [680, 0]
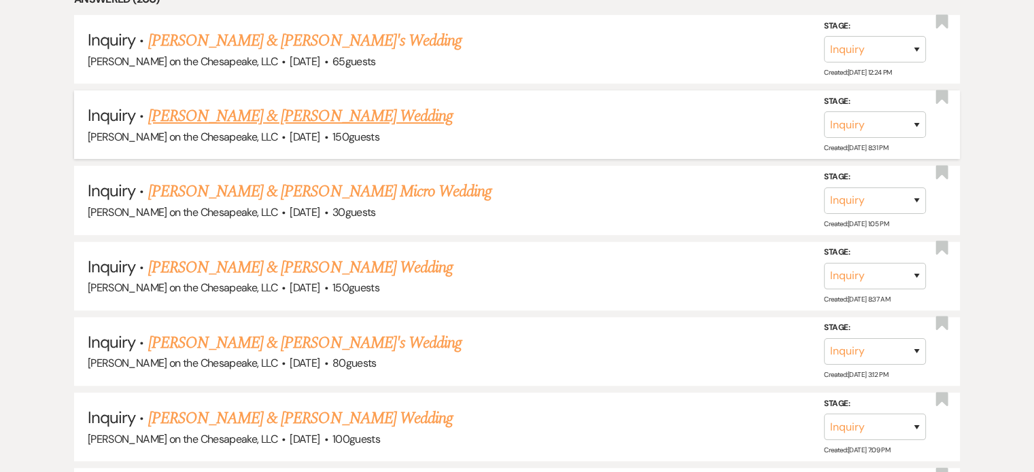
click at [249, 117] on link "[PERSON_NAME] & [PERSON_NAME] Wedding" at bounding box center [300, 116] width 305 height 24
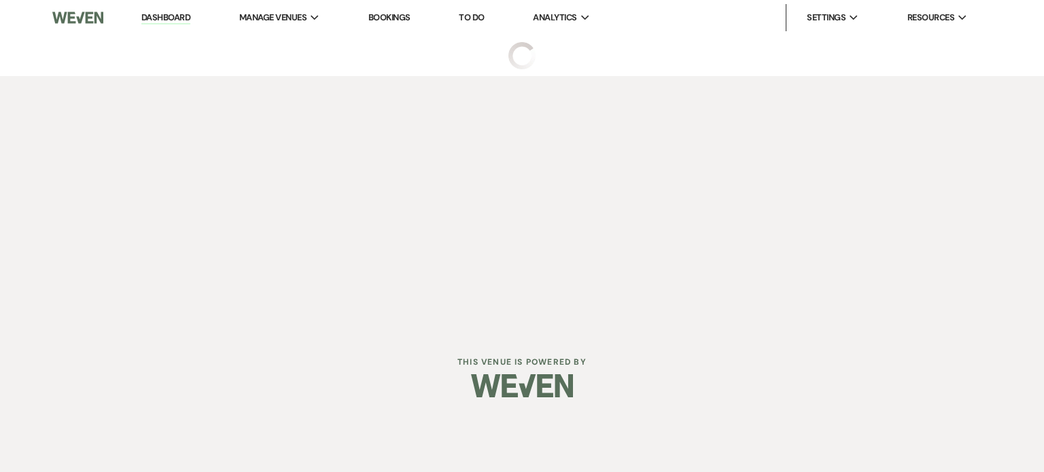
select select "5"
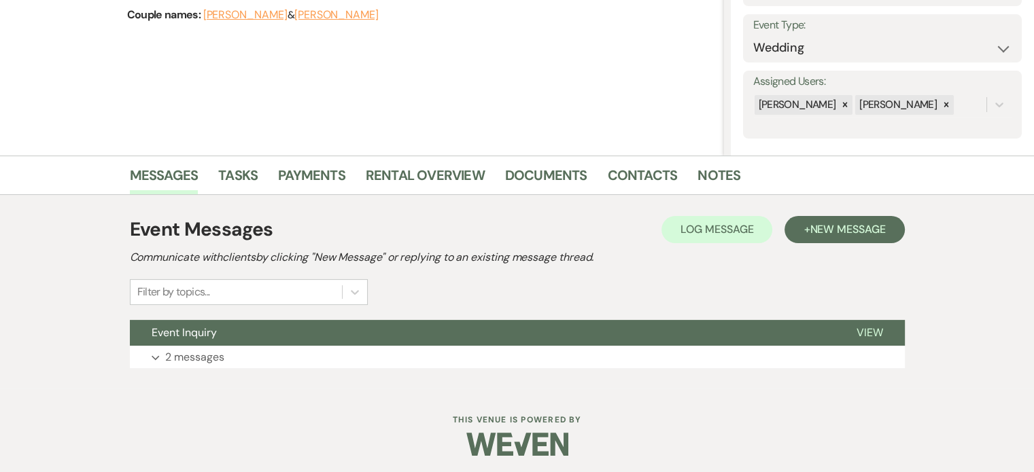
scroll to position [189, 0]
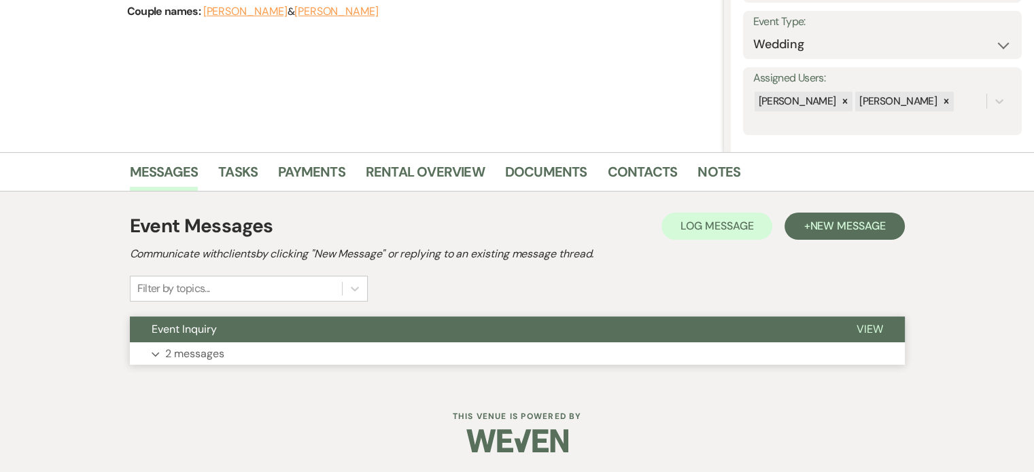
click at [865, 327] on span "View" at bounding box center [870, 329] width 27 height 14
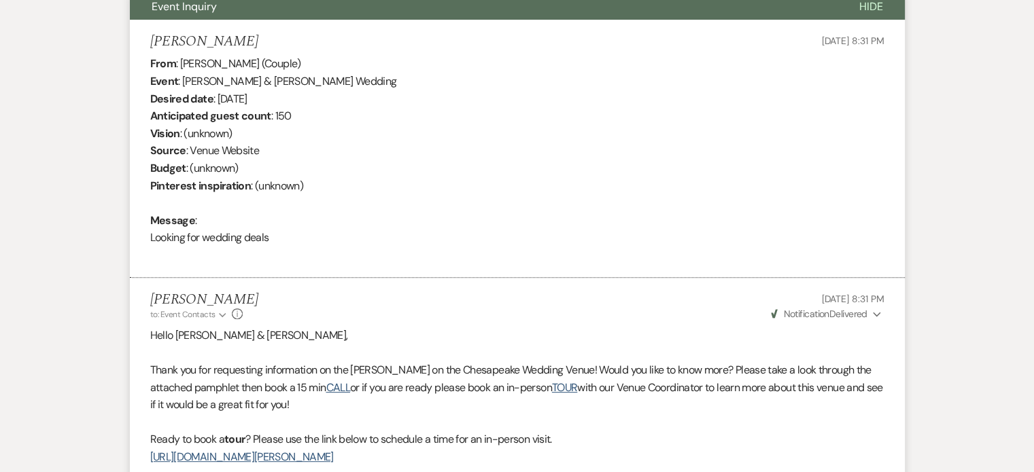
scroll to position [393, 0]
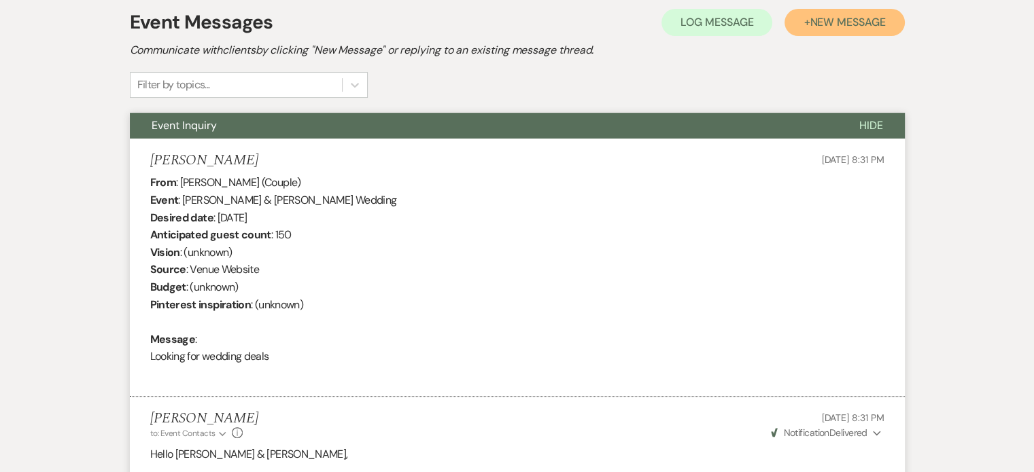
click at [859, 27] on span "New Message" at bounding box center [847, 22] width 75 height 14
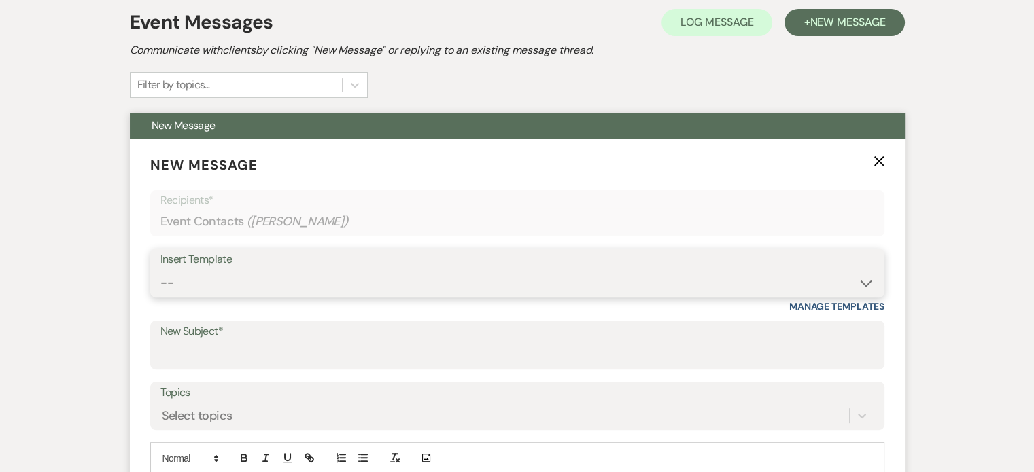
click at [863, 279] on select "-- Weven Planning Portal Introduction (Booked Events) Tour Request Response Fol…" at bounding box center [517, 283] width 714 height 27
select select "2764"
click at [160, 270] on select "-- Weven Planning Portal Introduction (Booked Events) Tour Request Response Fol…" at bounding box center [517, 283] width 714 height 27
type input "Invitation to tour"
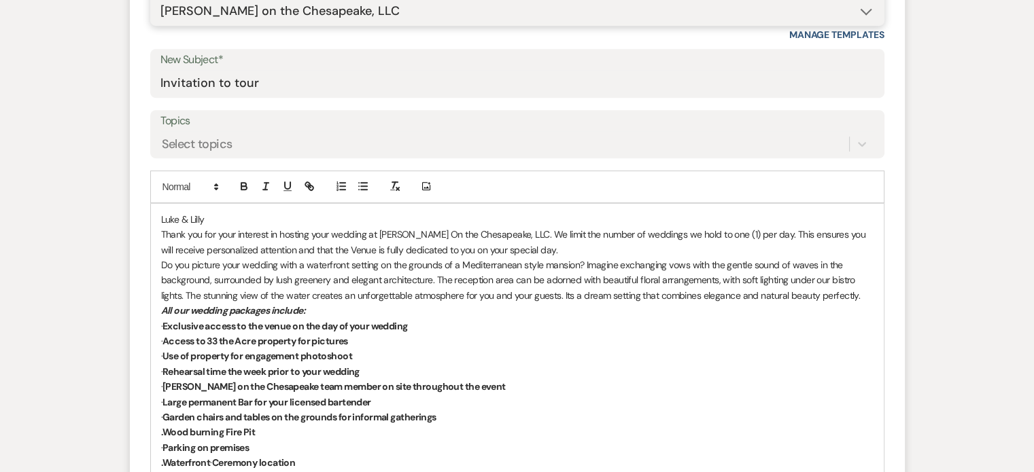
scroll to position [733, 0]
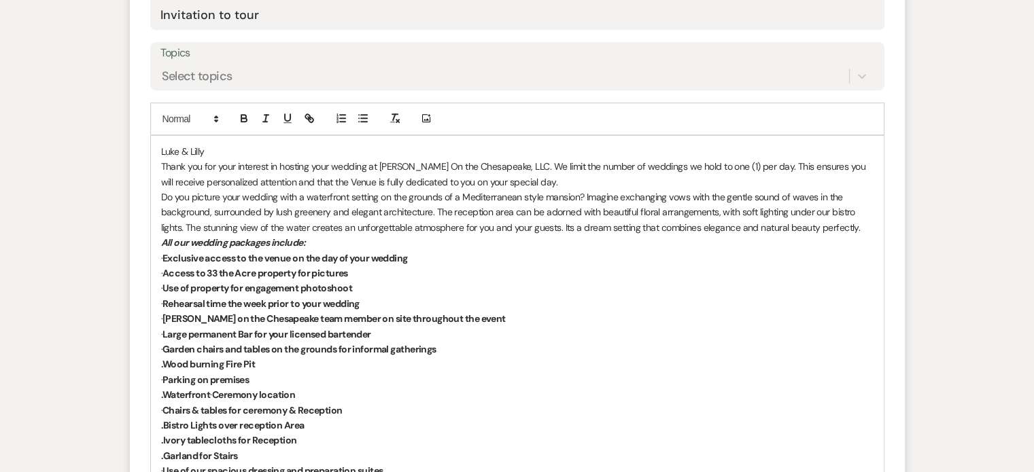
click at [159, 148] on div "[PERSON_NAME] & [PERSON_NAME] Thank you for your interest in hosting your weddi…" at bounding box center [517, 380] width 733 height 488
click at [271, 241] on em "All our wedding packages include:" at bounding box center [233, 243] width 145 height 12
click at [204, 255] on strong "Exclusive access to the venue on the day of your wedding" at bounding box center [284, 258] width 245 height 12
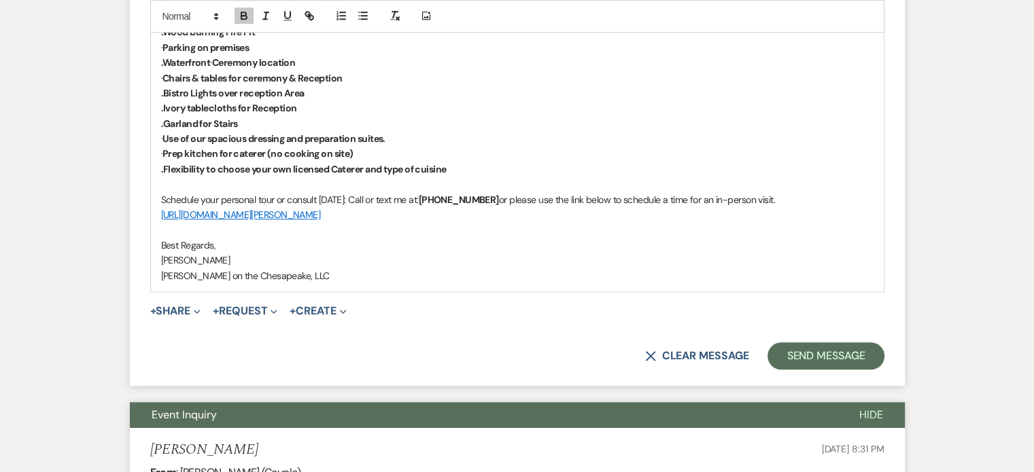
scroll to position [1073, 0]
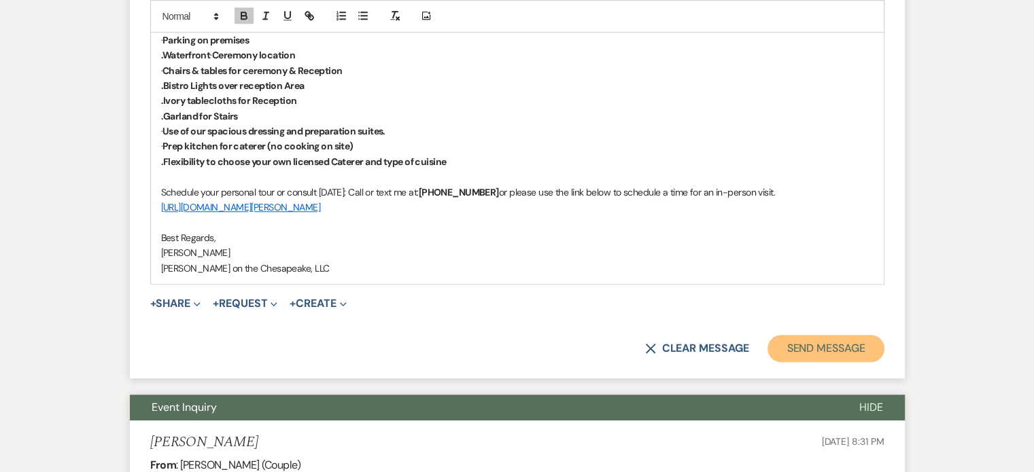
click at [846, 351] on button "Send Message" at bounding box center [826, 348] width 116 height 27
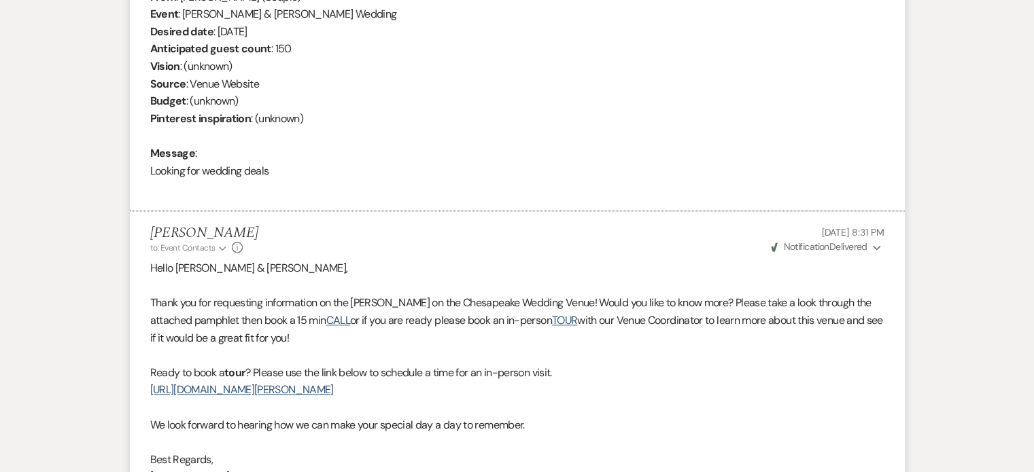
scroll to position [976, 0]
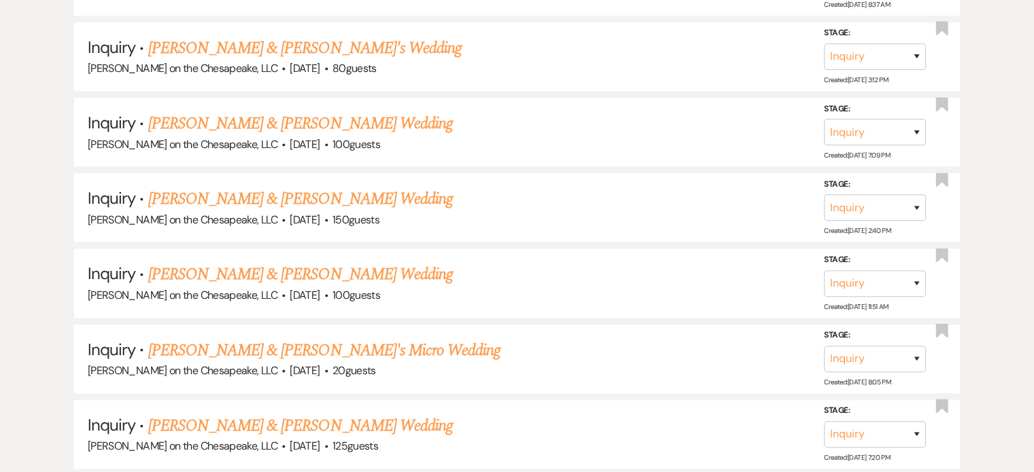
scroll to position [756, 0]
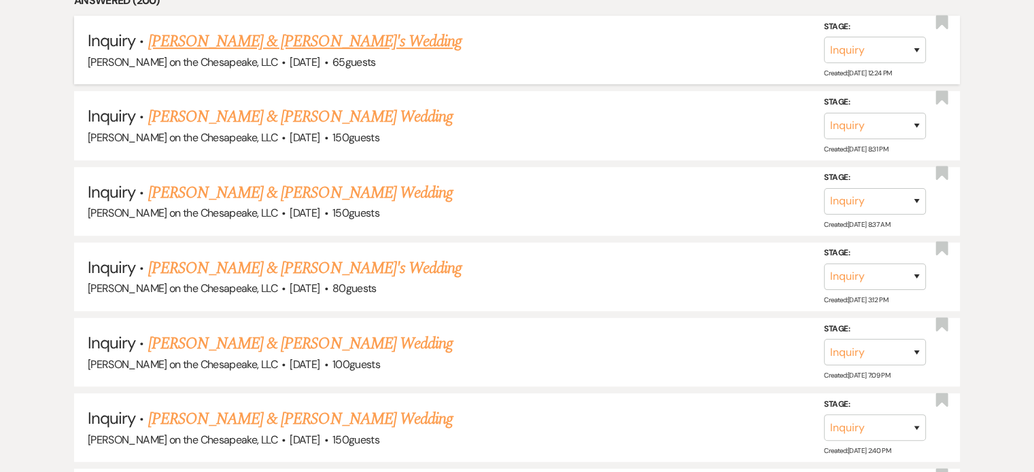
click at [185, 35] on link "[PERSON_NAME] & [PERSON_NAME]'s Wedding" at bounding box center [305, 41] width 314 height 24
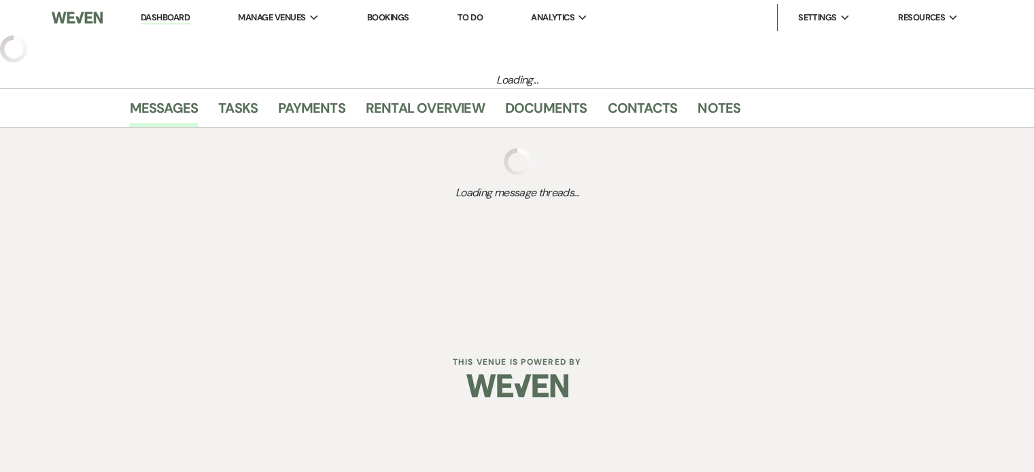
select select "5"
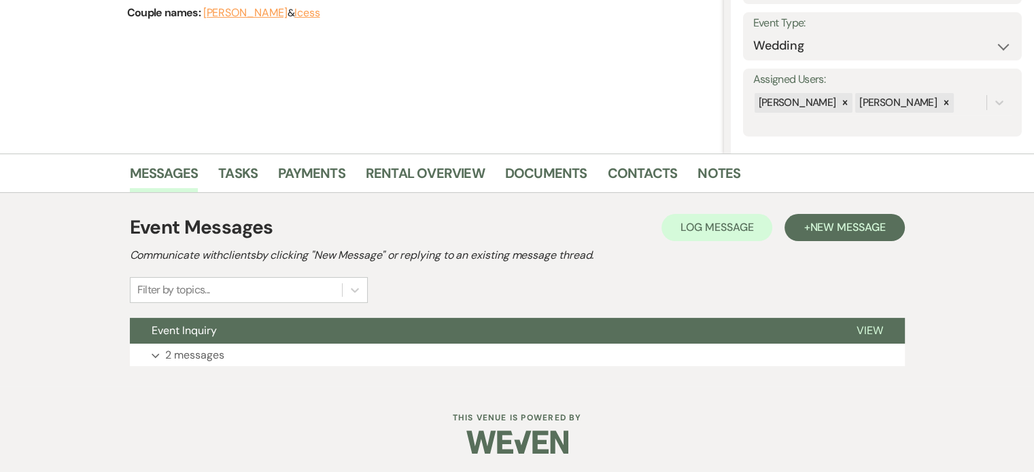
scroll to position [189, 0]
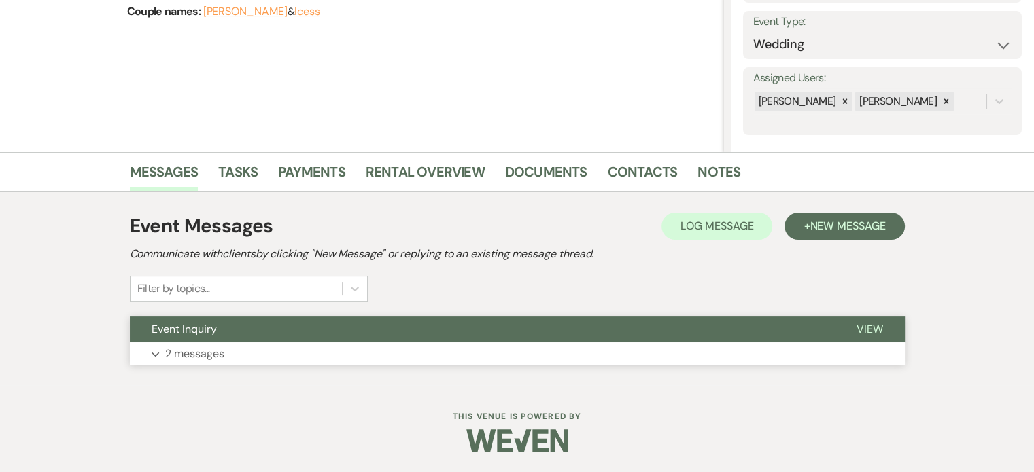
click at [876, 331] on span "View" at bounding box center [870, 329] width 27 height 14
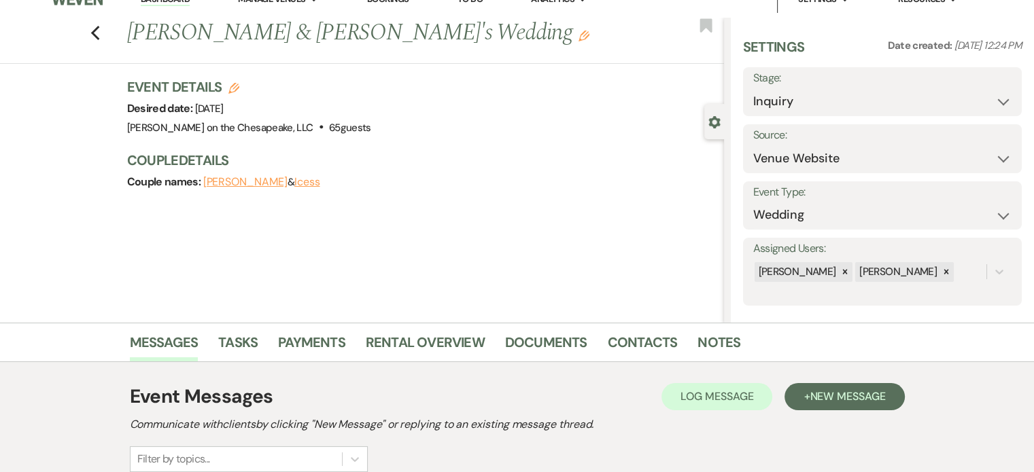
scroll to position [0, 0]
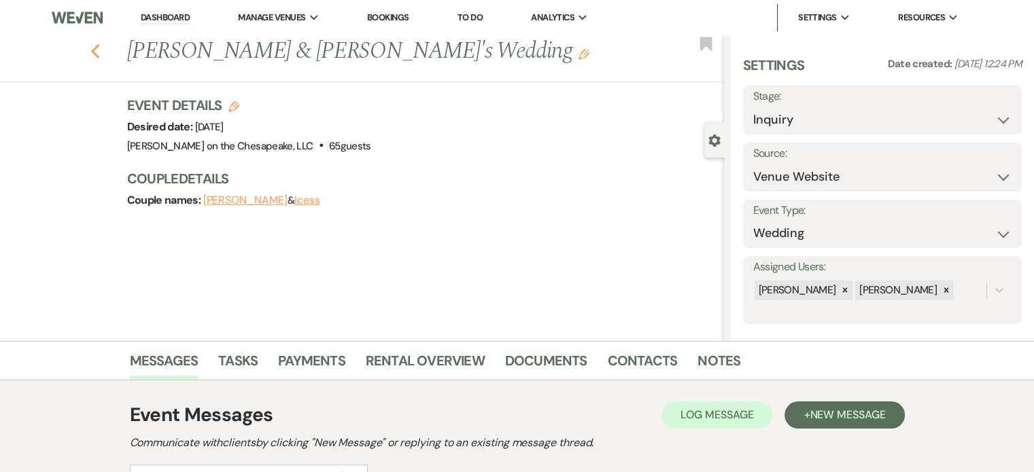
click at [101, 46] on icon "Previous" at bounding box center [95, 52] width 10 height 16
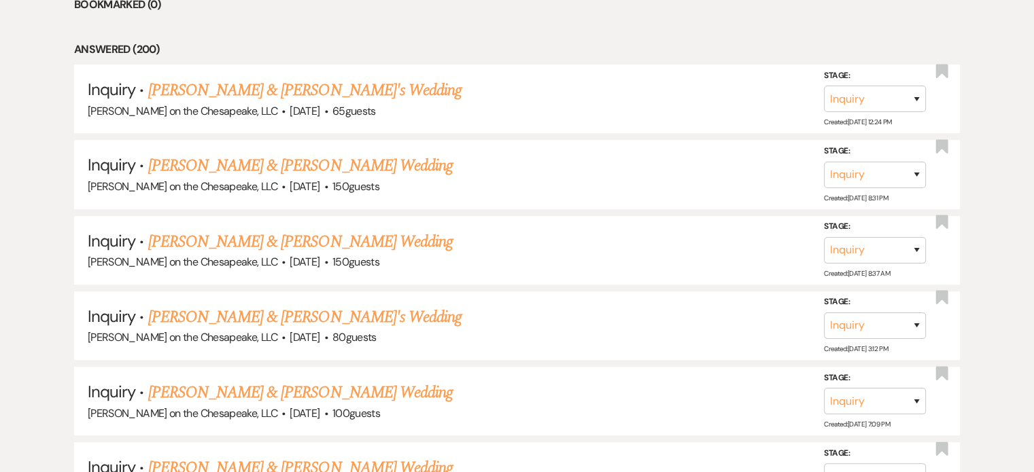
scroll to position [688, 0]
